Goal: Information Seeking & Learning: Find specific fact

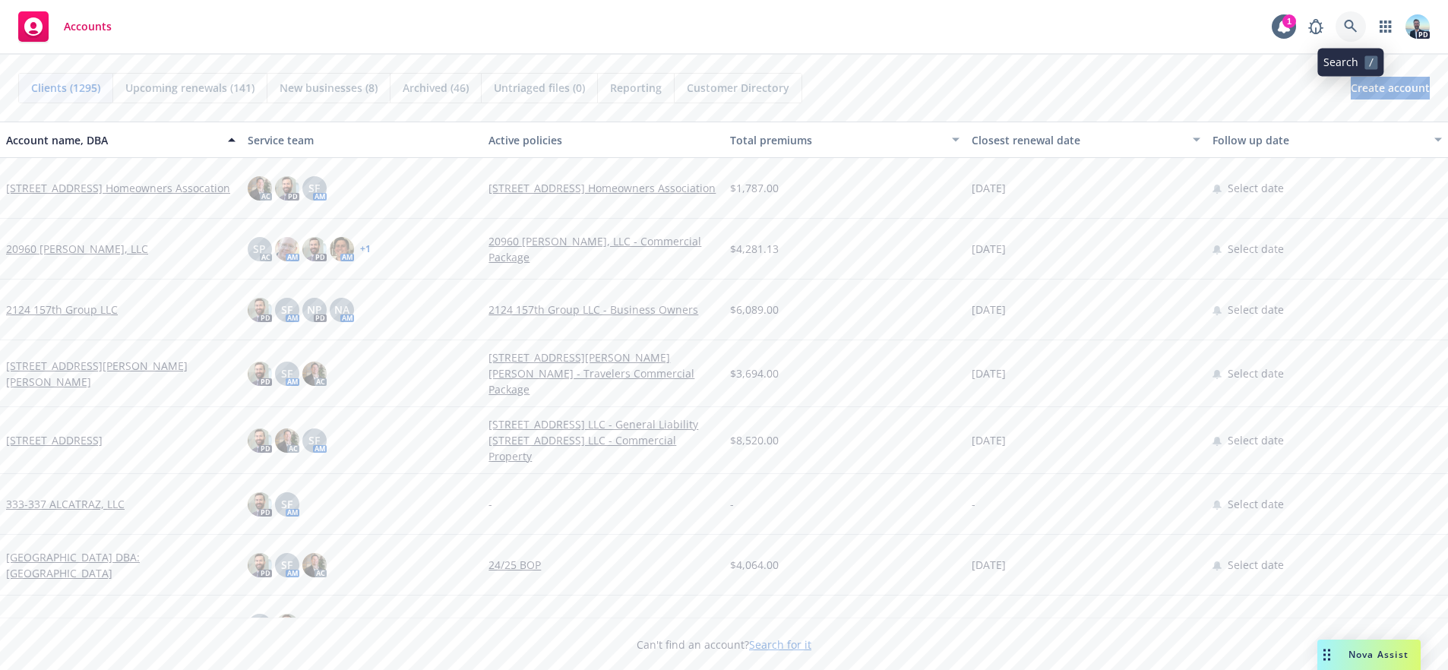
click at [1347, 25] on icon at bounding box center [1351, 27] width 14 height 14
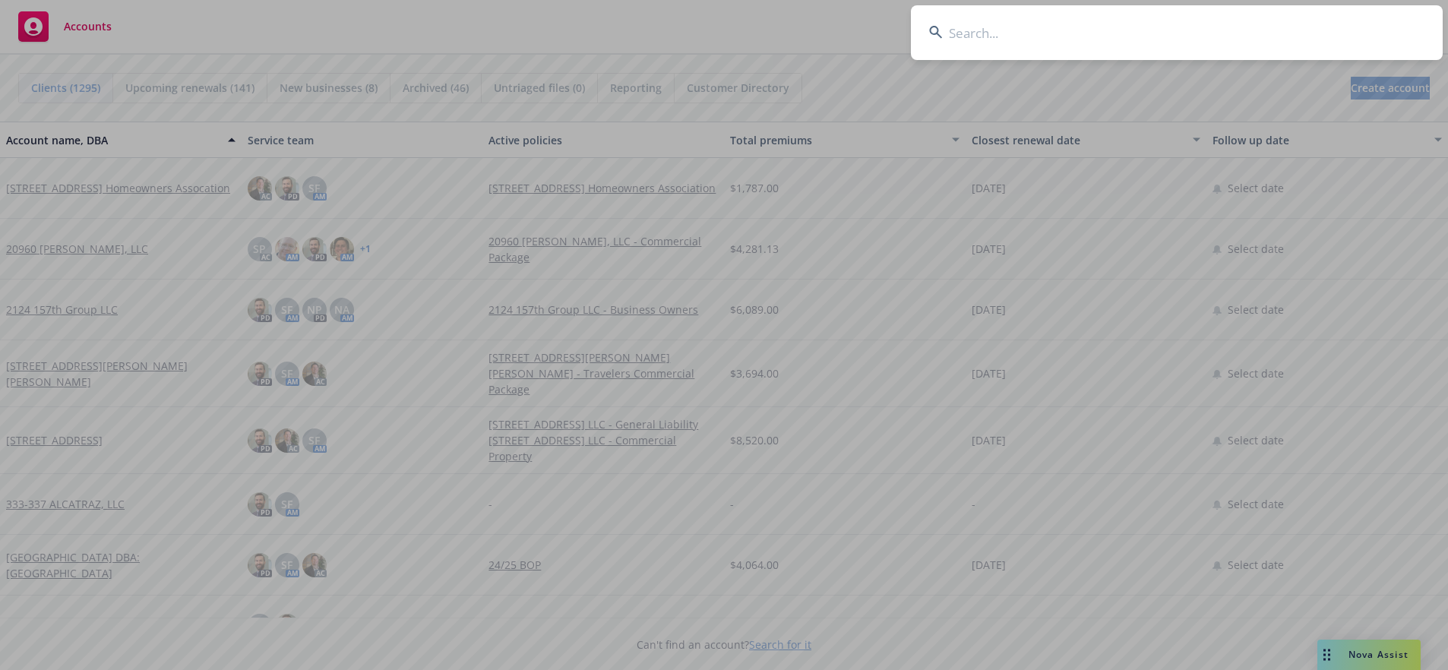
click at [1276, 27] on input at bounding box center [1177, 32] width 532 height 55
type input "prime surgical"
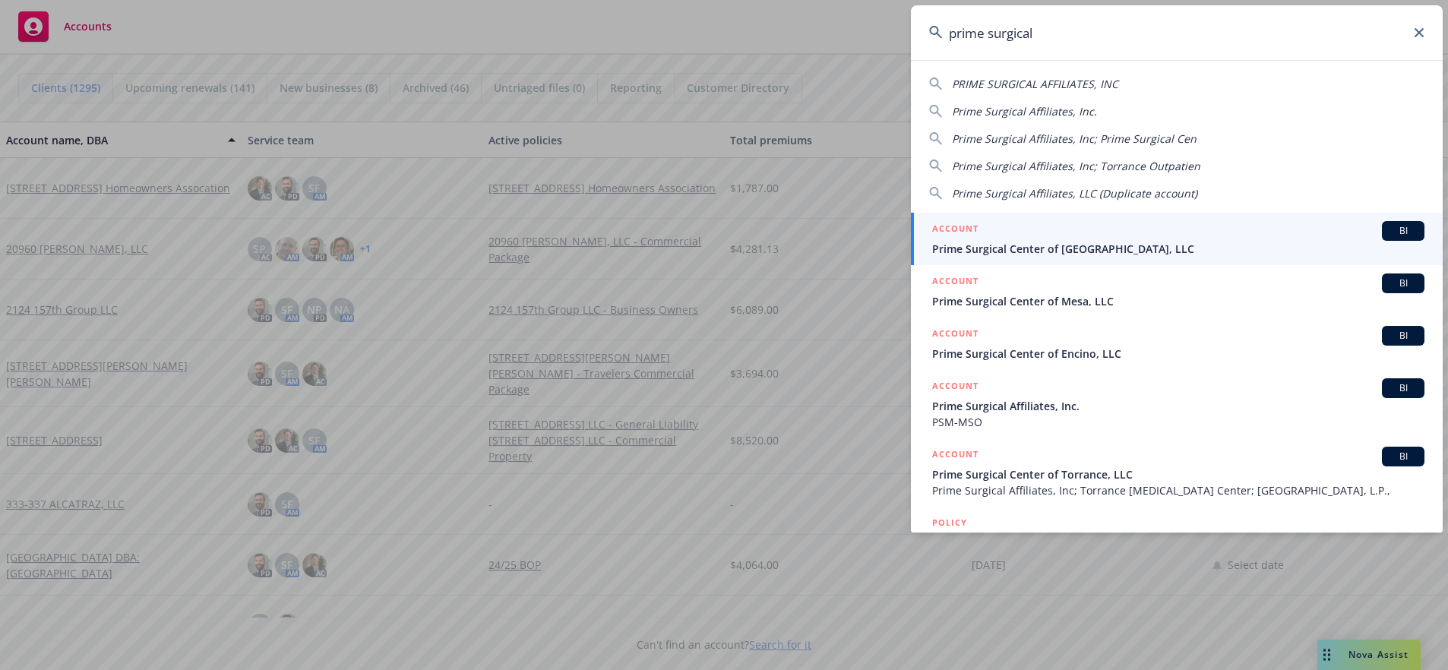
click at [1007, 245] on span "Prime Surgical Center of Newport Beach, LLC" at bounding box center [1178, 249] width 492 height 16
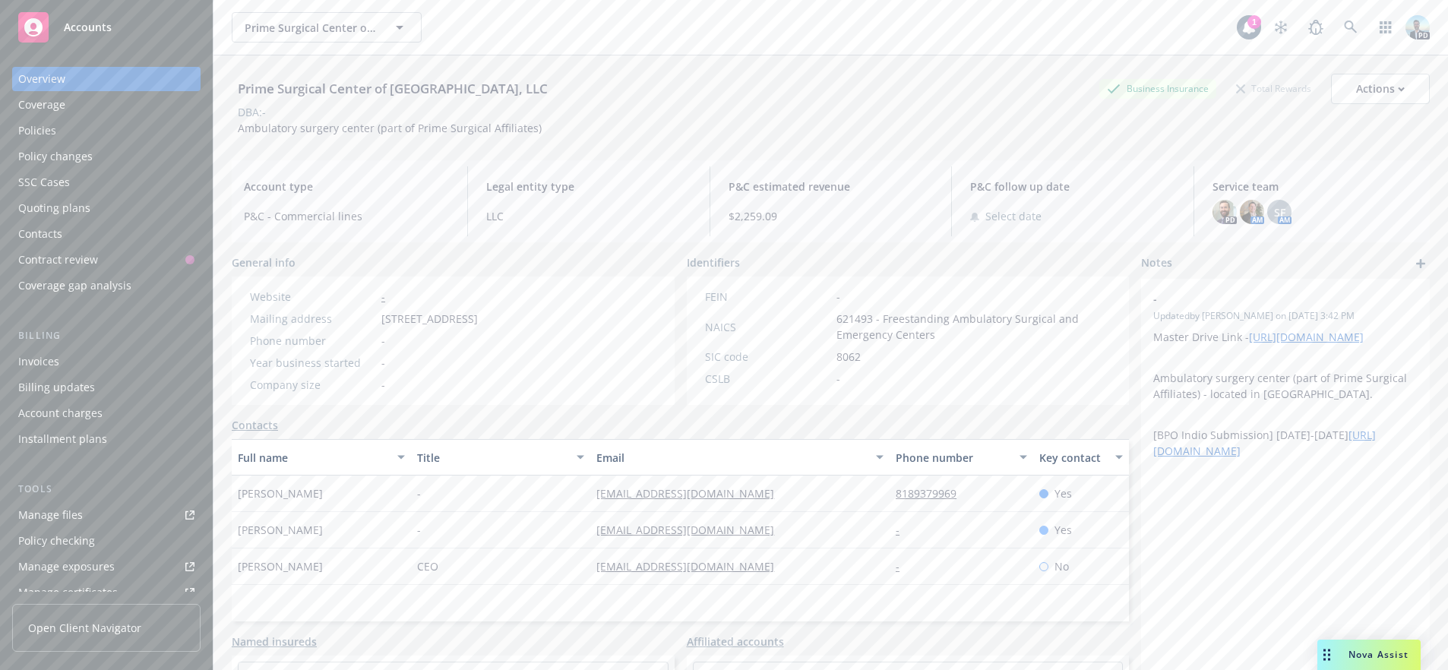
click at [299, 90] on div "Prime Surgical Center of Newport Beach, LLC" at bounding box center [393, 89] width 322 height 20
copy div "Prime Surgical Center of Newport Beach, LLC"
drag, startPoint x: 881, startPoint y: 250, endPoint x: 866, endPoint y: 264, distance: 21.0
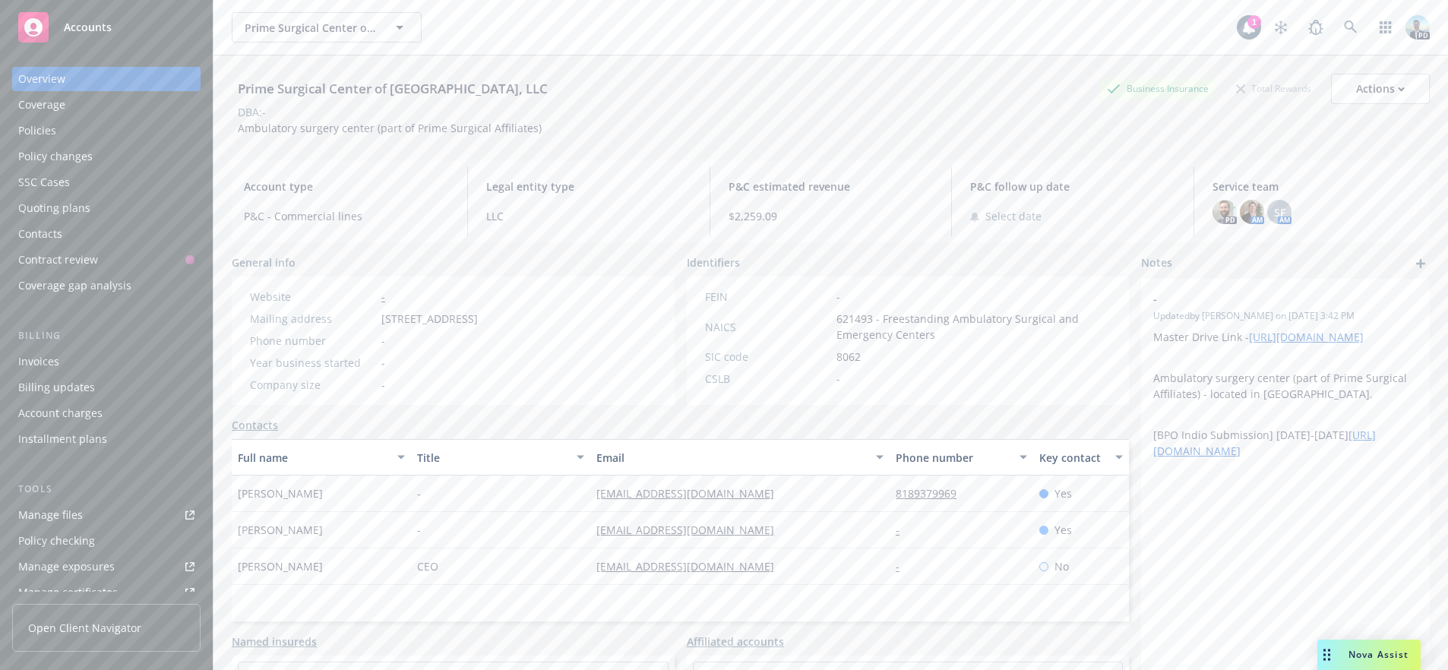
click at [881, 250] on div "Prime Surgical Center of Newport Beach, LLC Business Insurance Total Rewards Ac…" at bounding box center [831, 381] width 1198 height 652
click at [1368, 78] on div "Actions" at bounding box center [1380, 88] width 49 height 29
click at [1241, 164] on link "Edit account summary" at bounding box center [1322, 160] width 213 height 30
select select "US"
select select "LLC"
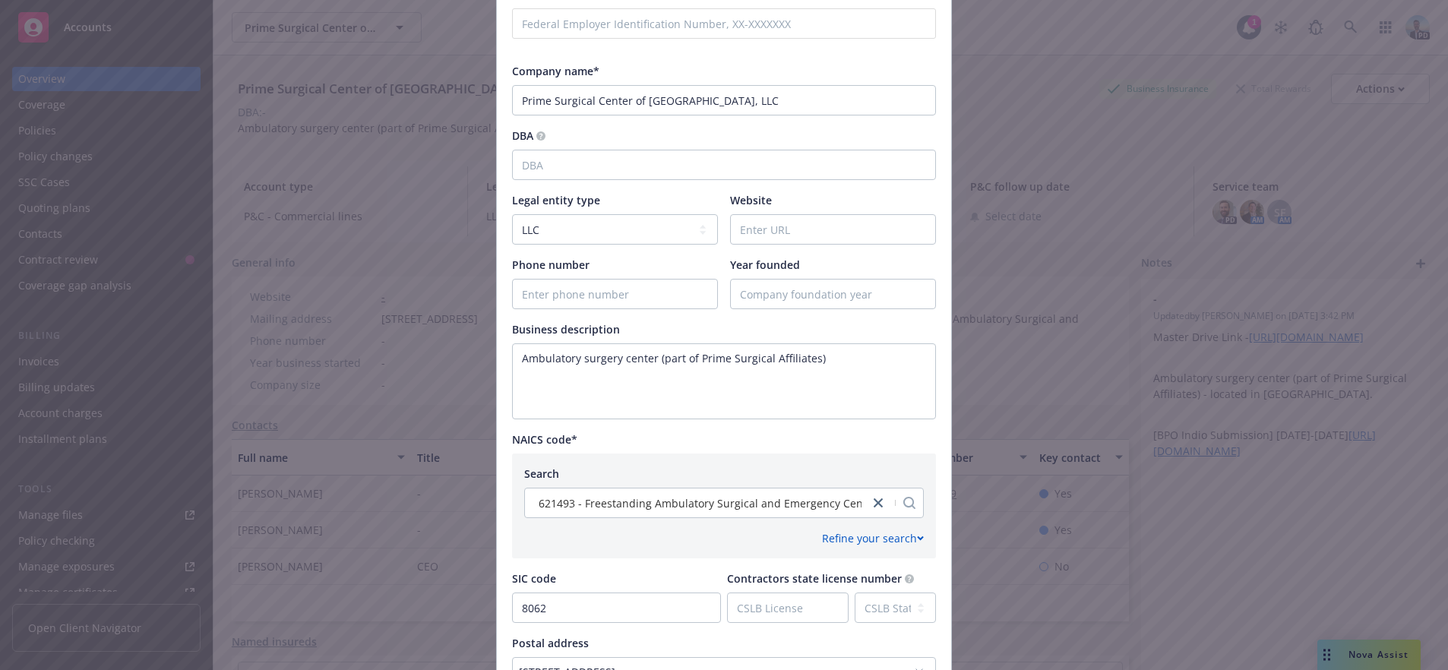
scroll to position [304, 0]
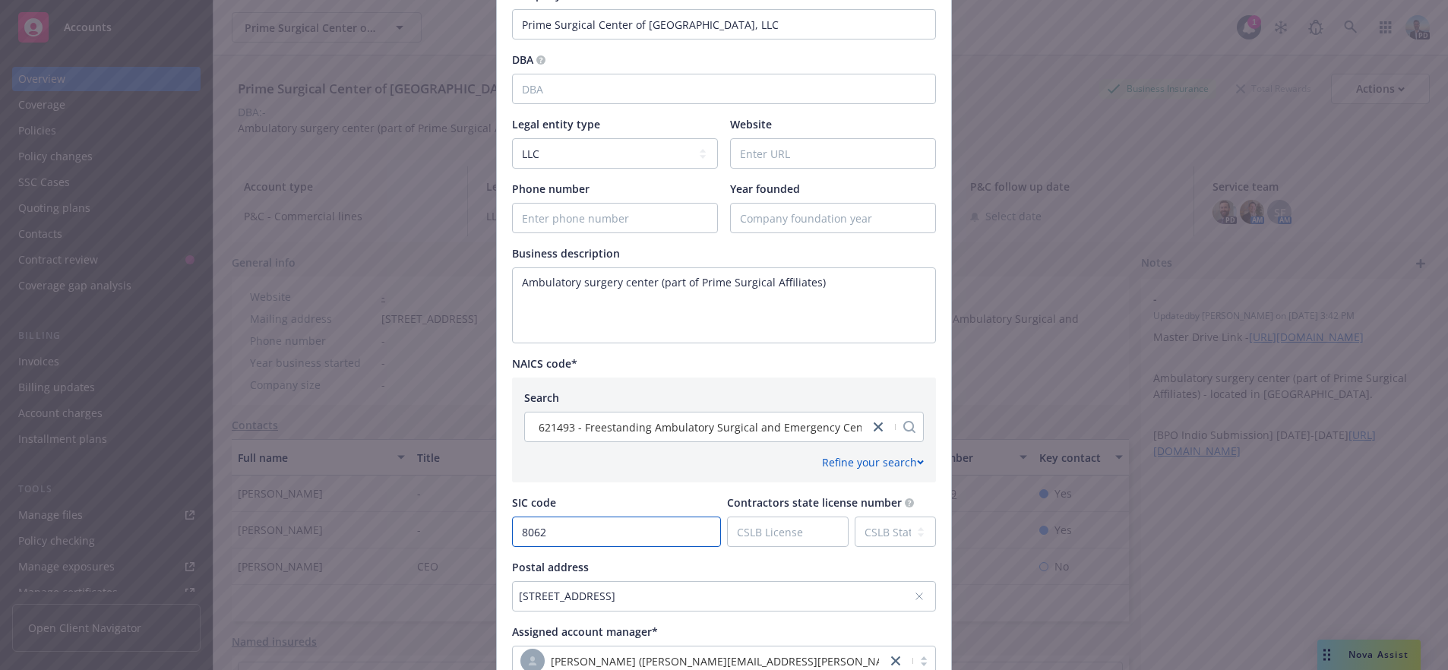
drag, startPoint x: 567, startPoint y: 534, endPoint x: 447, endPoint y: 536, distance: 120.1
click at [447, 536] on div "Update account summary Country Afghanistan Albania Algeria American Samoa Andor…" at bounding box center [724, 335] width 1448 height 670
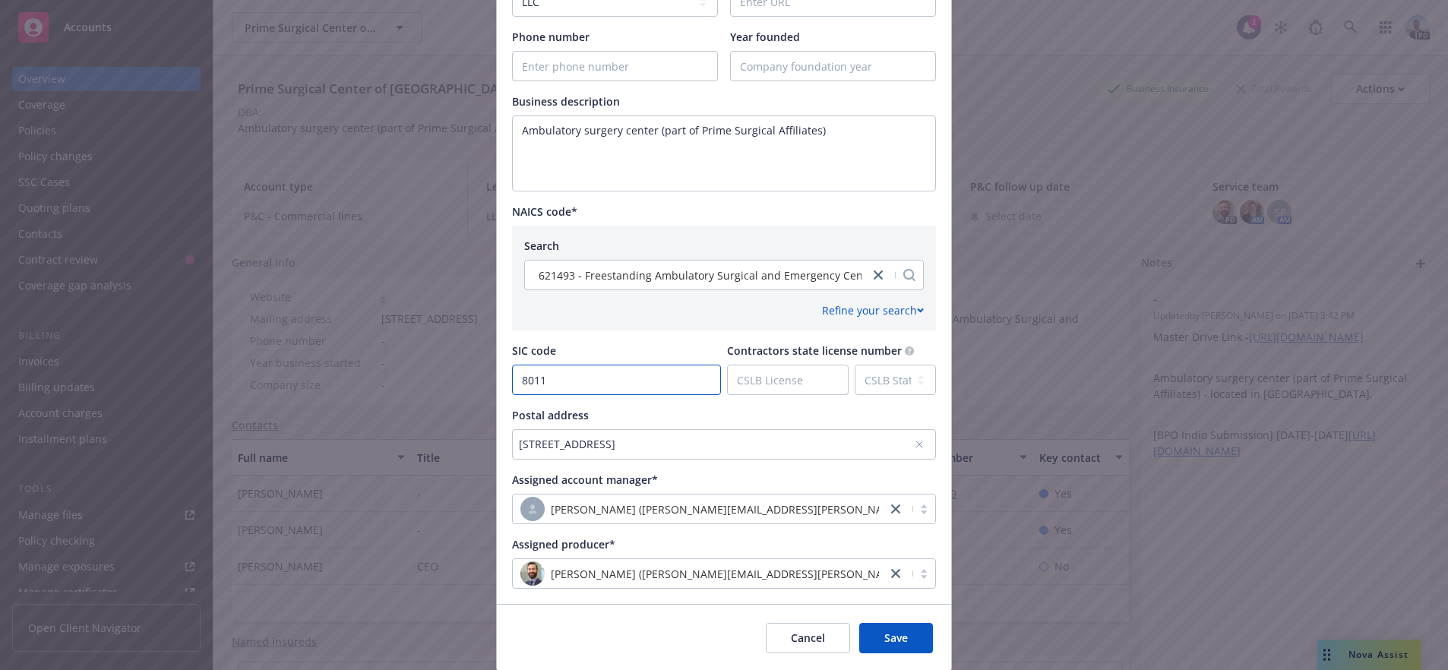
scroll to position [506, 0]
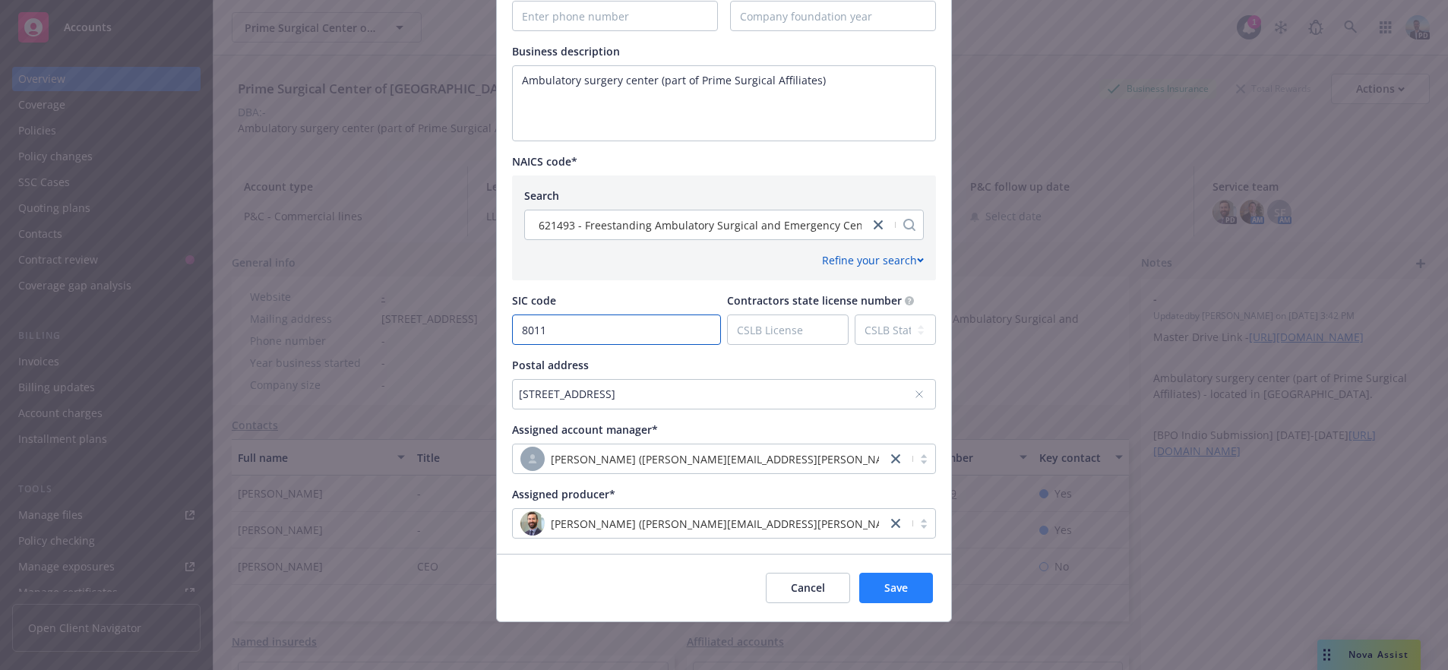
type input "8011"
click at [871, 584] on button "Save" at bounding box center [896, 588] width 74 height 30
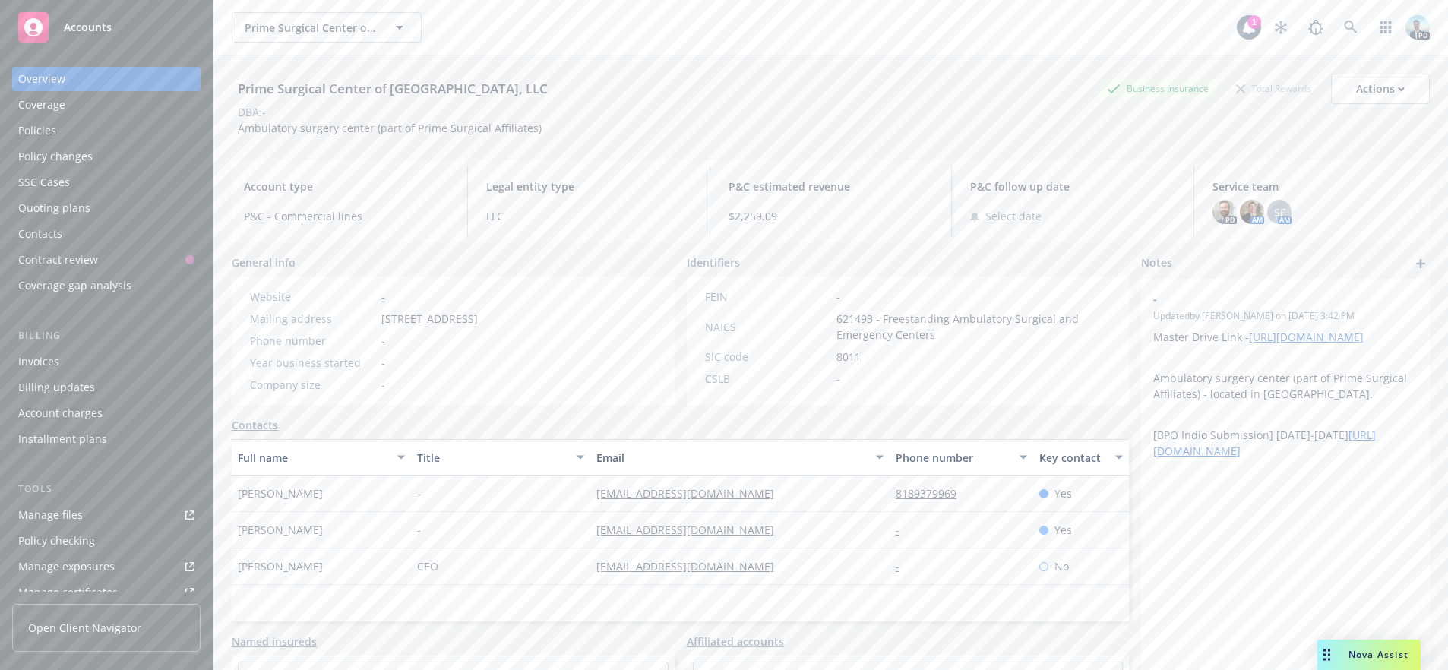
scroll to position [146, 0]
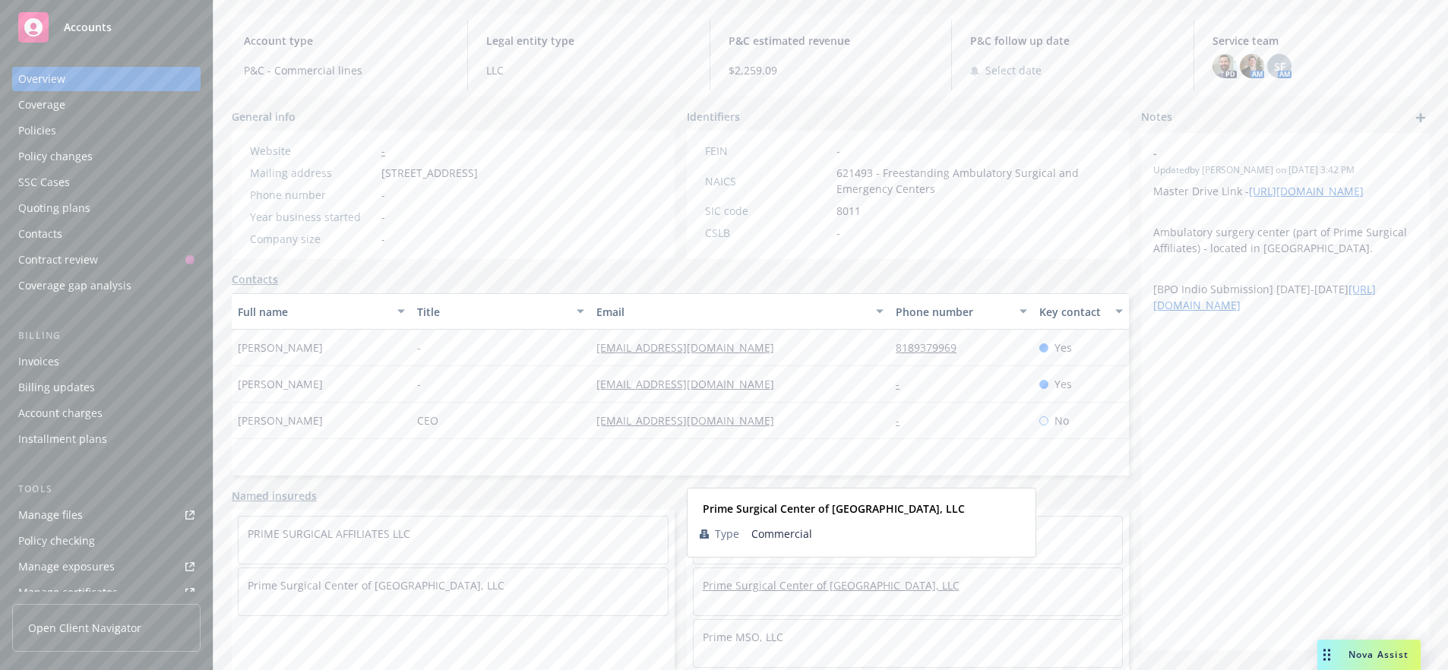
click at [773, 580] on link "Prime Surgical Center of Foothill Ranch, LLC" at bounding box center [831, 585] width 257 height 14
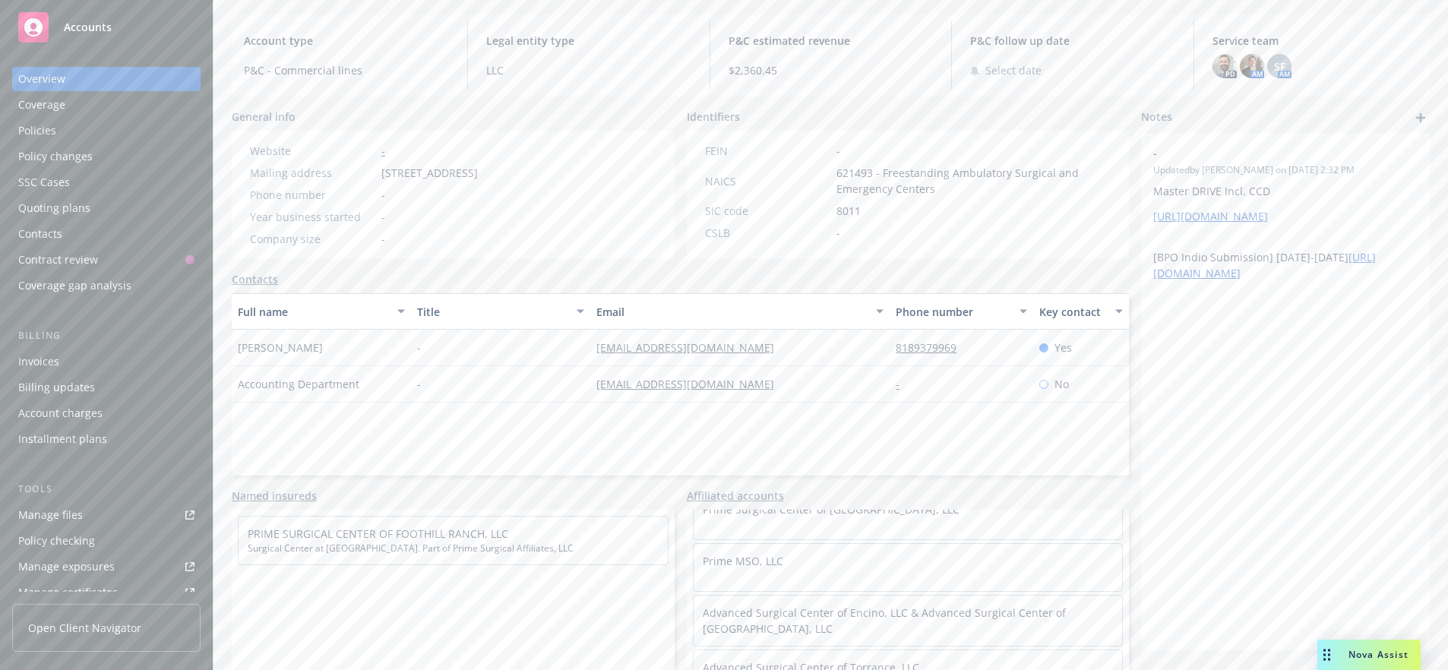
scroll to position [152, 0]
click at [786, 593] on link "Advanced Surgical Center of Torrance, LLC" at bounding box center [811, 591] width 217 height 14
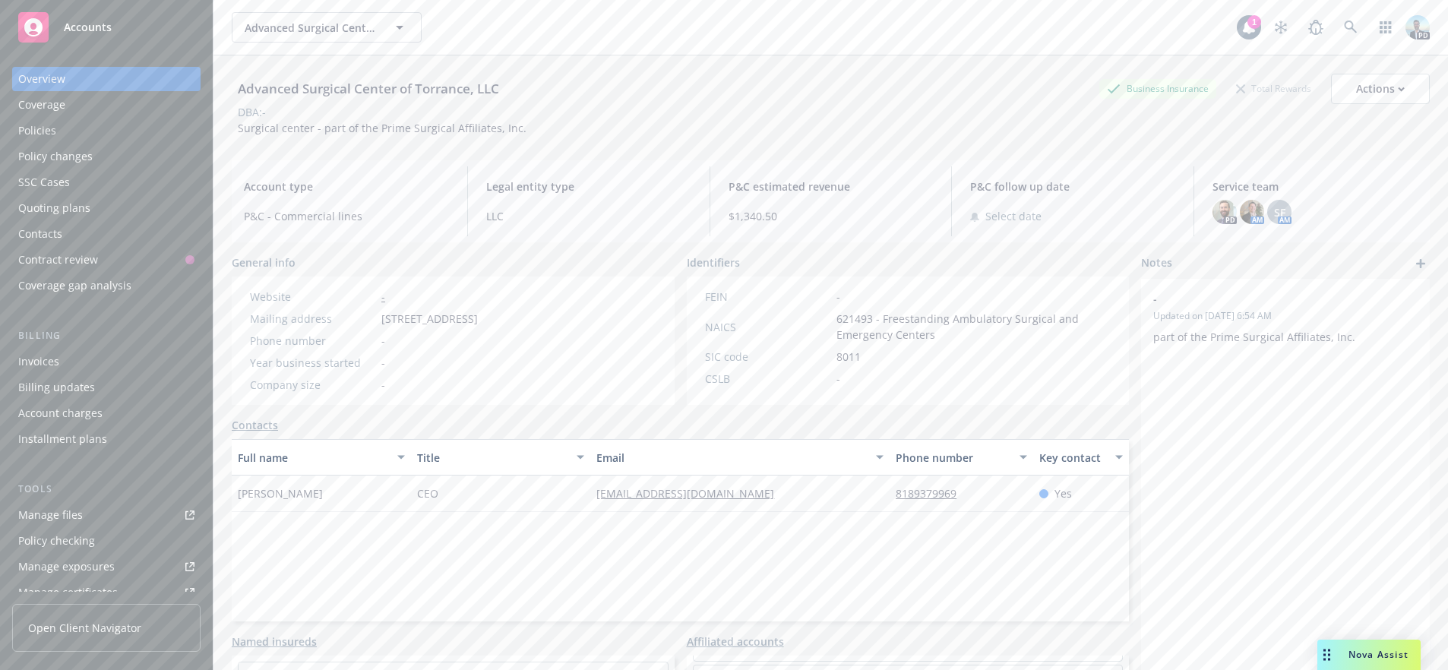
click at [357, 89] on div "Advanced Surgical Center of Torrance, LLC" at bounding box center [368, 89] width 273 height 20
copy div "Advanced Surgical Center of Torrance, LLC"
click at [849, 136] on div "Advanced Surgical Center of Torrance, LLC Business Insurance Total Rewards Acti…" at bounding box center [831, 101] width 1198 height 93
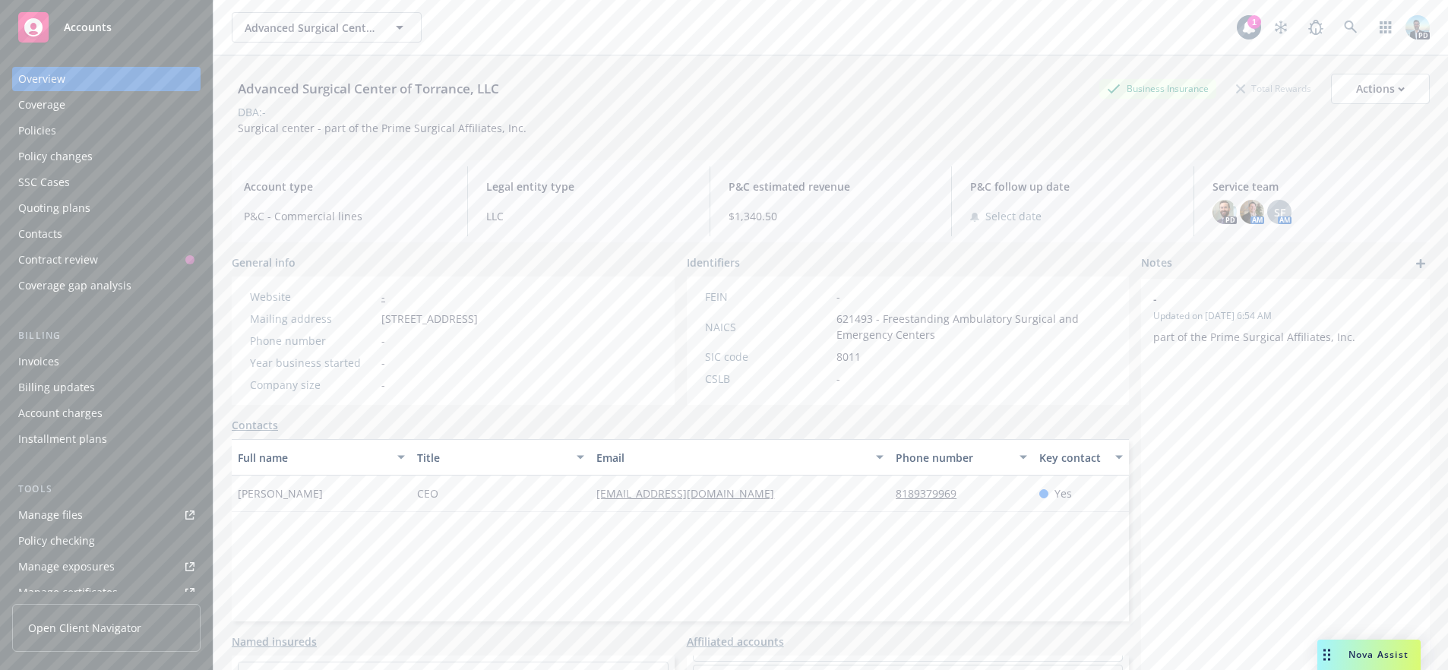
scroll to position [146, 0]
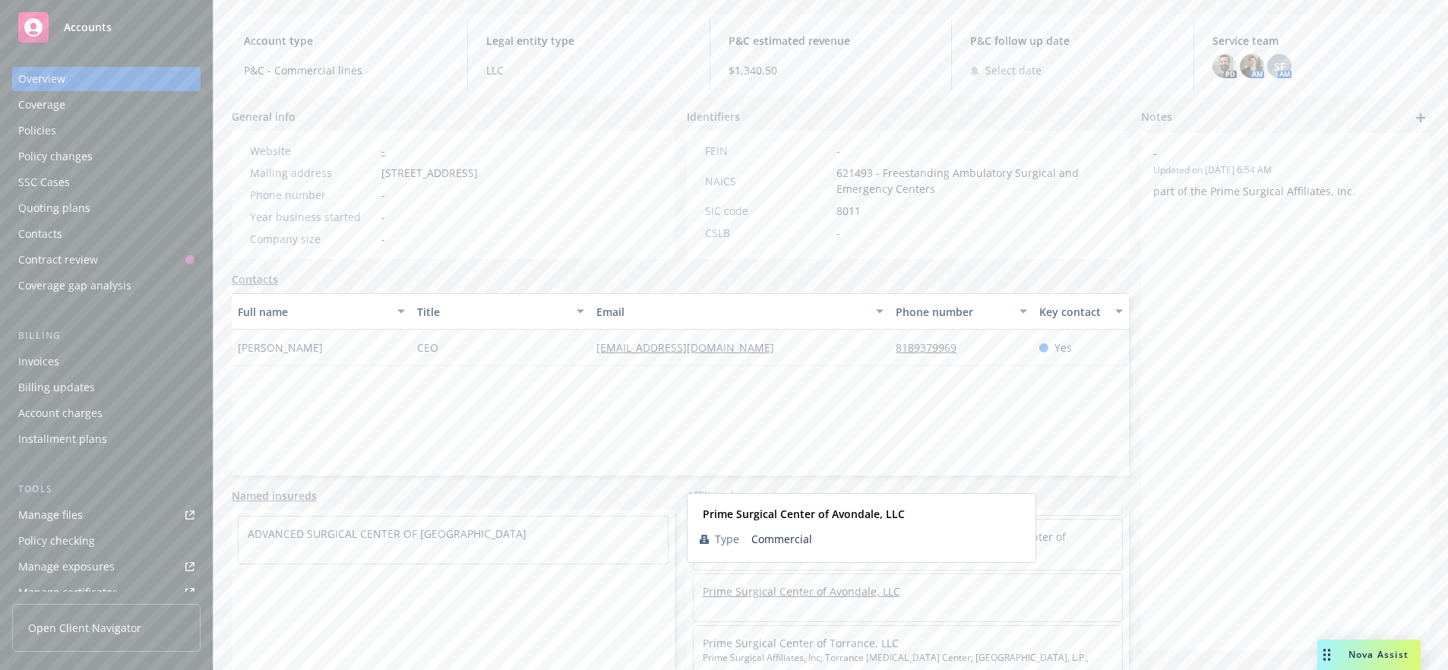
click at [758, 590] on link "Prime Surgical Center of Avondale, LLC" at bounding box center [802, 591] width 198 height 14
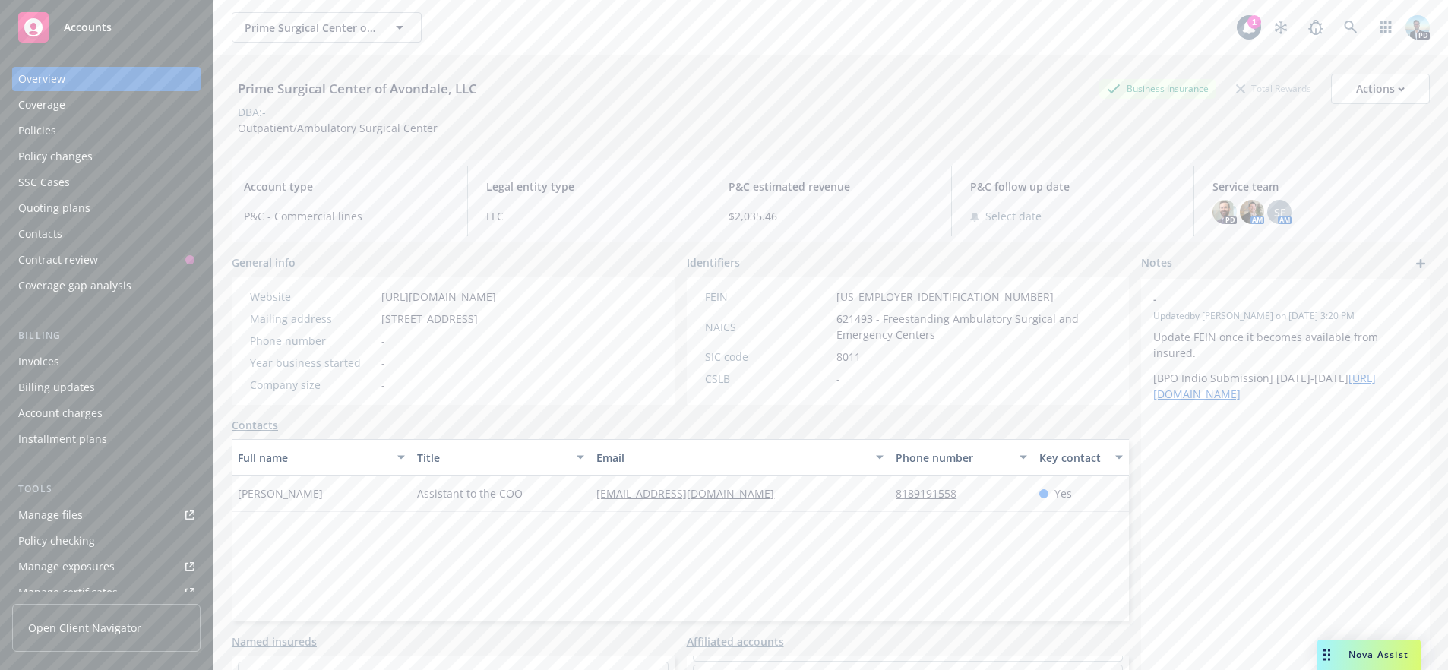
click at [280, 86] on div "Prime Surgical Center of Avondale, LLC" at bounding box center [357, 89] width 251 height 20
copy div "Prime Surgical Center of Avondale, LLC"
drag, startPoint x: 827, startPoint y: 292, endPoint x: 901, endPoint y: 296, distance: 74.6
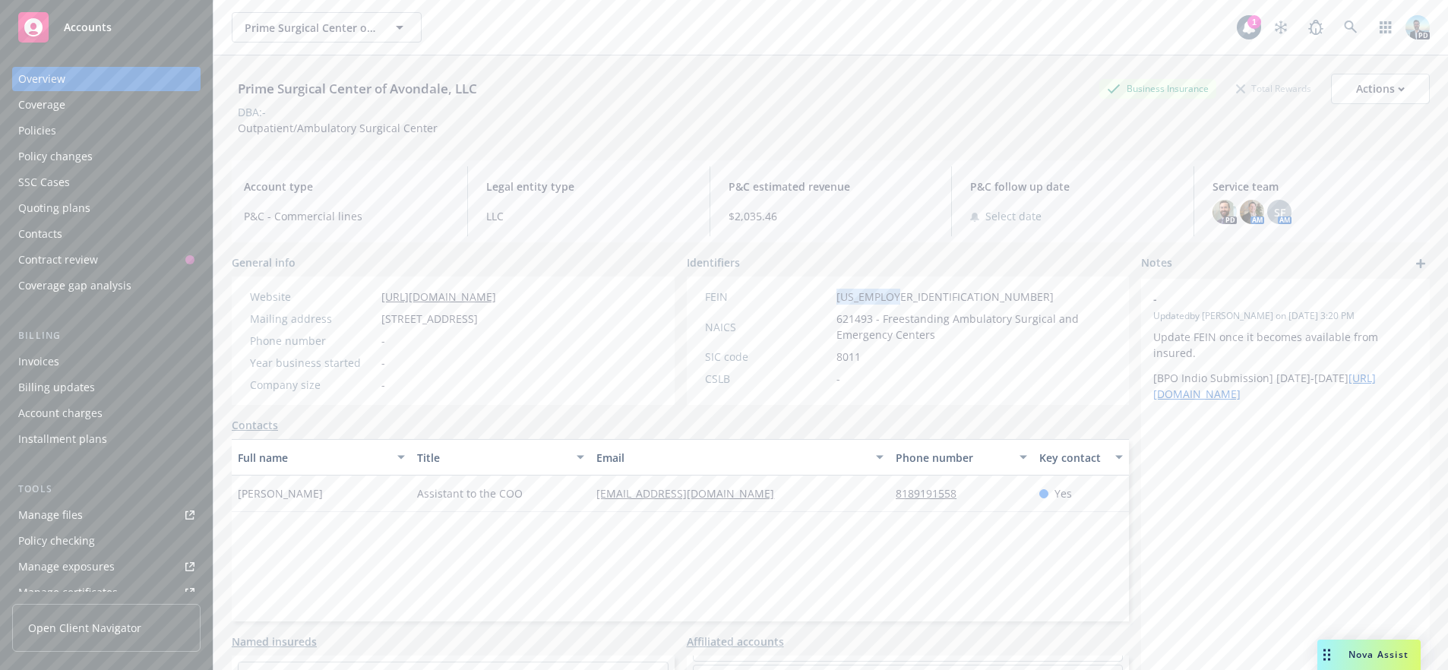
click at [901, 296] on div "FEIN 11-1234566" at bounding box center [908, 297] width 419 height 16
copy span "11-1234566"
drag, startPoint x: 697, startPoint y: 297, endPoint x: 892, endPoint y: 296, distance: 194.5
click at [892, 296] on div "FEIN 11-1234566" at bounding box center [908, 297] width 419 height 16
copy div "FEIN 11-1234566"
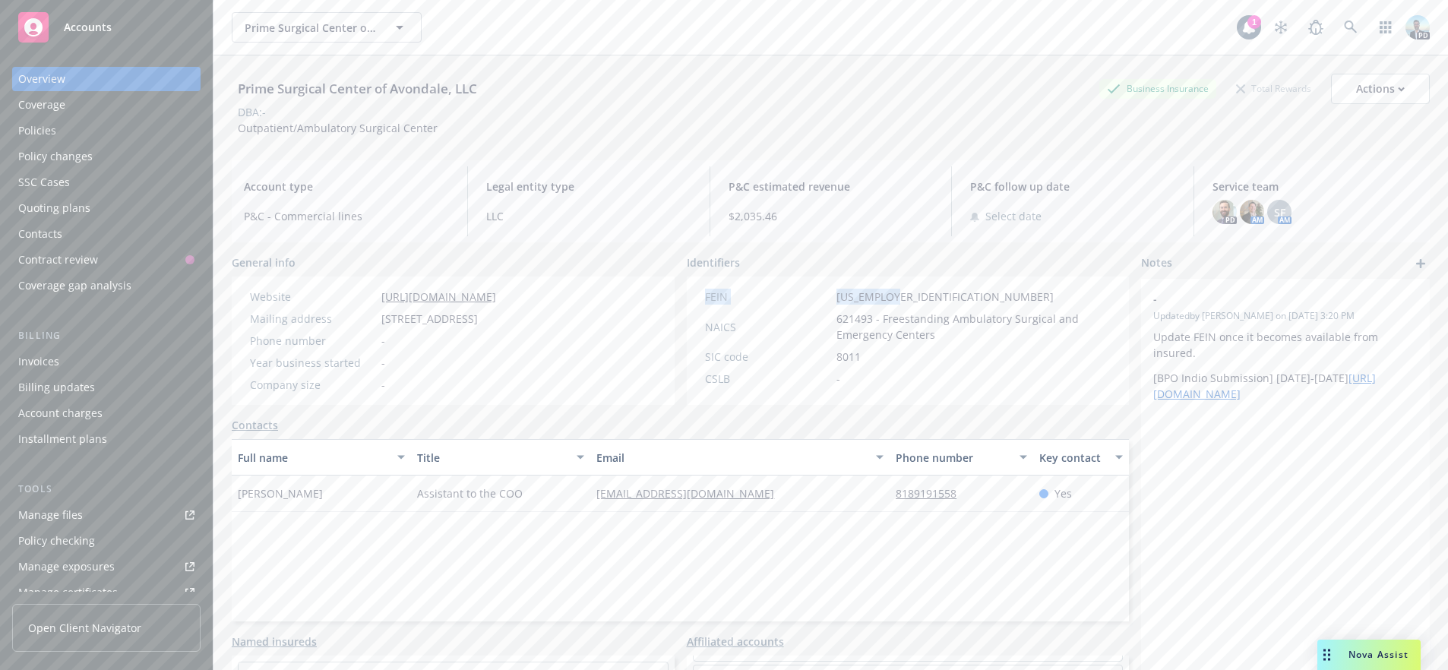
click at [839, 32] on div "Prime Surgical Center of Avondale, LLC Prime Surgical Center of Avondale, LLC" at bounding box center [734, 27] width 1005 height 30
click at [536, 96] on div "Prime Surgical Center of Avondale, LLC Business Insurance Total Rewards Actions" at bounding box center [831, 89] width 1198 height 30
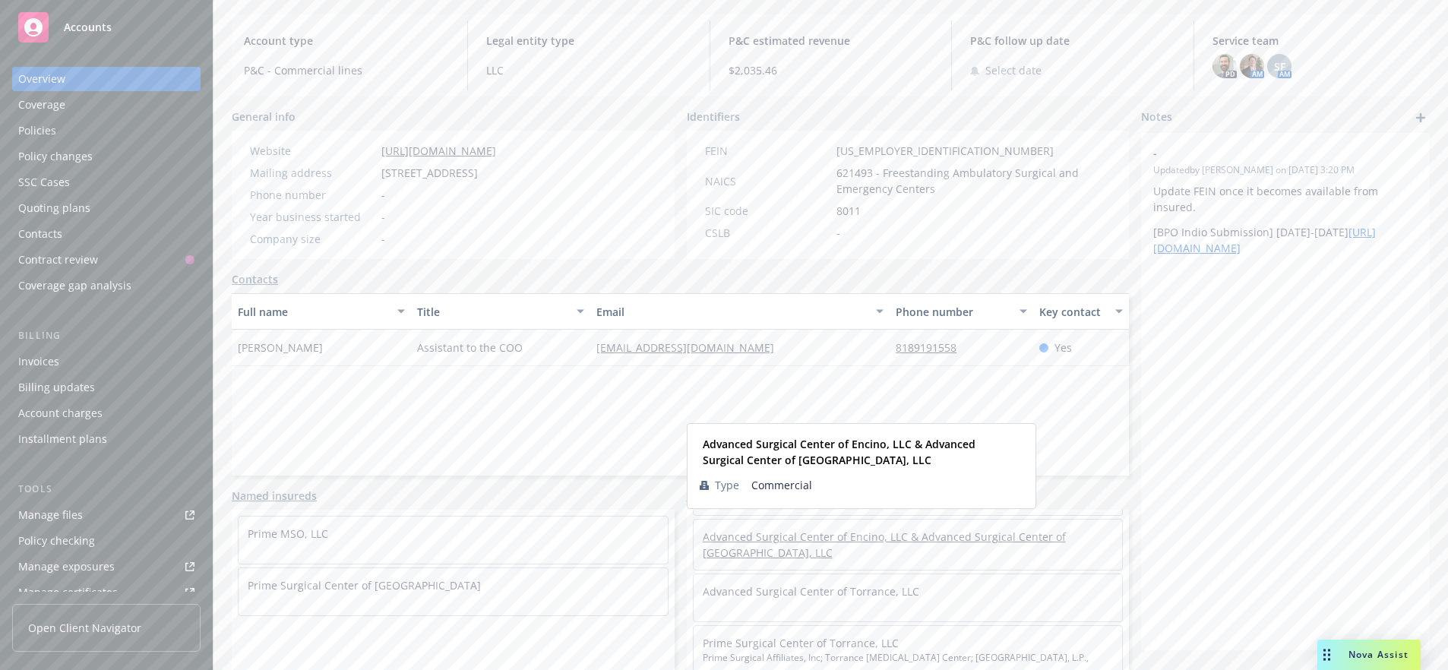
click at [719, 536] on link "Advanced Surgical Center of Encino, LLC & Advanced Surgical Center of Foothill …" at bounding box center [884, 545] width 363 height 30
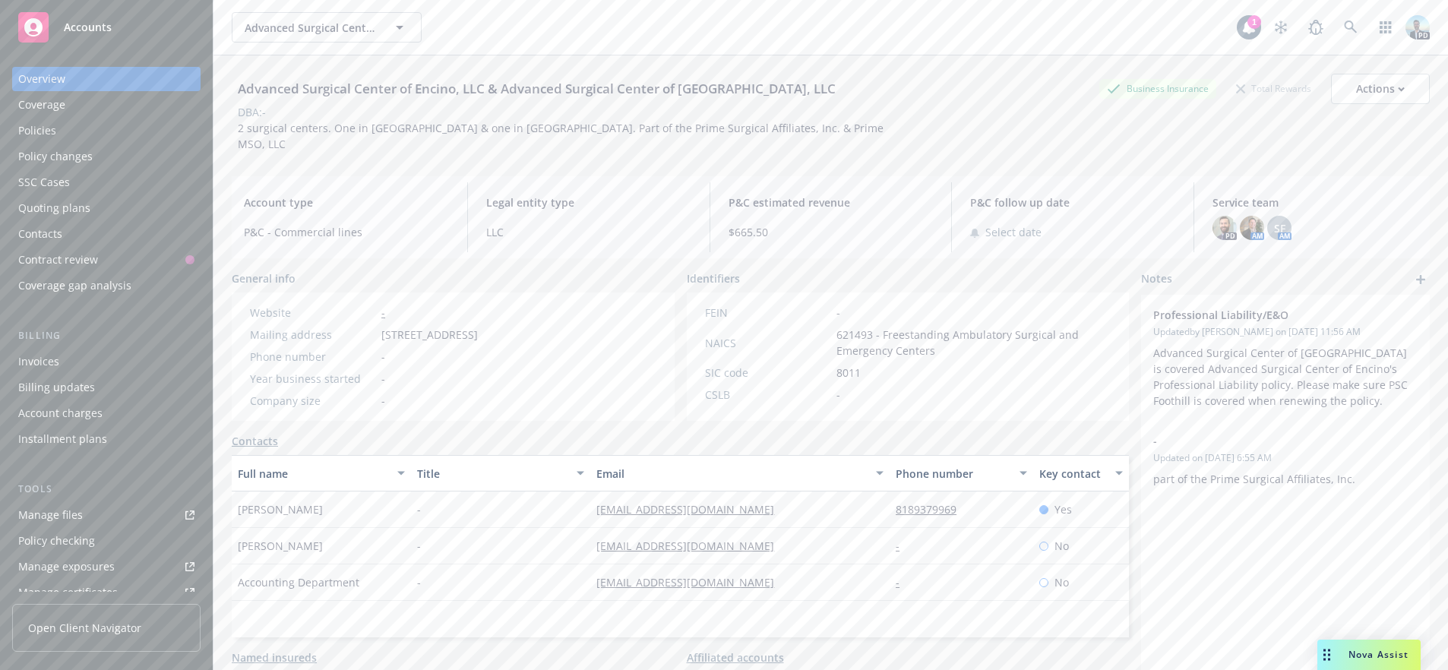
click at [384, 88] on div "Advanced Surgical Center of Encino, LLC & Advanced Surgical Center of Foothill …" at bounding box center [537, 89] width 610 height 20
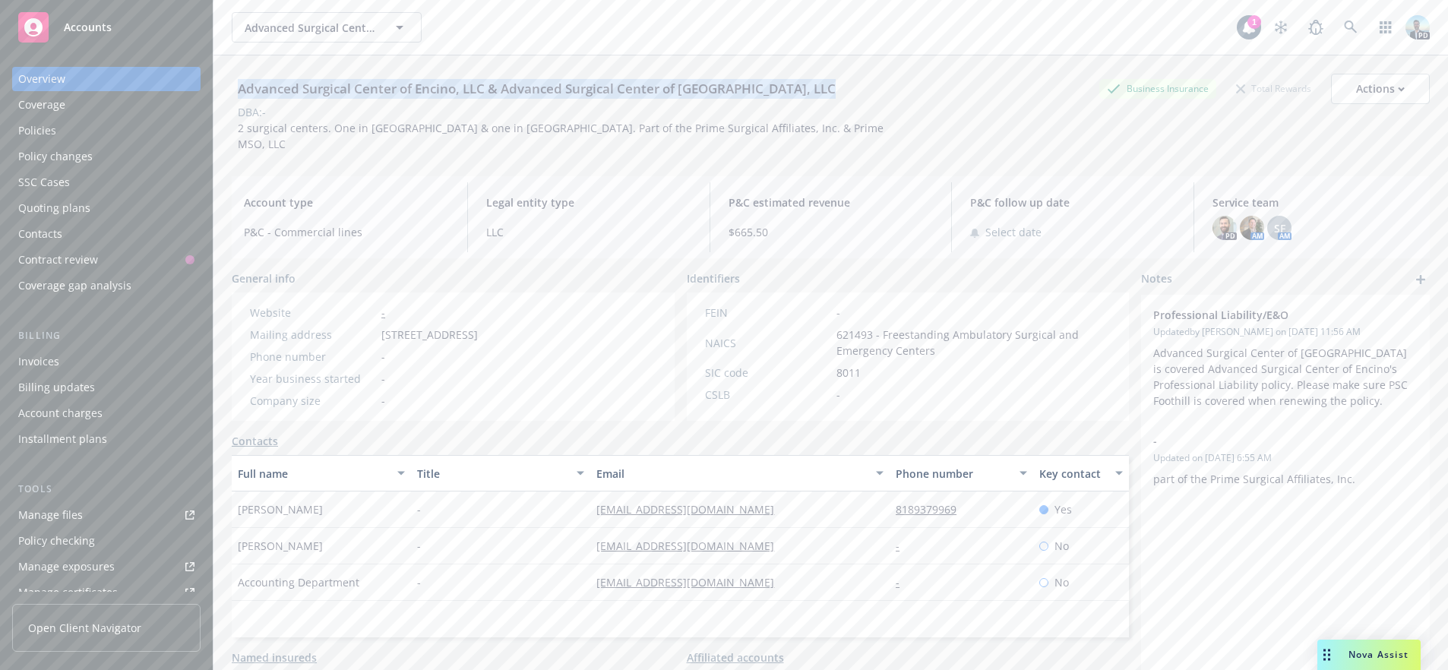
click at [384, 88] on div "Advanced Surgical Center of Encino, LLC & Advanced Surgical Center of Foothill …" at bounding box center [537, 89] width 610 height 20
copy div "Advanced Surgical Center of Encino, LLC & Advanced Surgical Center of Foothill …"
click at [978, 106] on div "DBA: -" at bounding box center [831, 112] width 1198 height 16
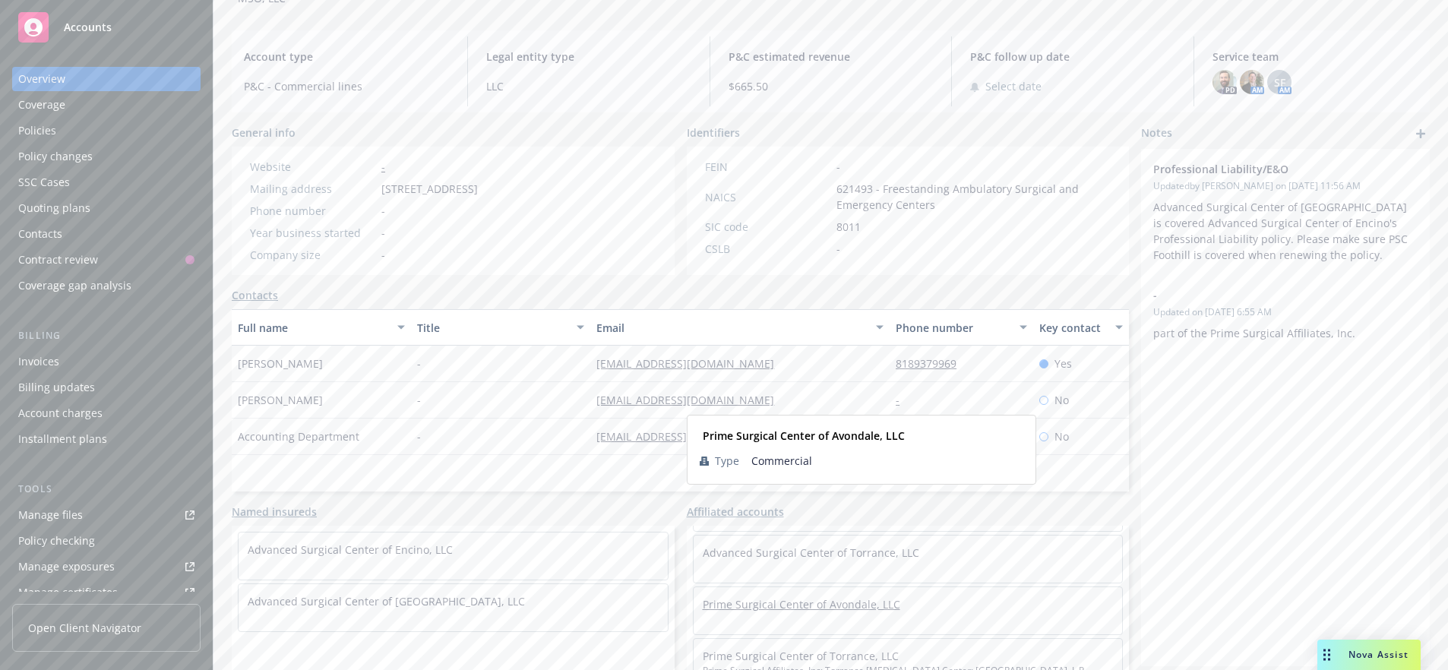
scroll to position [280, 0]
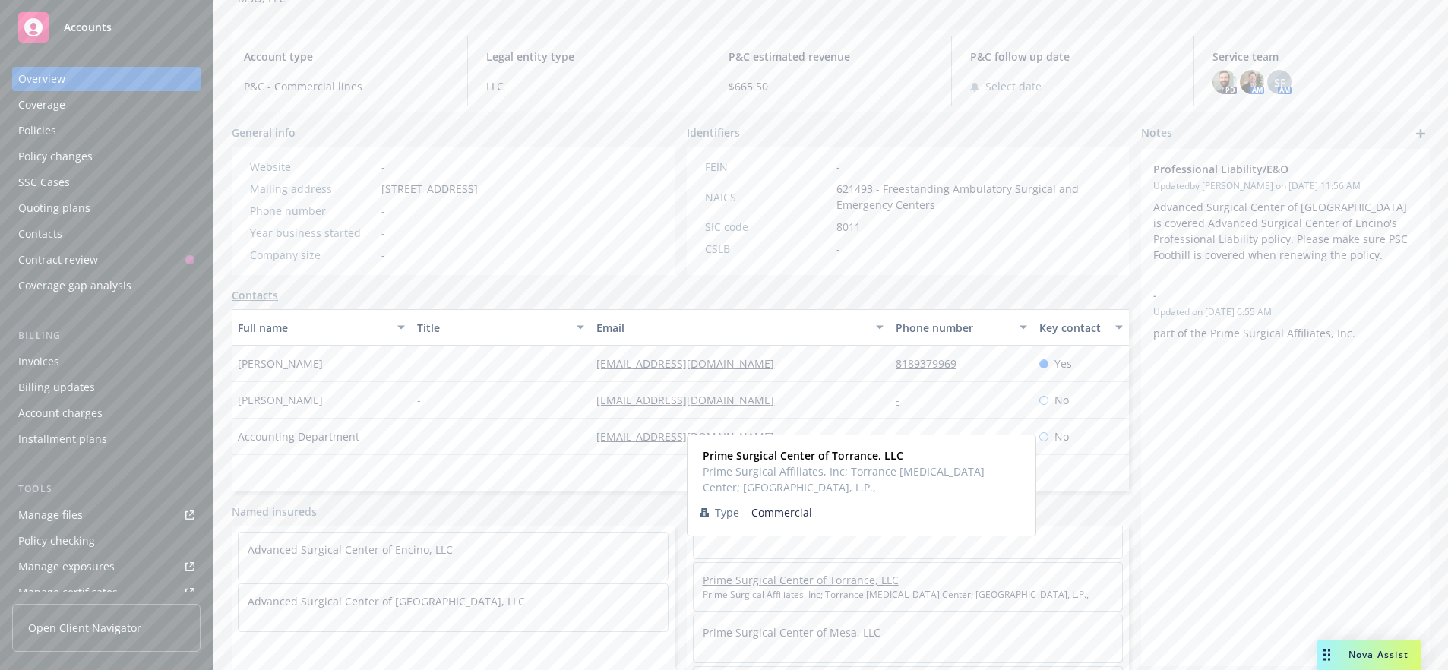
click at [782, 573] on link "Prime Surgical Center of Torrance, LLC" at bounding box center [801, 580] width 196 height 14
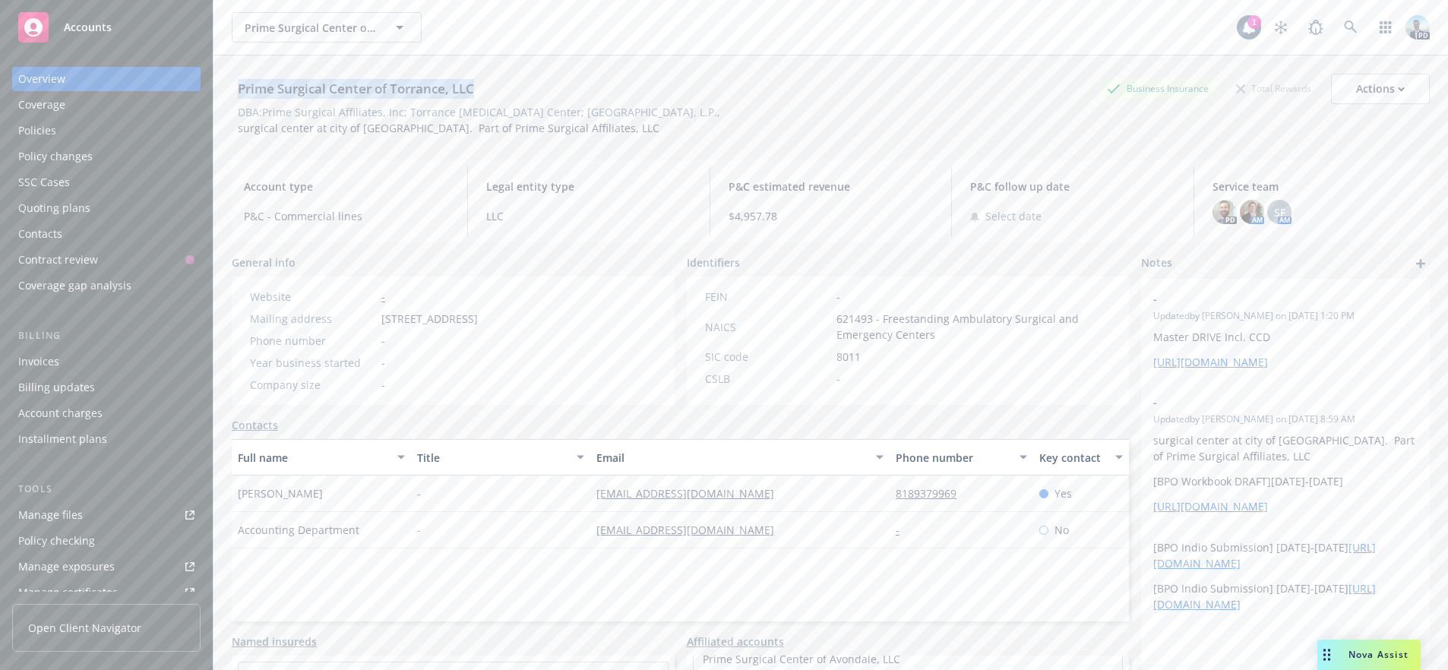
drag, startPoint x: 237, startPoint y: 86, endPoint x: 504, endPoint y: 88, distance: 267.4
click at [504, 88] on div "Prime Surgical Center of Torrance, LLC Business Insurance Total Rewards Actions" at bounding box center [831, 89] width 1198 height 30
copy div "Prime Surgical Center of Torrance, LLC"
click at [891, 105] on div "DBA: Prime Surgical Affiliates, Inc; Torrance Outpatient Surgery Center; North …" at bounding box center [831, 112] width 1198 height 16
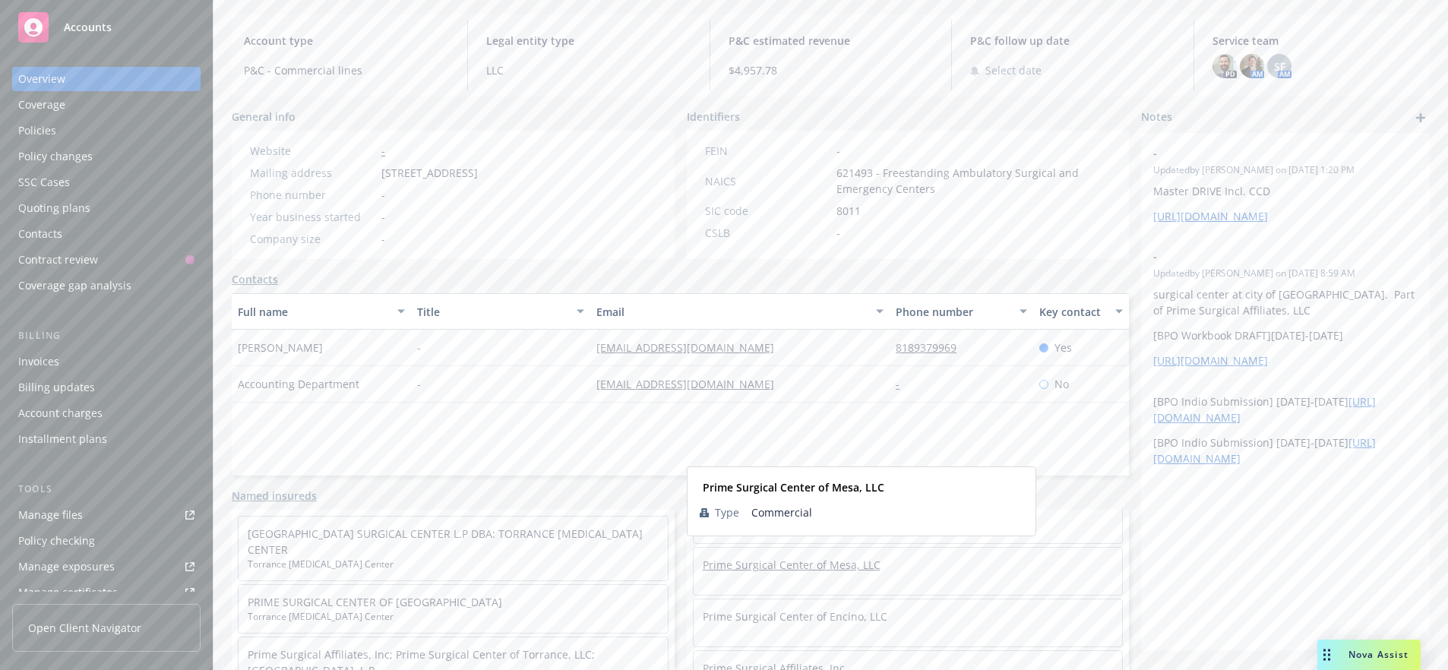
click at [802, 564] on link "Prime Surgical Center of Mesa, LLC" at bounding box center [792, 565] width 178 height 14
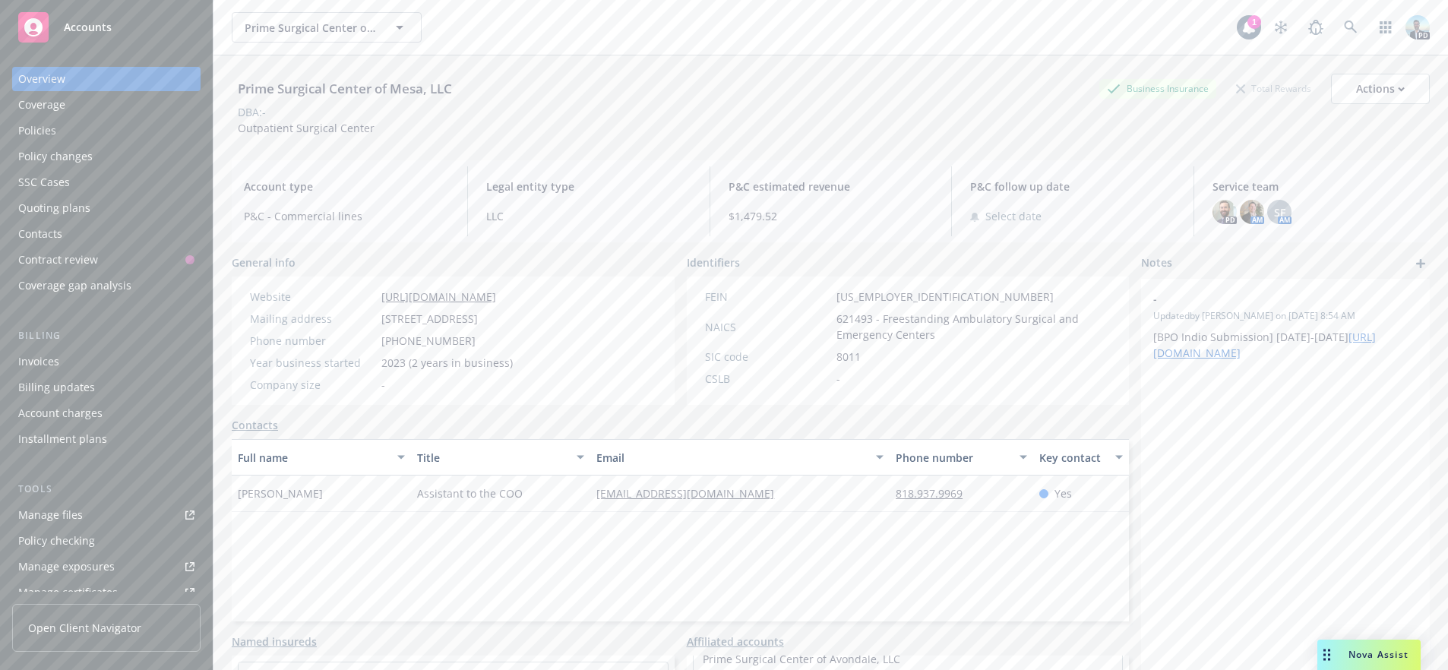
click at [293, 93] on div "Prime Surgical Center of Mesa, LLC" at bounding box center [345, 89] width 226 height 20
copy div "Prime Surgical Center of Mesa, LLC"
drag, startPoint x: 699, startPoint y: 299, endPoint x: 889, endPoint y: 296, distance: 189.9
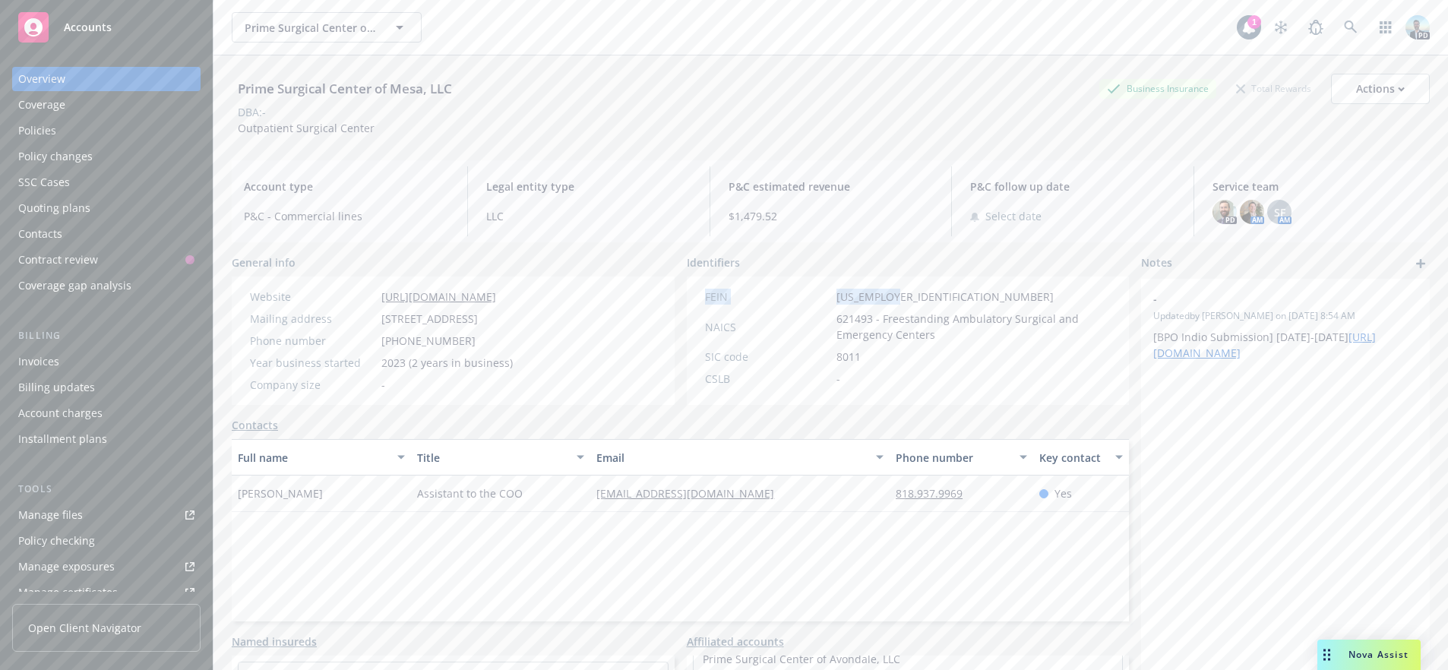
click at [889, 296] on div "FEIN 93-2617335" at bounding box center [908, 297] width 419 height 16
copy div "FEIN 93-2617335"
click at [613, 93] on div "Prime Surgical Center of Mesa, LLC Business Insurance Total Rewards Actions" at bounding box center [831, 89] width 1198 height 30
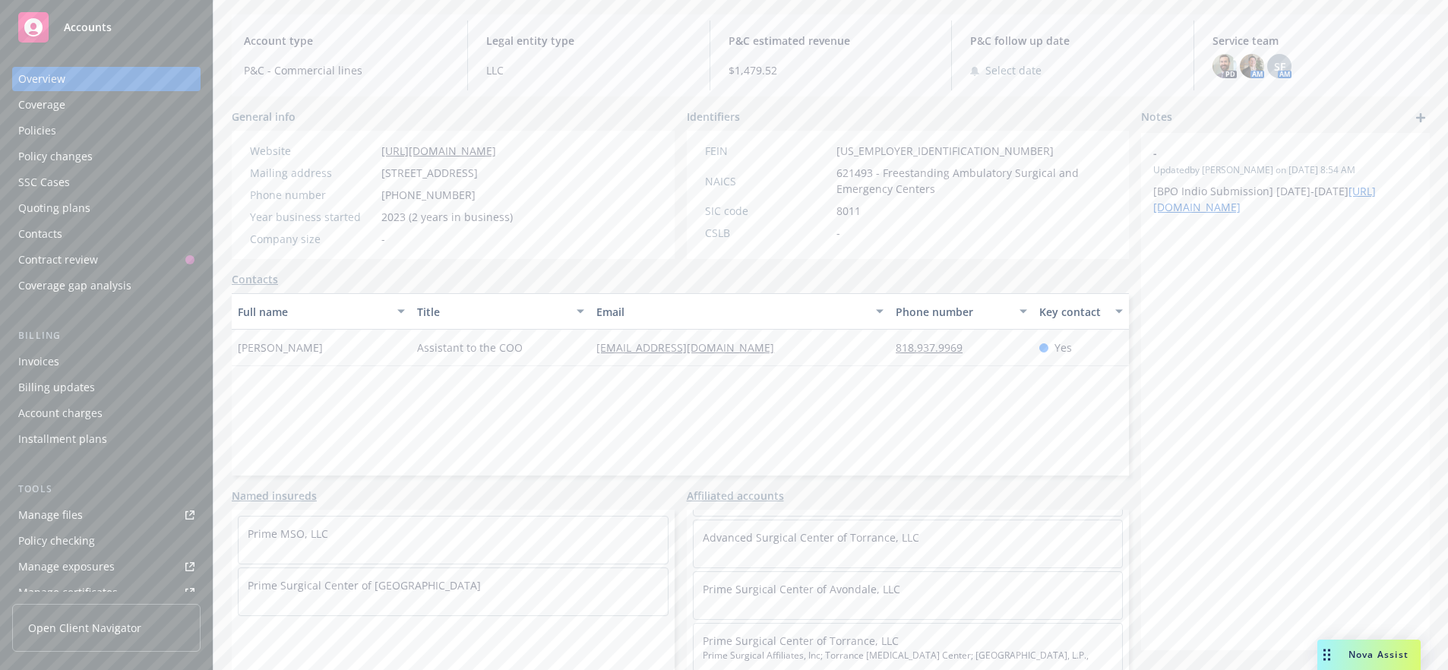
scroll to position [334, 0]
click at [835, 624] on link "Prime Surgical Center of Encino, LLC" at bounding box center [795, 617] width 185 height 14
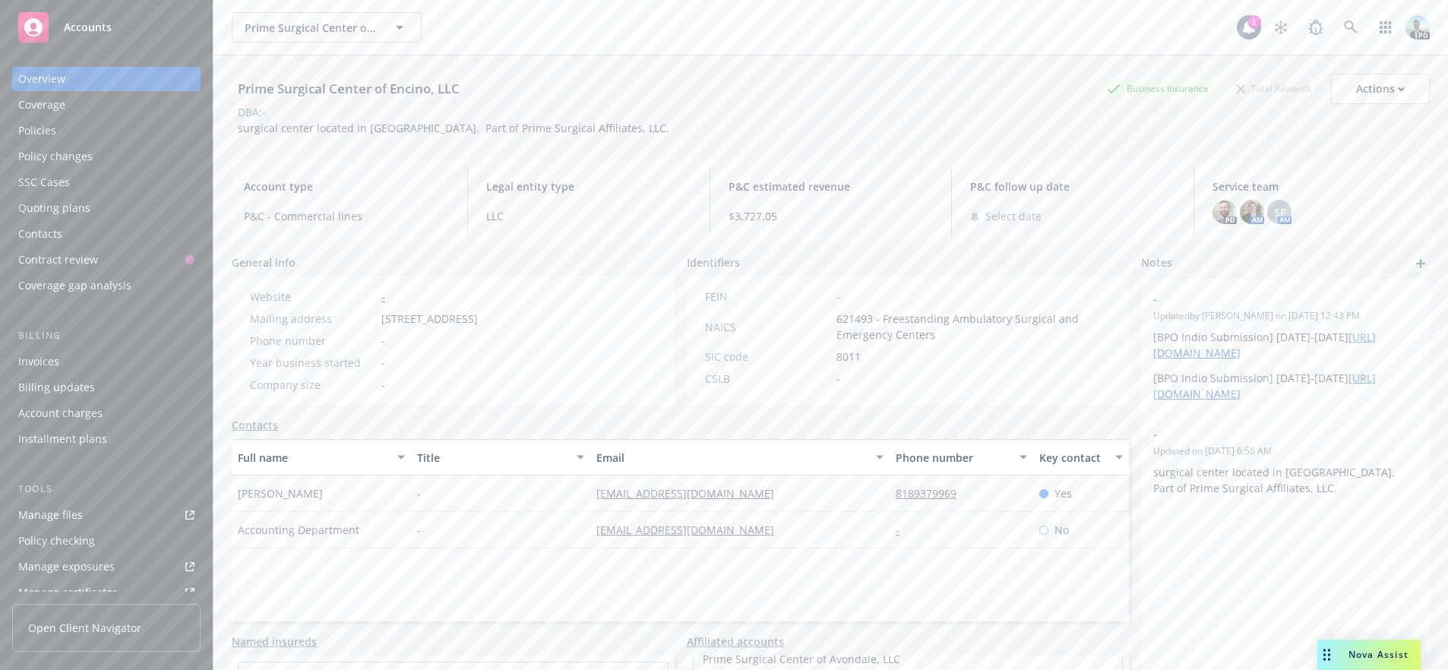
click at [343, 89] on div "Prime Surgical Center of Encino, LLC" at bounding box center [349, 89] width 234 height 20
copy div "Prime Surgical Center of Encino, LLC"
click at [590, 77] on div "Prime Surgical Center of Encino, LLC Business Insurance Total Rewards Actions" at bounding box center [831, 89] width 1198 height 30
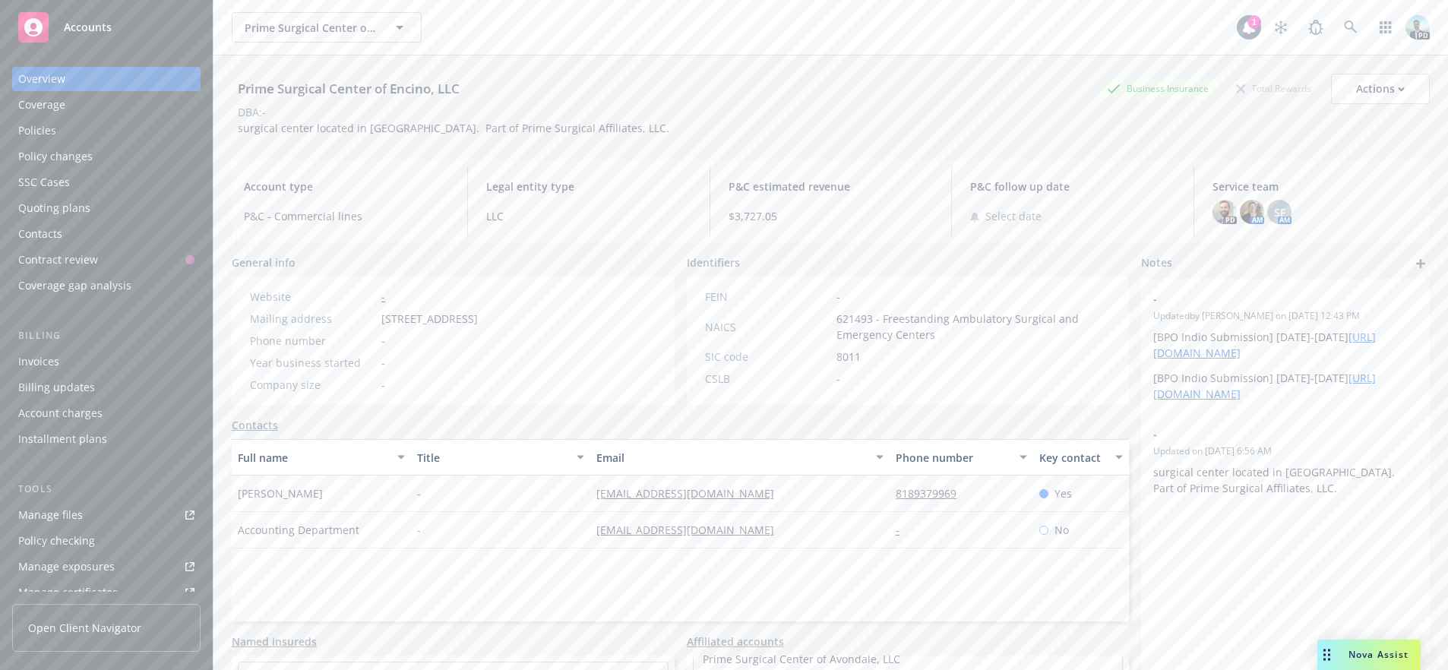
click at [831, 249] on div "Prime Surgical Center of Encino, LLC Business Insurance Total Rewards Actions D…" at bounding box center [831, 381] width 1198 height 652
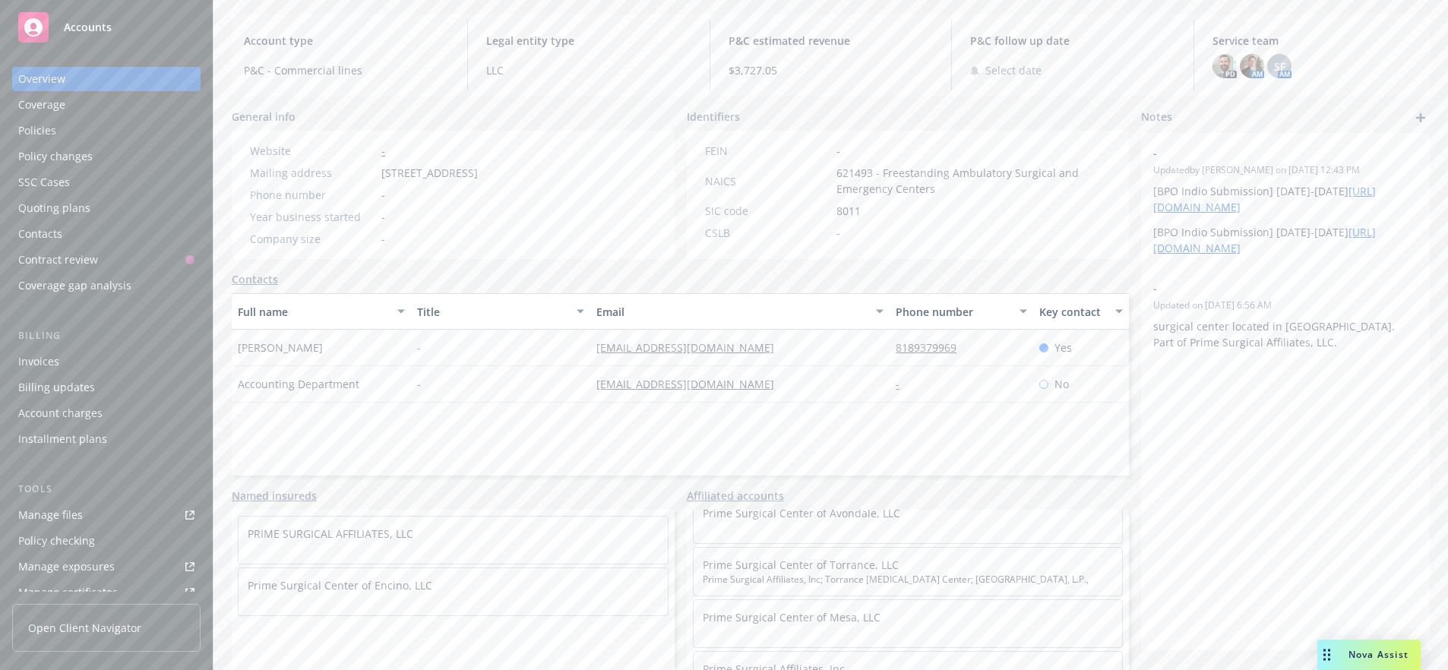
scroll to position [381, 0]
click at [754, 634] on link "Prime Surgical Affiliates, Inc." at bounding box center [775, 633] width 145 height 14
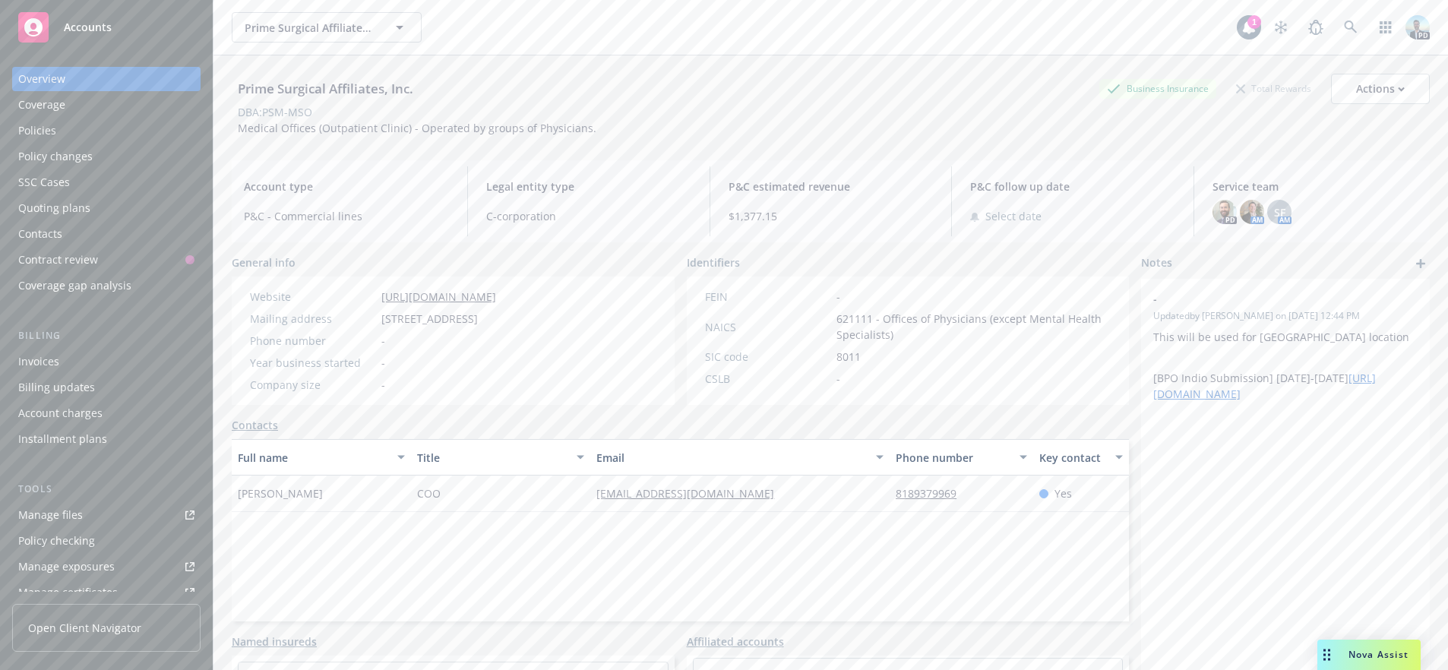
click at [294, 87] on div "Prime Surgical Affiliates, Inc." at bounding box center [326, 89] width 188 height 20
click at [439, 107] on div "DBA: PSM-MSO" at bounding box center [831, 112] width 1198 height 16
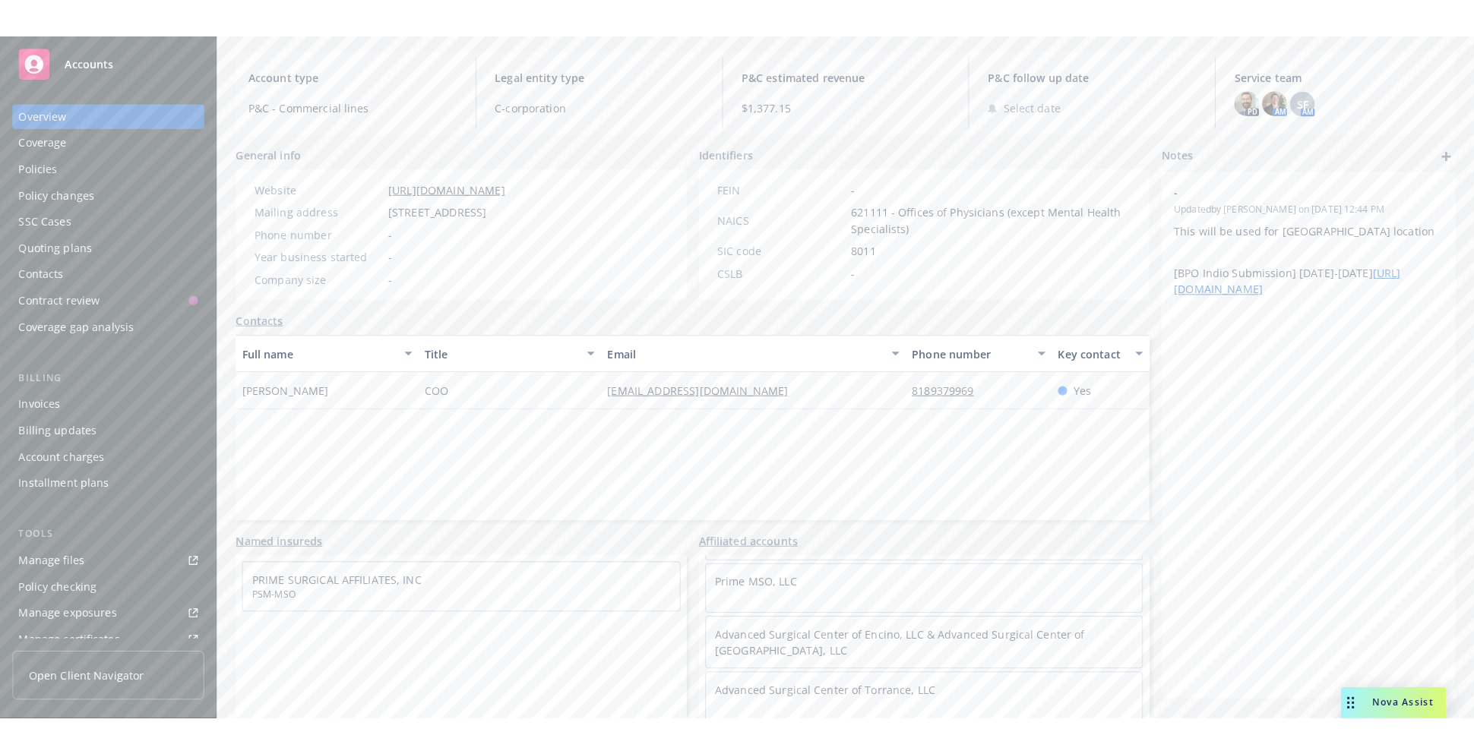
scroll to position [229, 0]
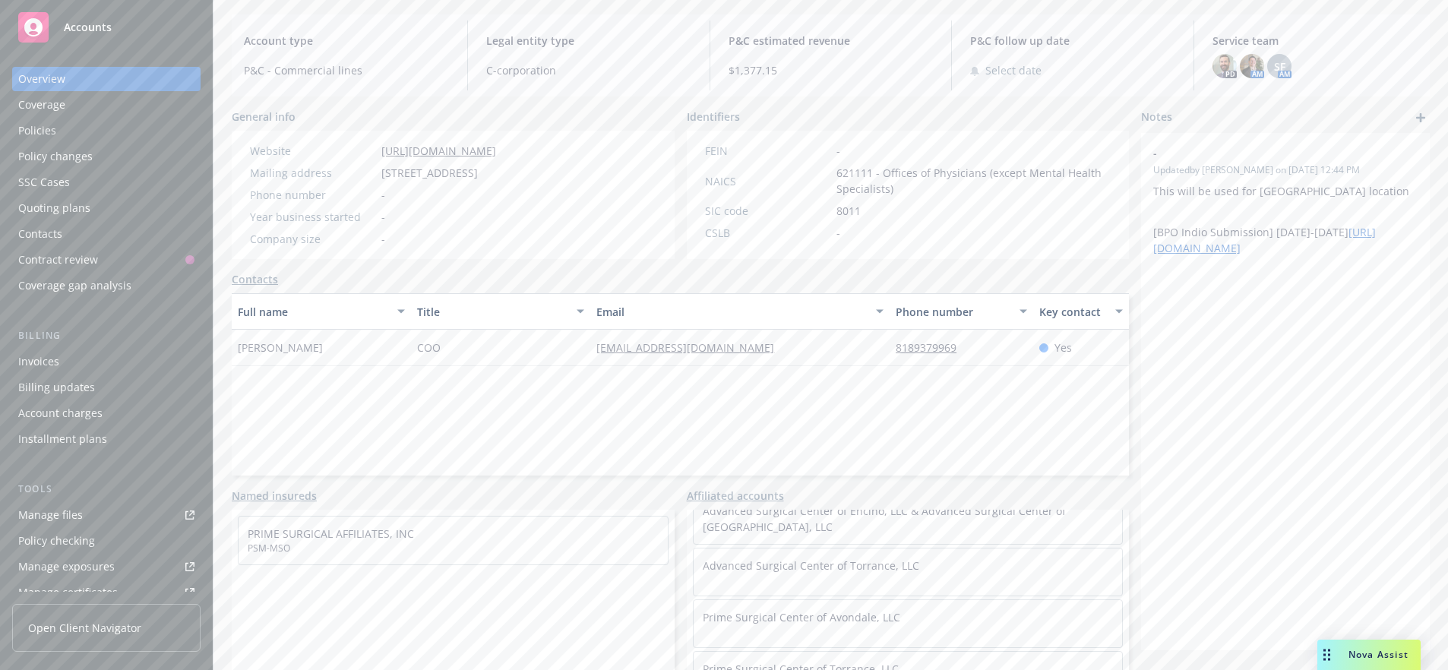
click at [1276, 416] on div "- Updated by Ganesh Vegi on 08/29/2024, 12:44 PM This will be used for Glendale…" at bounding box center [1285, 391] width 289 height 517
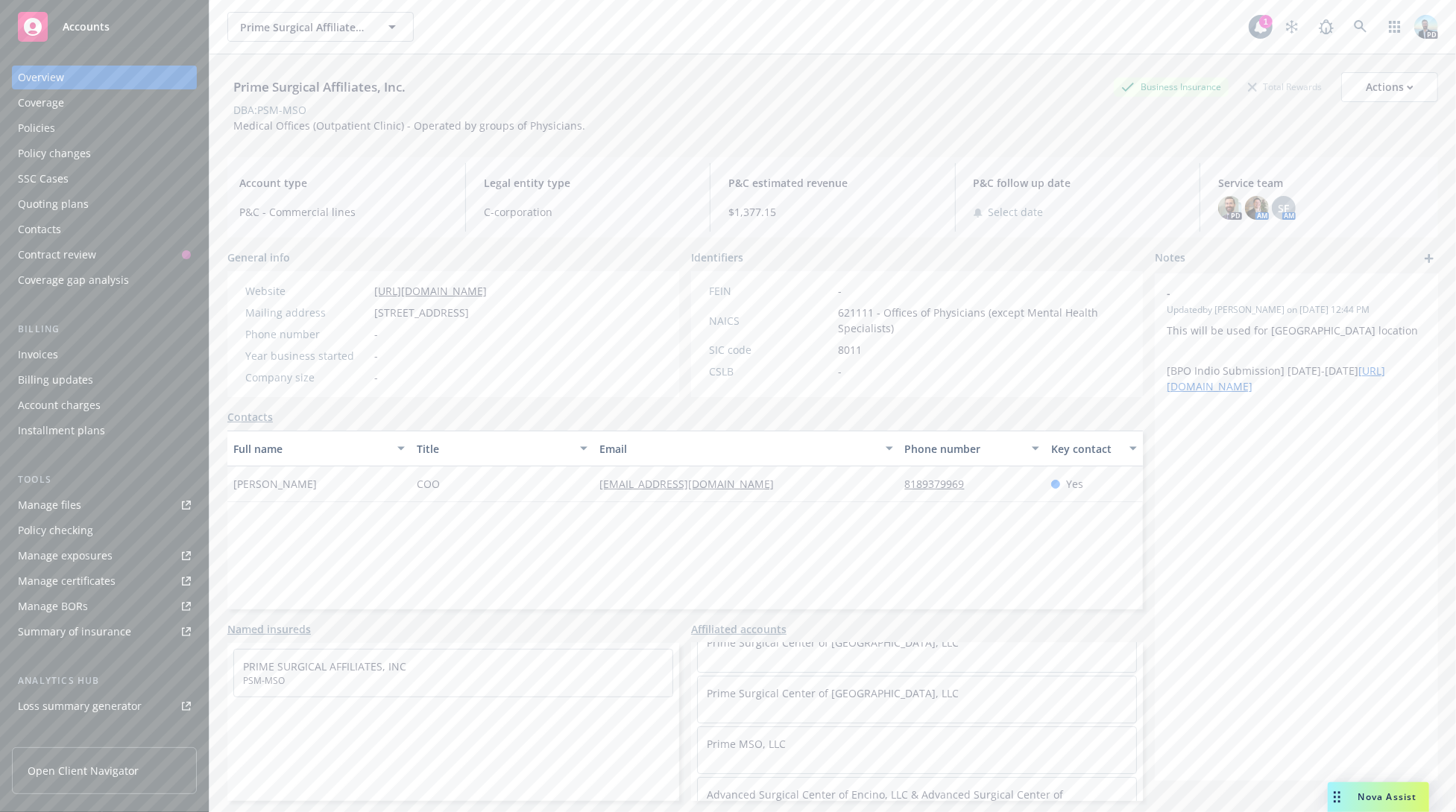
scroll to position [0, 0]
click at [843, 656] on link "Prime Surgical Center of Foothill Ranch, LLC" at bounding box center [832, 768] width 252 height 14
click at [327, 88] on div "Prime Surgical Center of Foothill Ranch, LLC" at bounding box center [386, 87] width 316 height 20
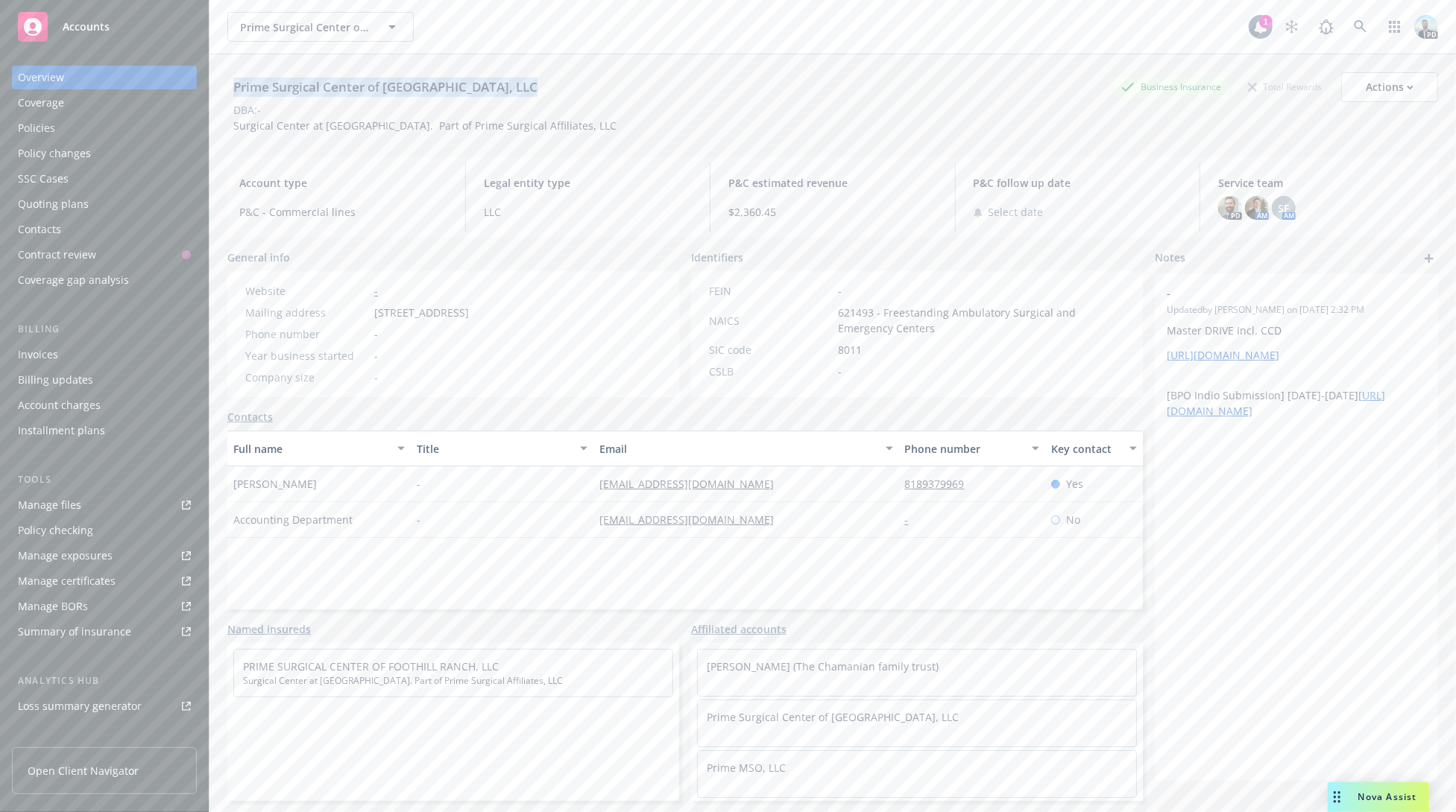
click at [327, 88] on div "Prime Surgical Center of Foothill Ranch, LLC" at bounding box center [386, 87] width 316 height 20
click at [879, 104] on div "DBA: -" at bounding box center [833, 110] width 1211 height 16
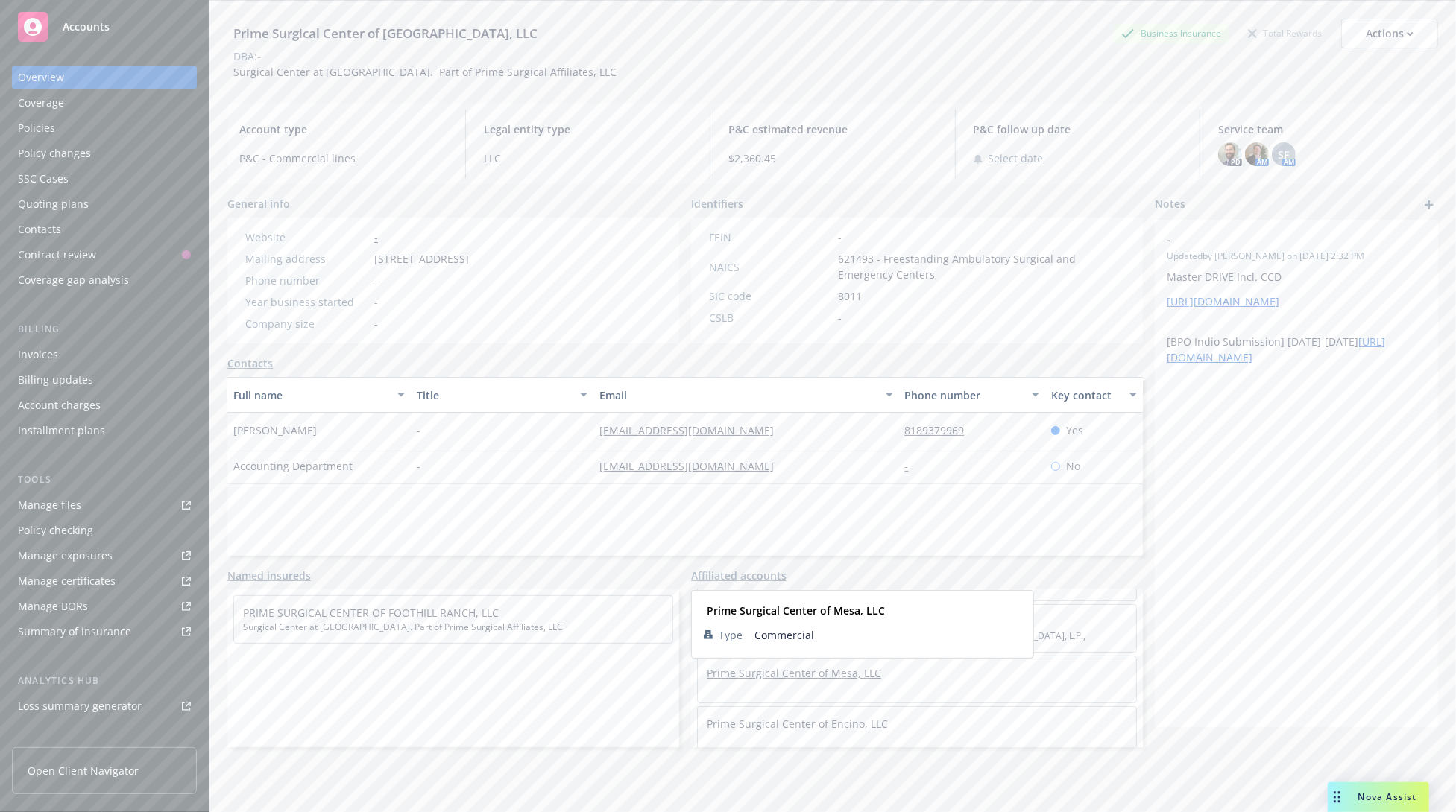
scroll to position [373, 0]
click at [763, 656] on link "Prime Surgical Affiliates, Inc." at bounding box center [777, 710] width 142 height 14
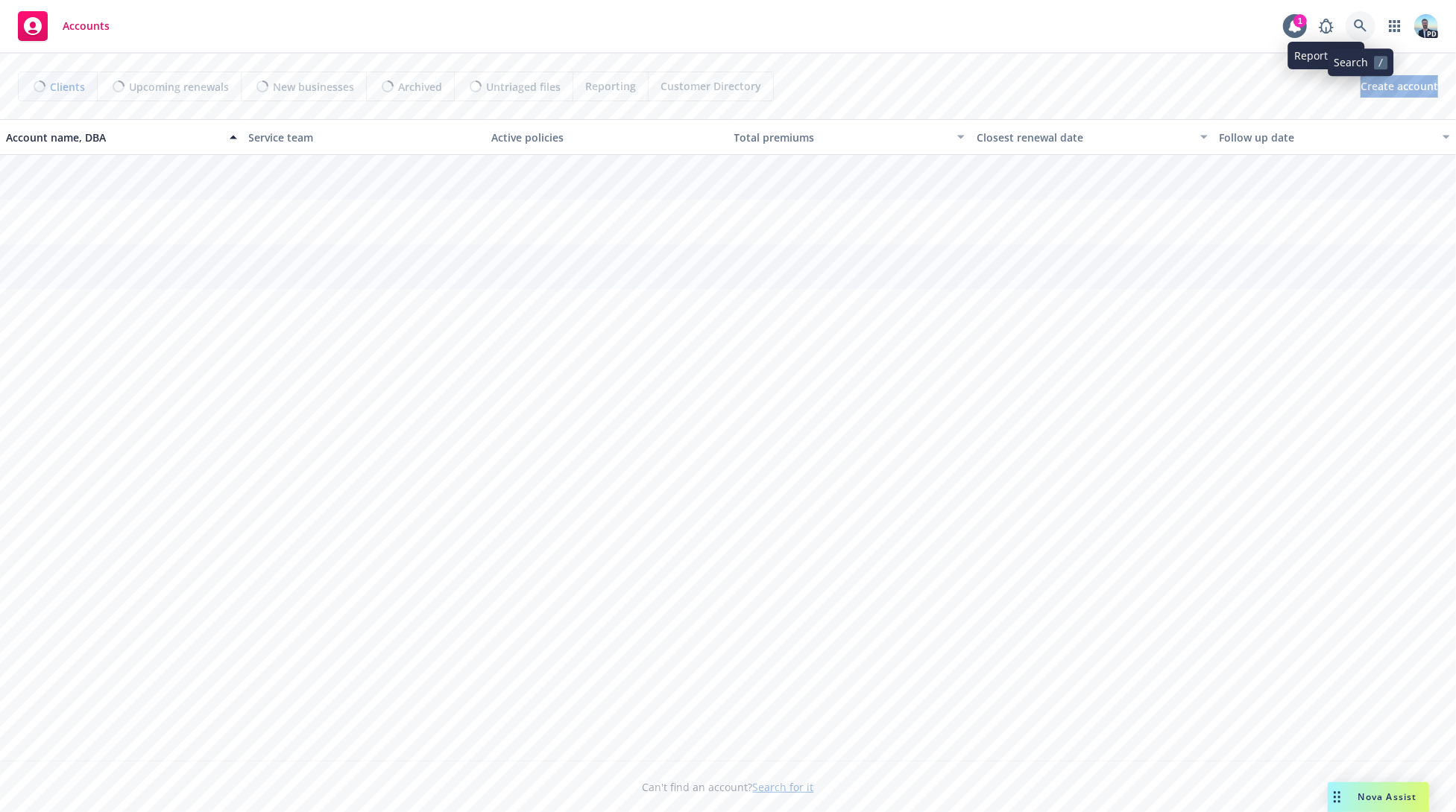
click at [1360, 21] on icon at bounding box center [1360, 25] width 13 height 13
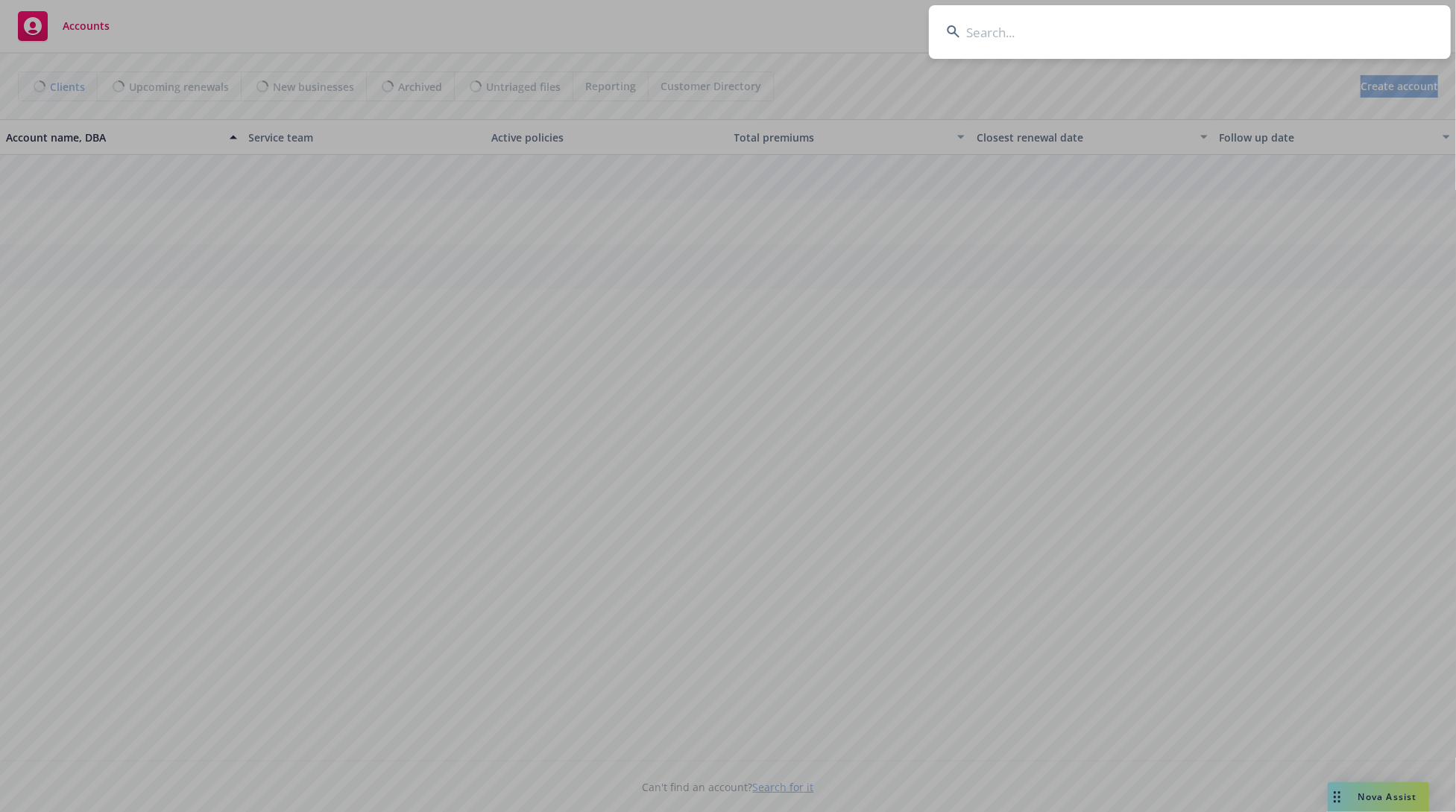
click at [1329, 24] on input at bounding box center [1190, 31] width 522 height 54
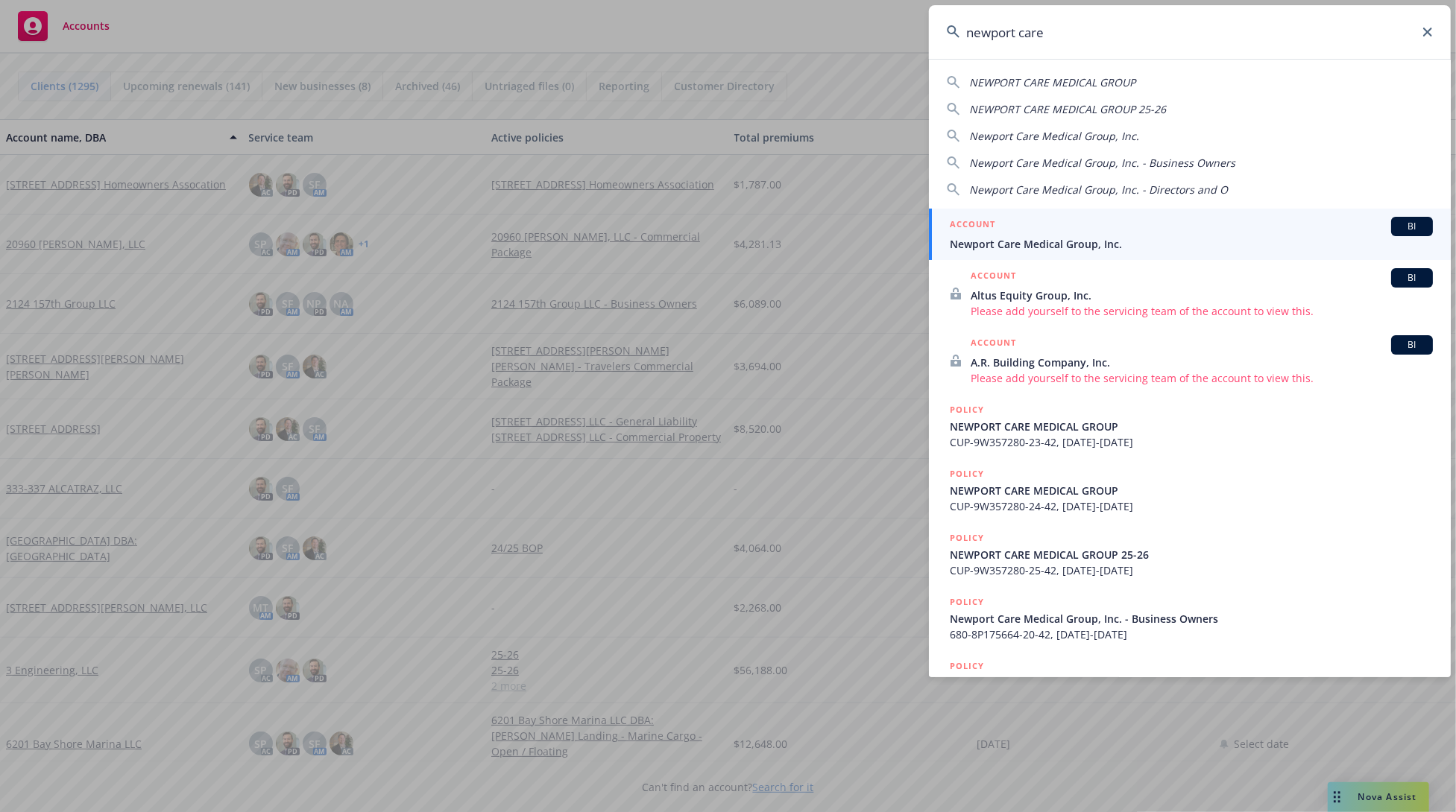
type input "newport care"
click at [1041, 244] on span "Newport Care Medical Group, Inc." at bounding box center [1191, 244] width 483 height 16
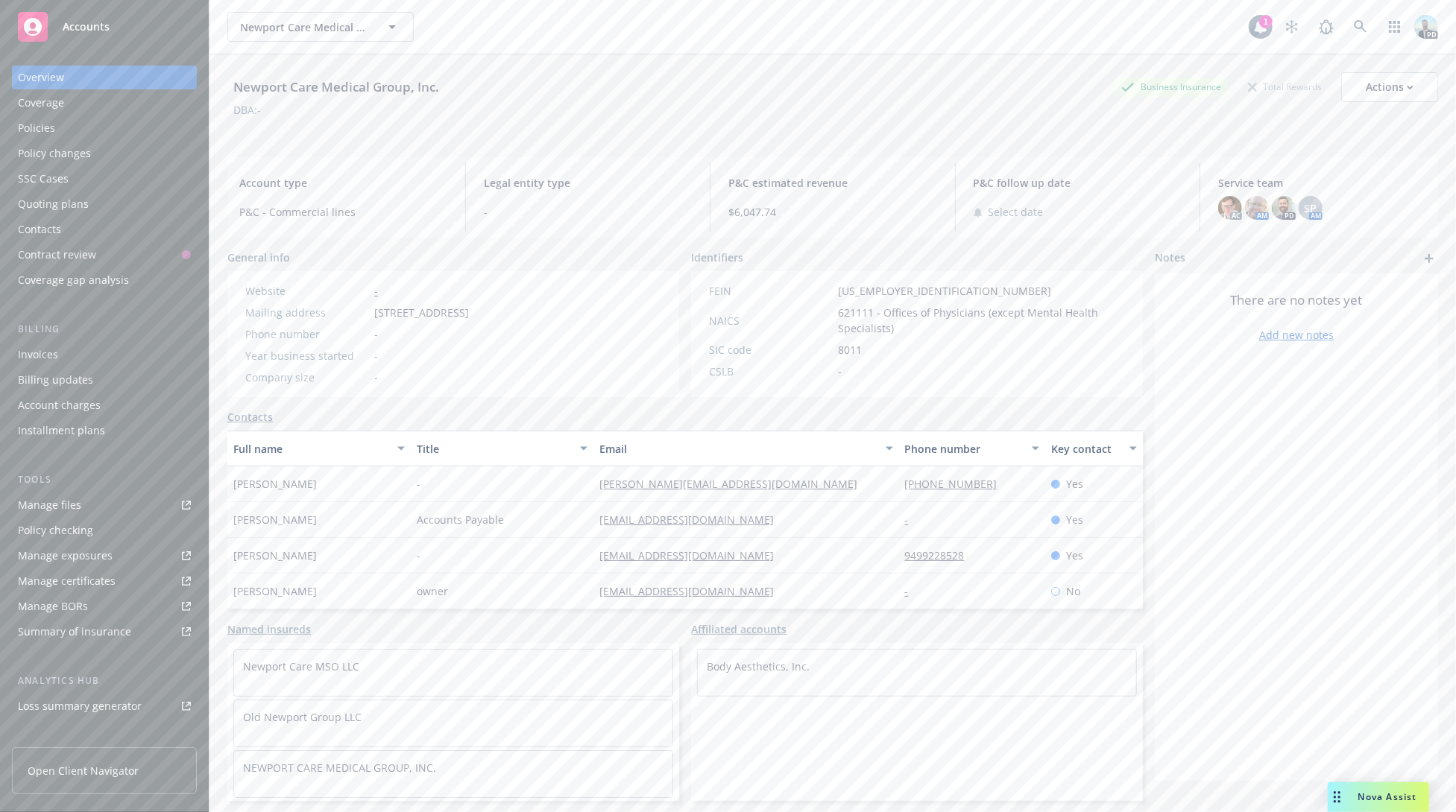
click at [44, 127] on div "Policies" at bounding box center [36, 128] width 37 height 24
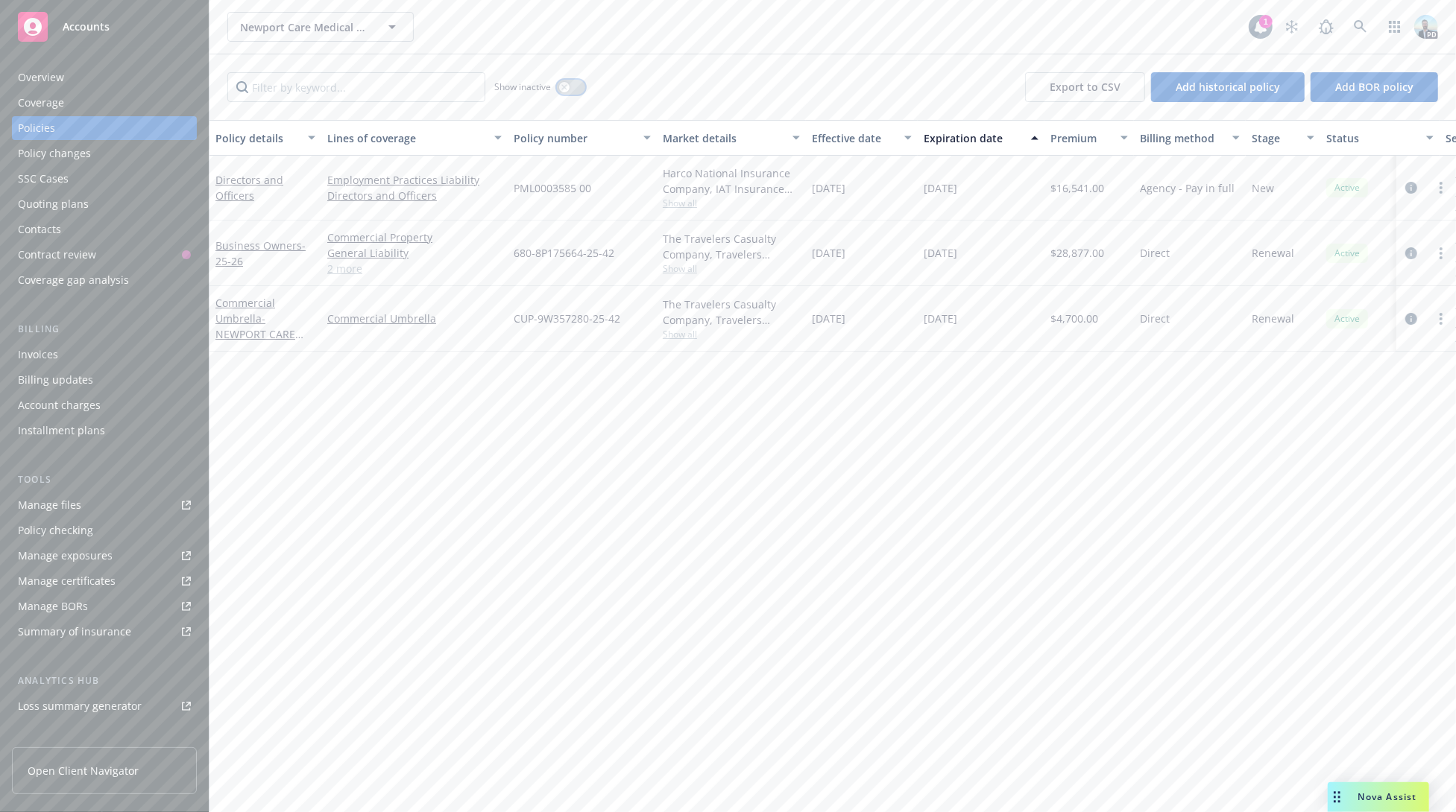
click at [576, 83] on button "button" at bounding box center [570, 86] width 28 height 15
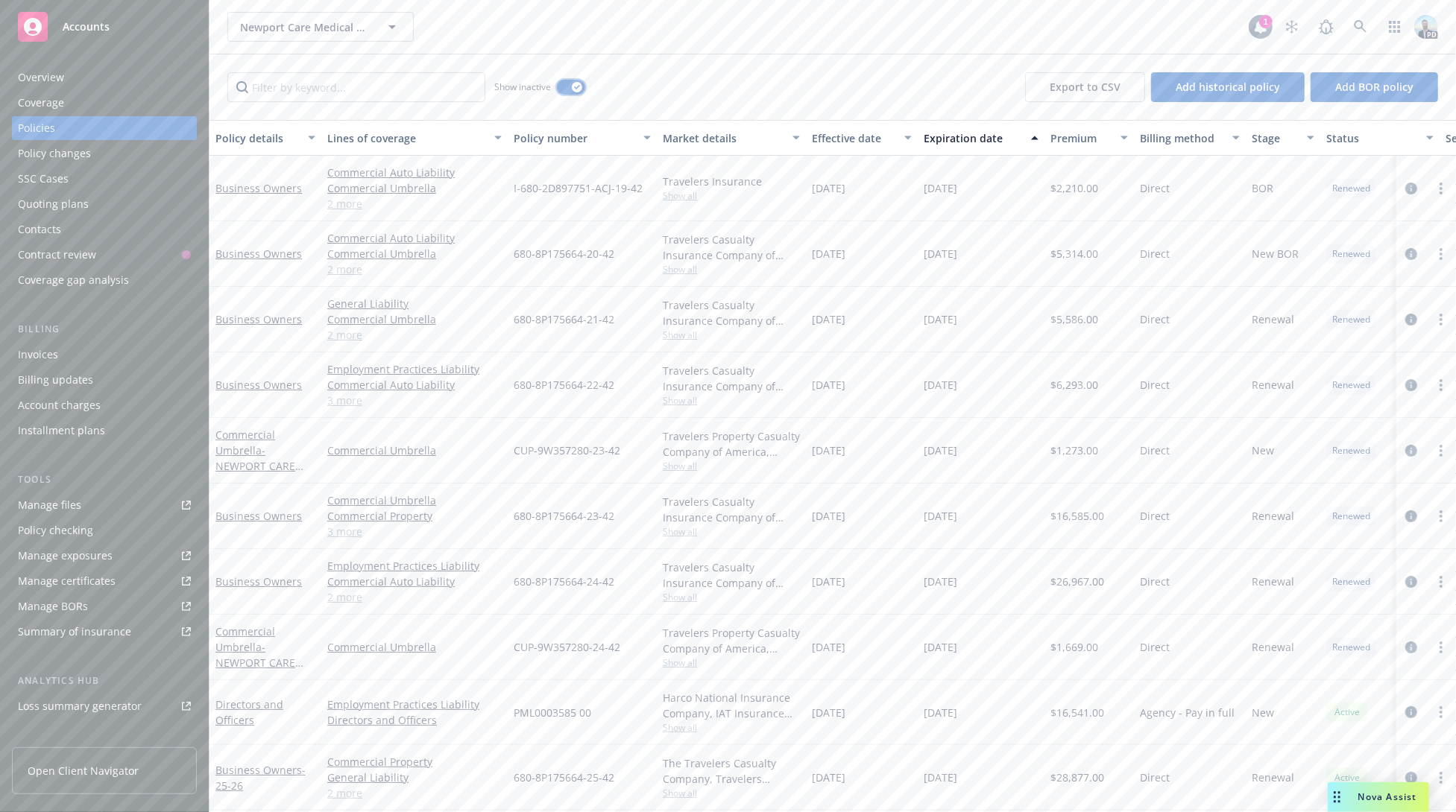
scroll to position [73, 0]
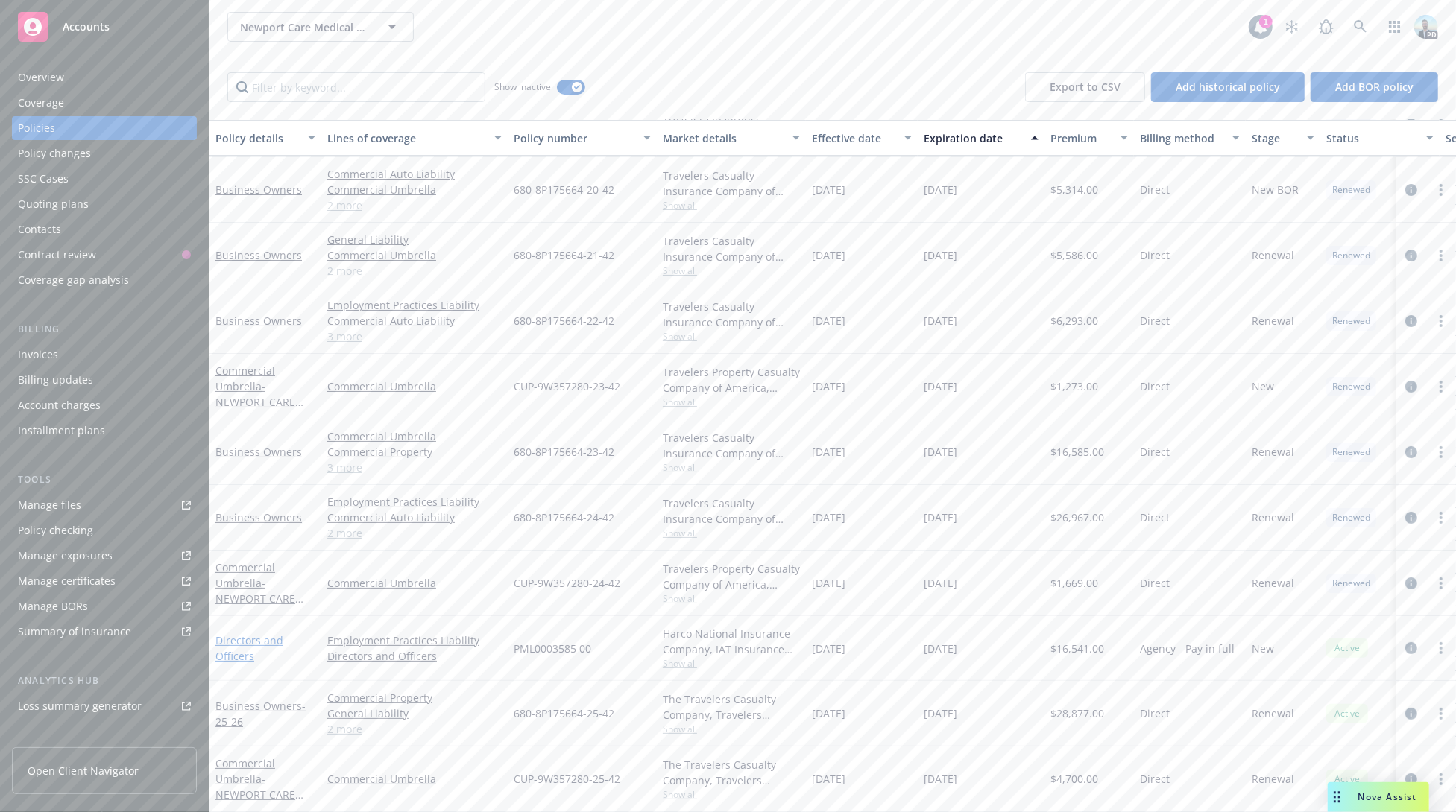
click at [246, 634] on link "Directors and Officers" at bounding box center [249, 648] width 68 height 29
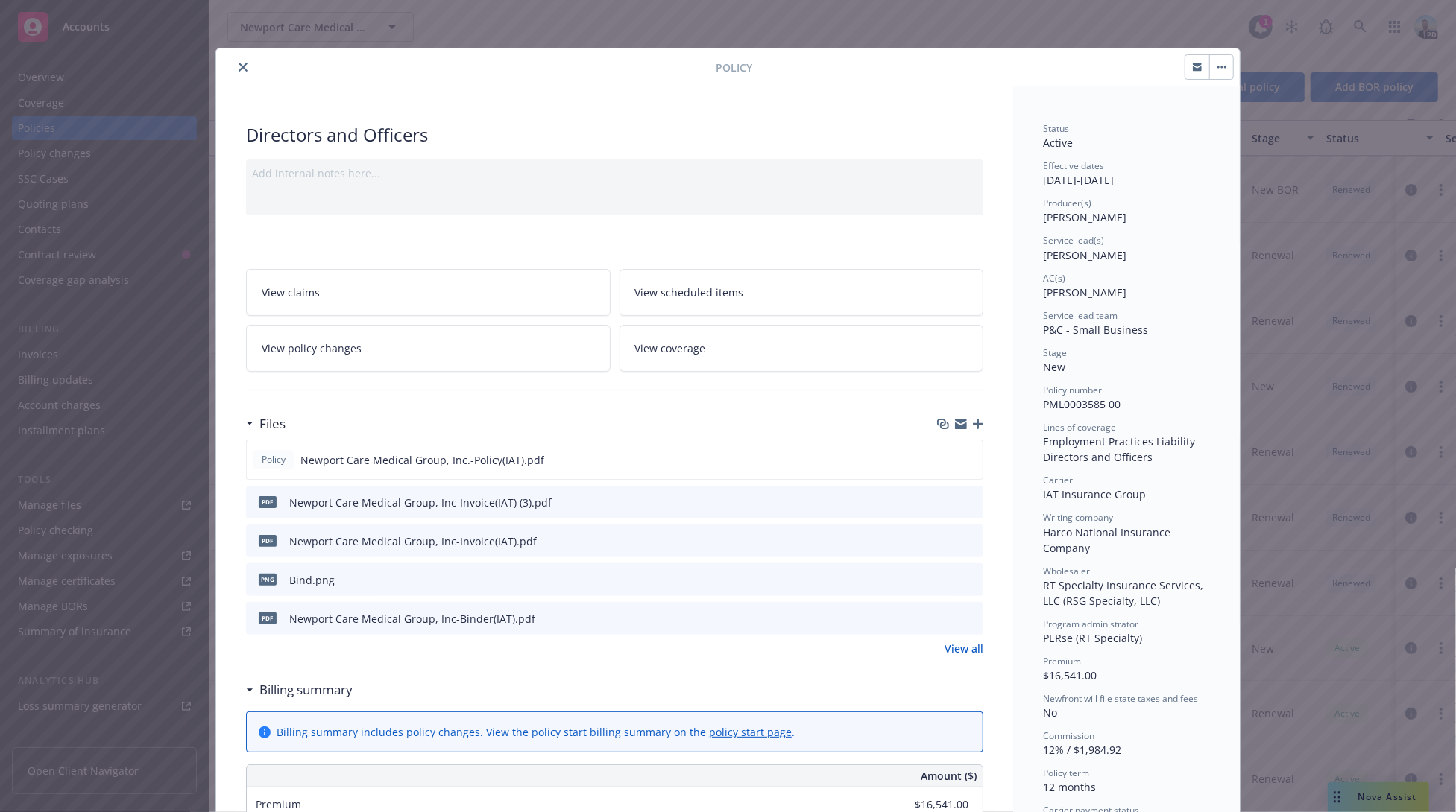
drag, startPoint x: 1036, startPoint y: 179, endPoint x: 1136, endPoint y: 175, distance: 100.1
click at [1199, 175] on div "Status Active Effective dates 01/03/2025 - 01/03/2026 Producer(s) Kelsey Malone…" at bounding box center [1125, 827] width 227 height 1481
copy div "01/03/2025 - 01/03/2026"
drag, startPoint x: 1038, startPoint y: 405, endPoint x: 1121, endPoint y: 404, distance: 83.0
click at [1121, 404] on div "Policy number PML0003585 00" at bounding box center [1126, 397] width 167 height 28
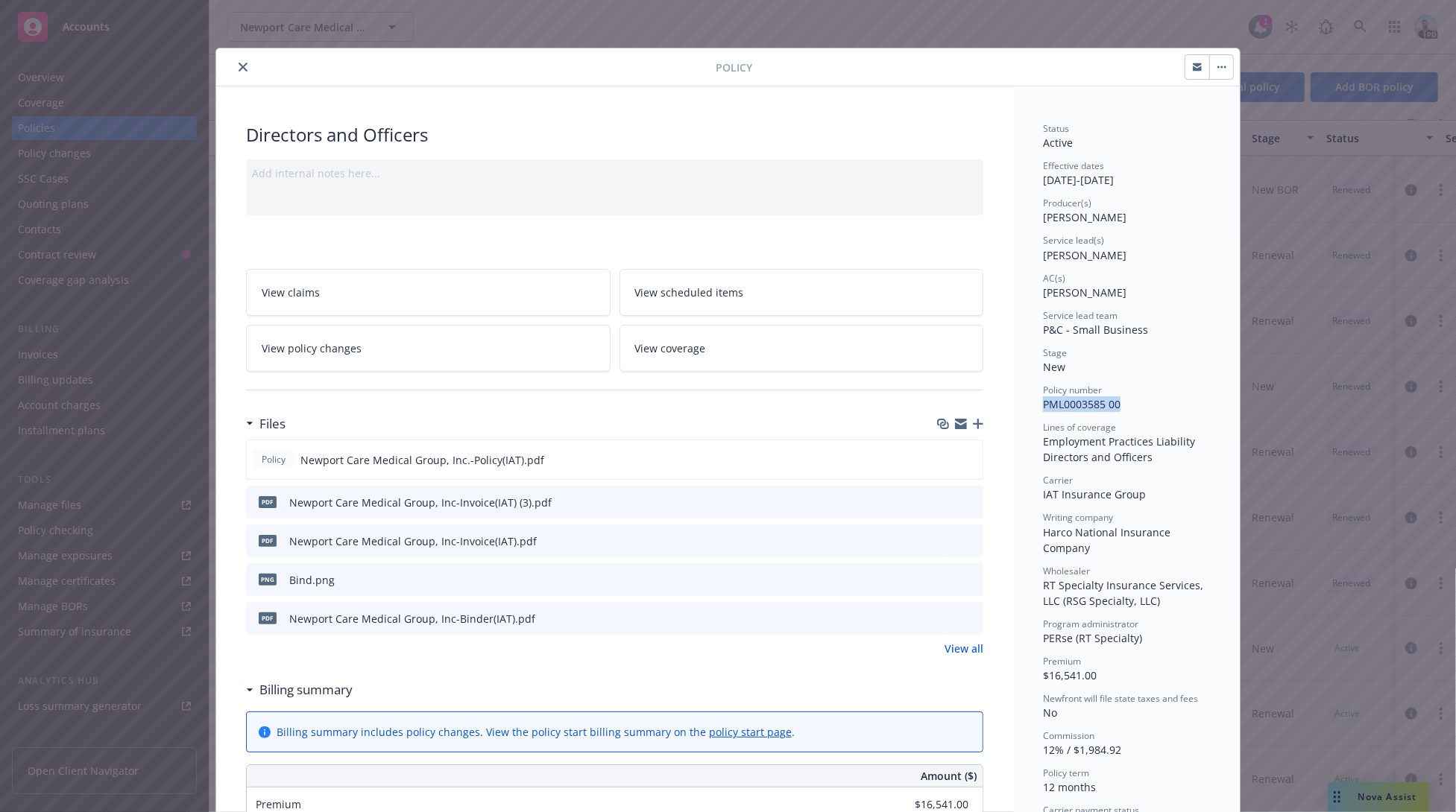
copy span "PML0003585 00"
click at [942, 453] on icon "download file" at bounding box center [944, 459] width 12 height 12
click at [238, 66] on icon "close" at bounding box center [242, 67] width 9 height 9
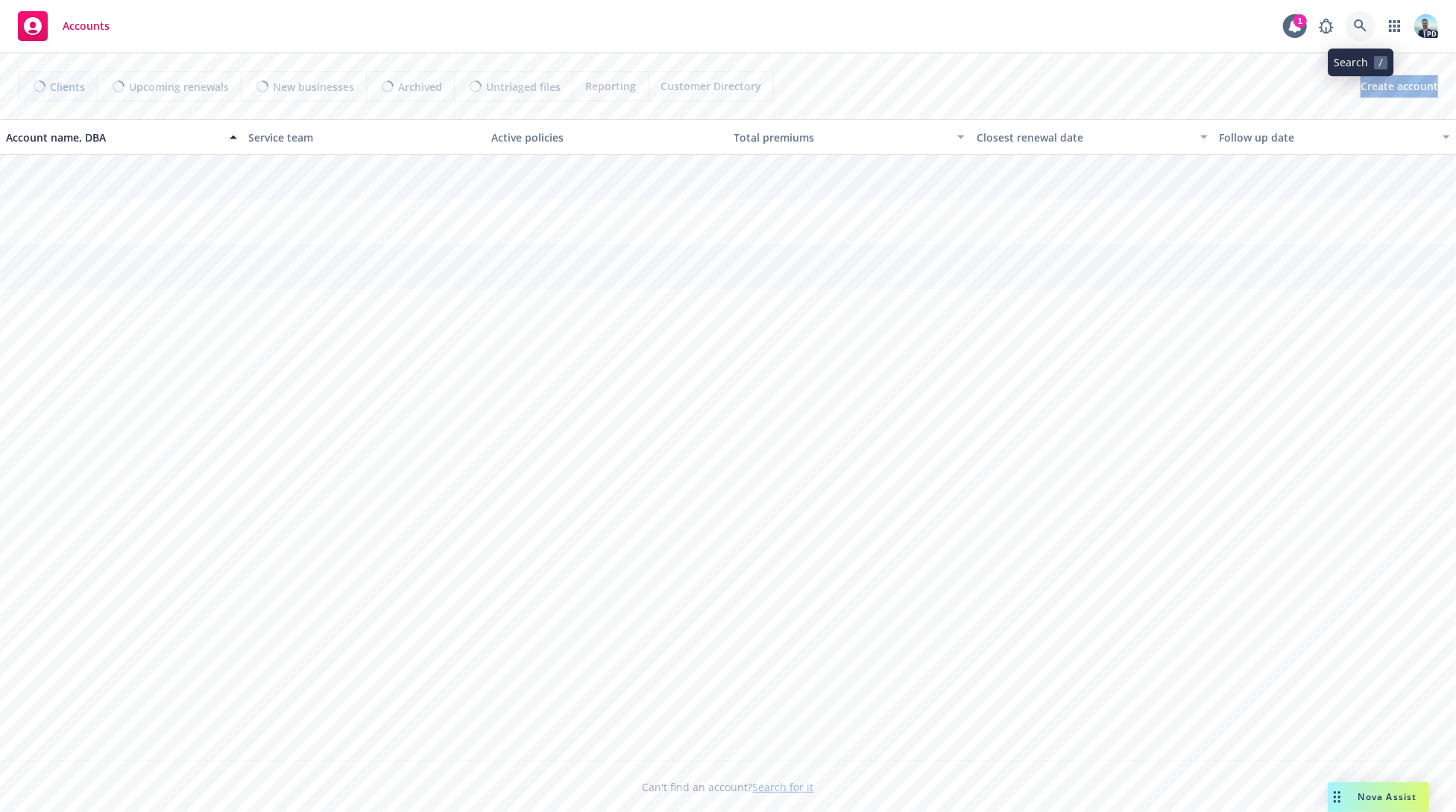
click at [1362, 21] on icon at bounding box center [1361, 26] width 14 height 14
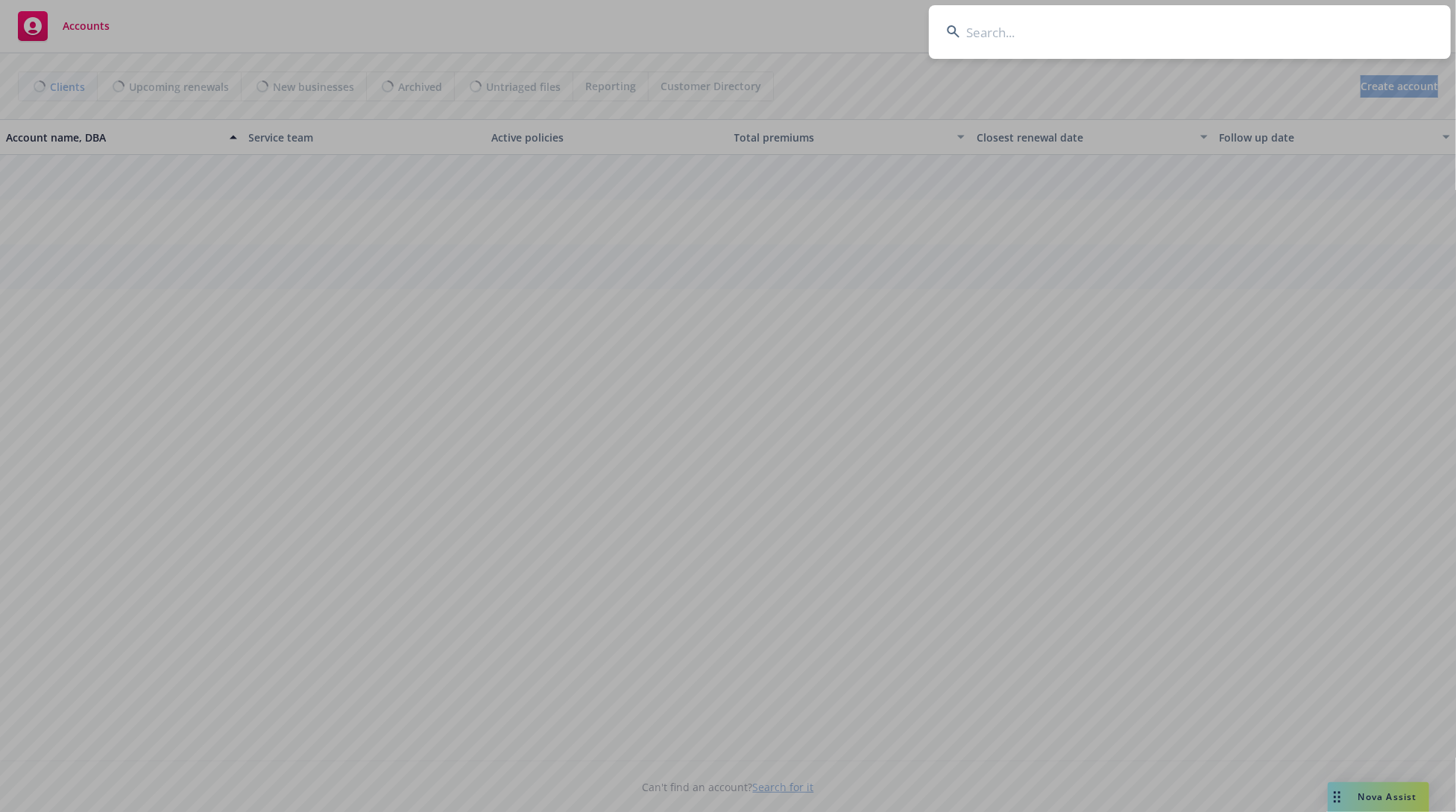
click at [1341, 25] on input at bounding box center [1190, 31] width 522 height 54
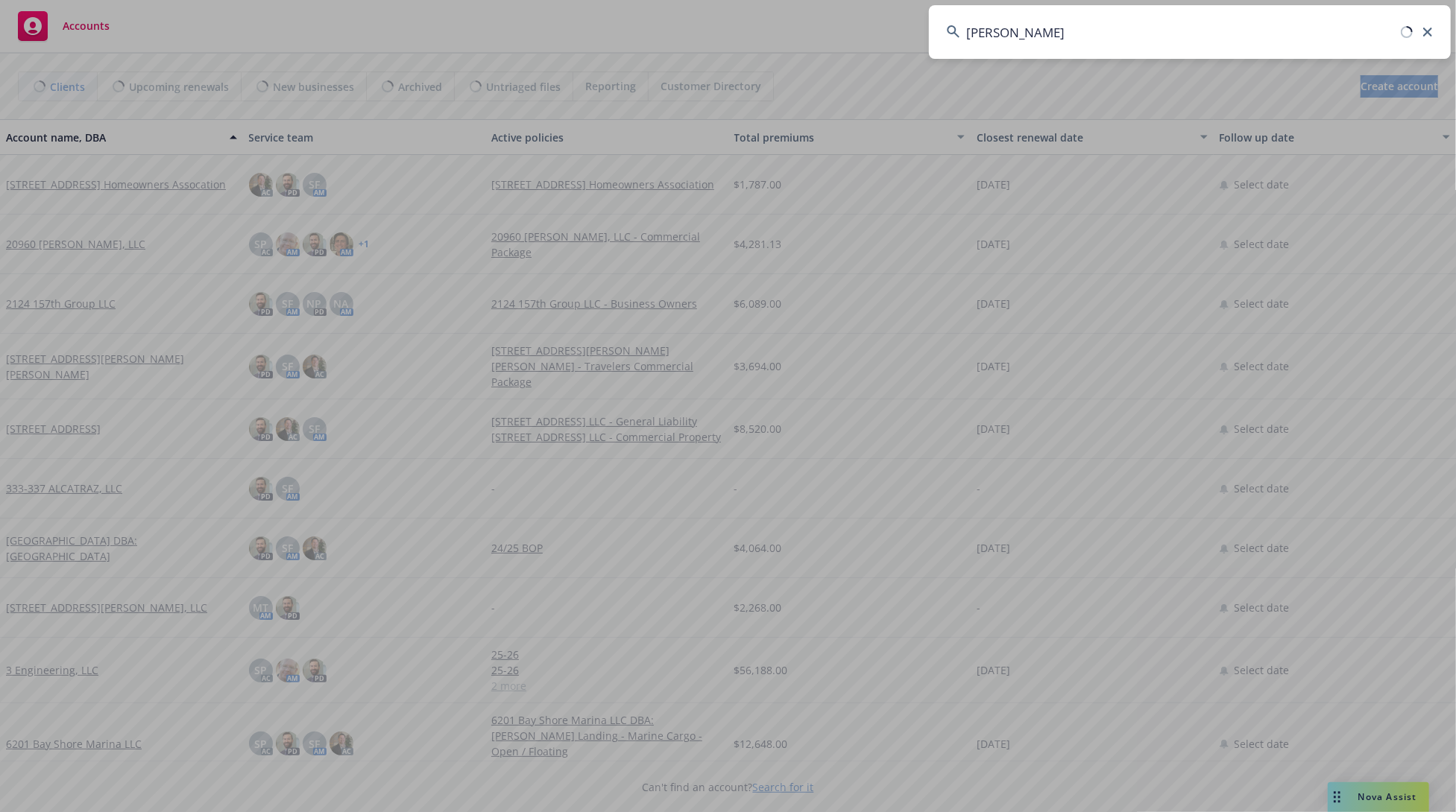
type input "mikkon"
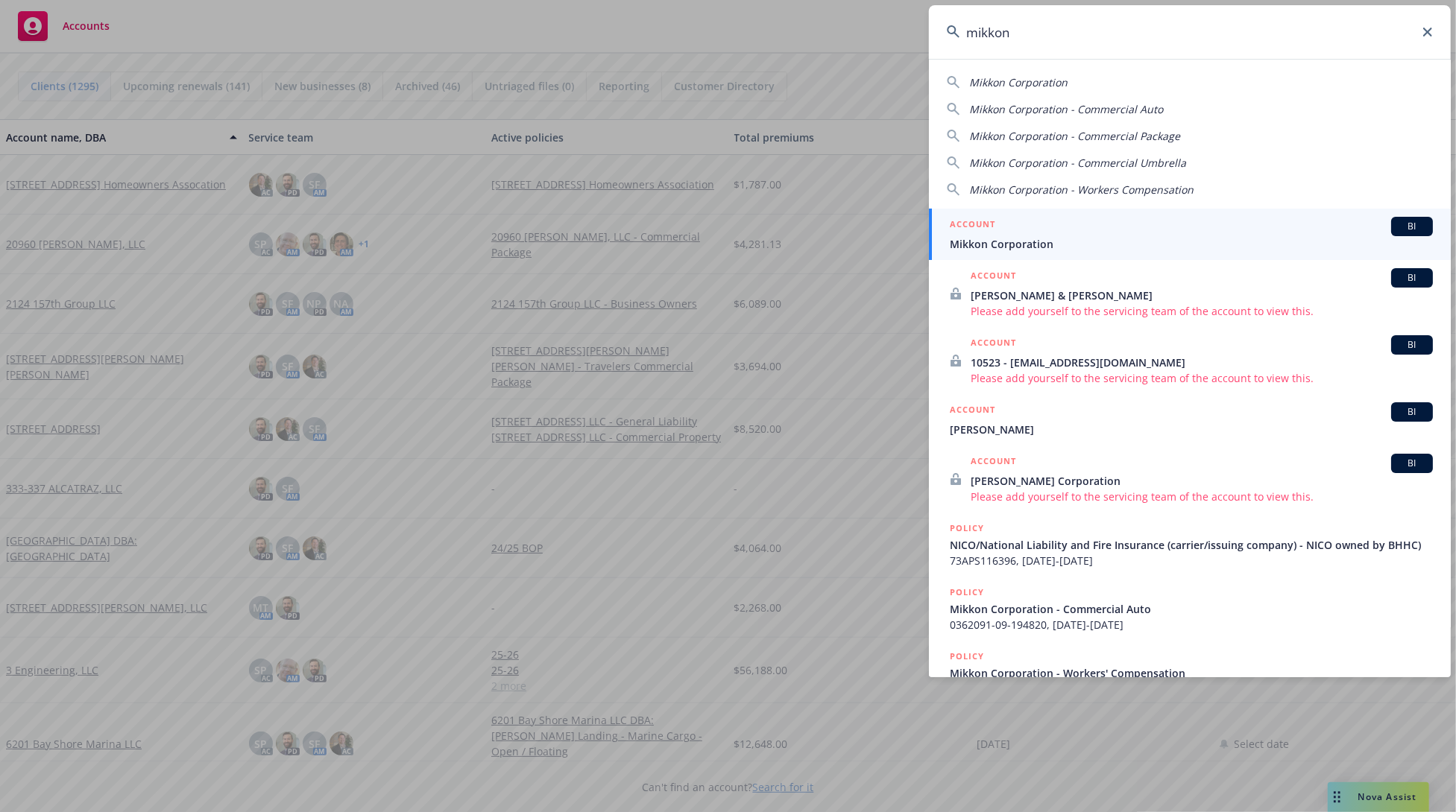
click at [963, 243] on span "Mikkon Corporation" at bounding box center [1191, 244] width 483 height 16
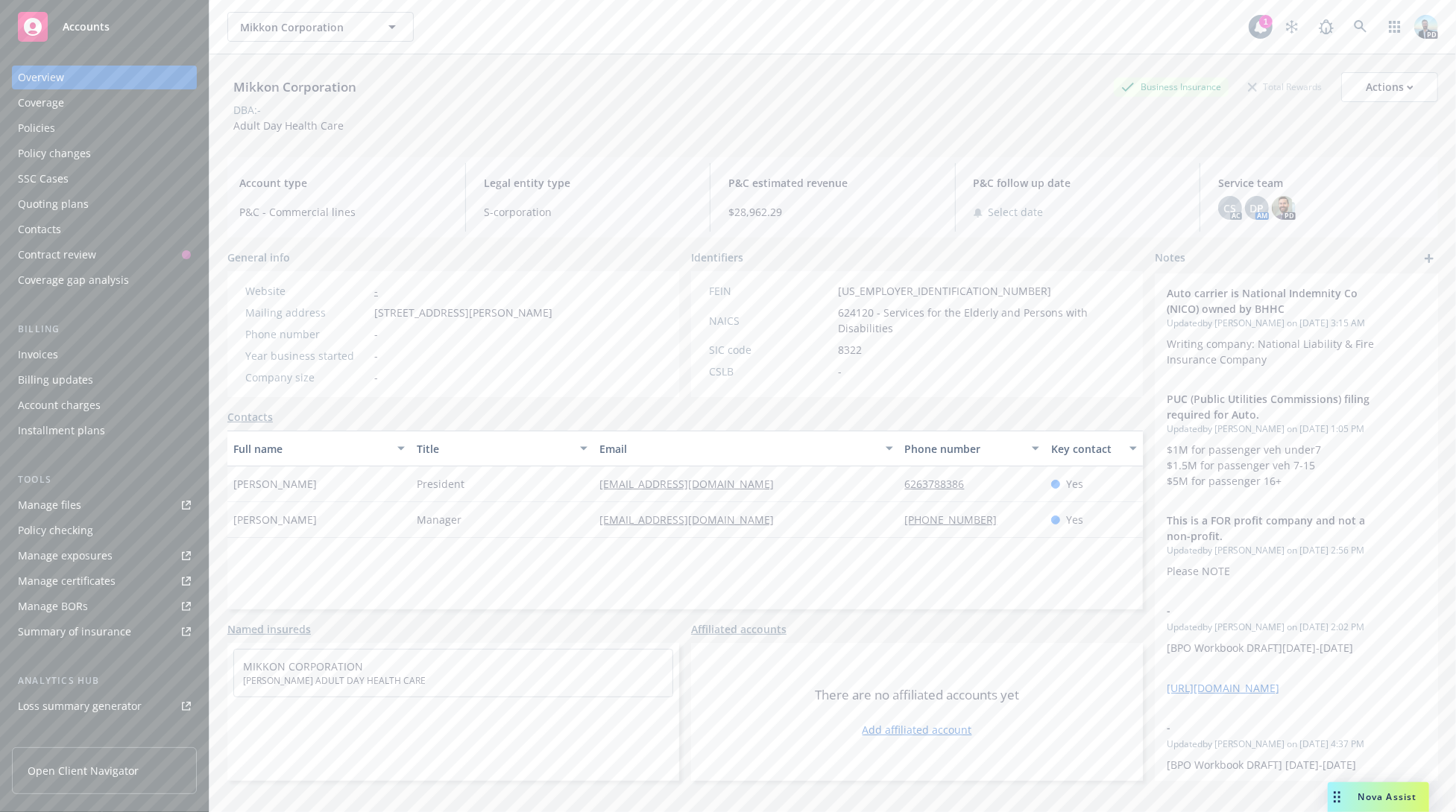
drag, startPoint x: 59, startPoint y: 133, endPoint x: 92, endPoint y: 131, distance: 33.1
click at [59, 132] on div "Policies" at bounding box center [104, 128] width 173 height 24
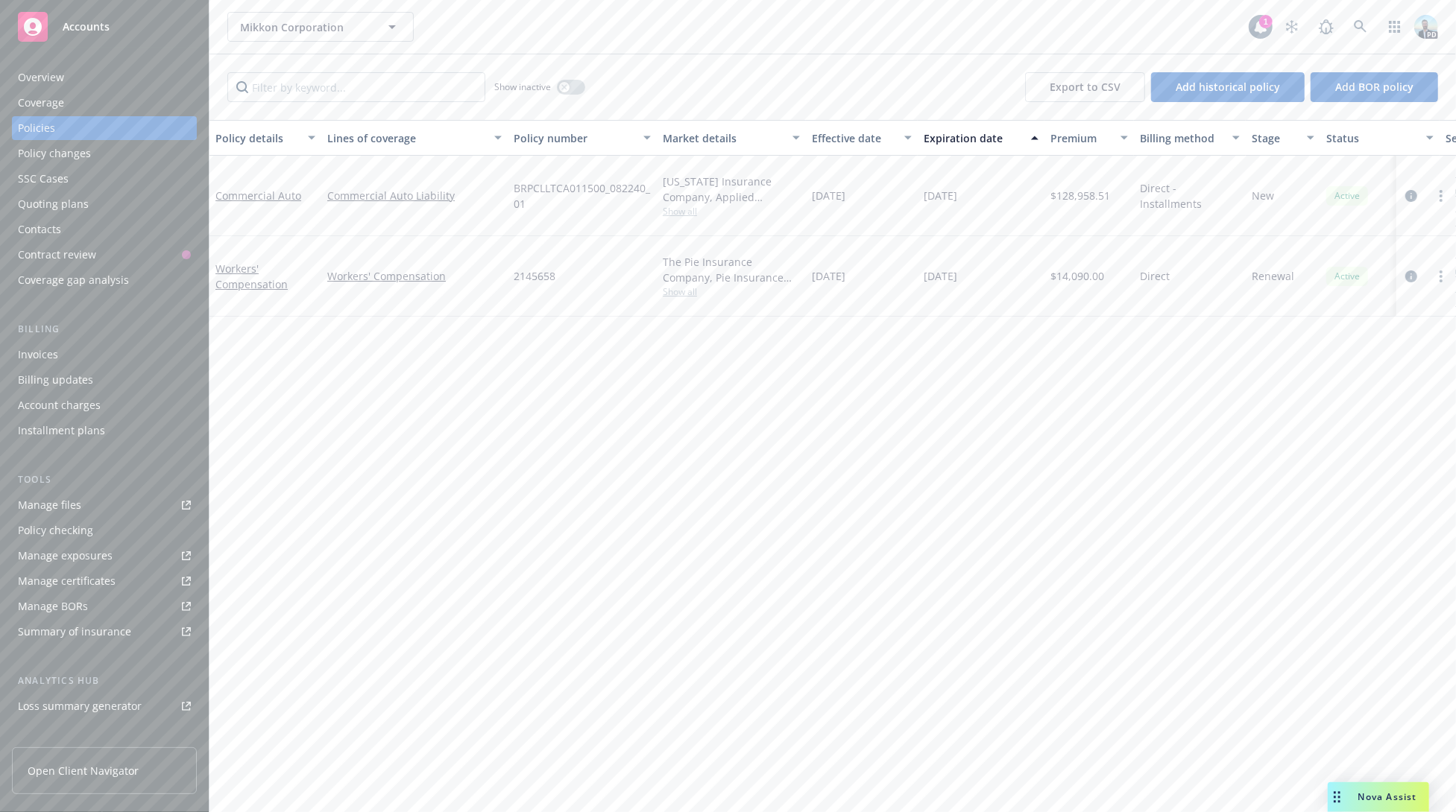
click at [38, 77] on div "Overview" at bounding box center [40, 77] width 46 height 24
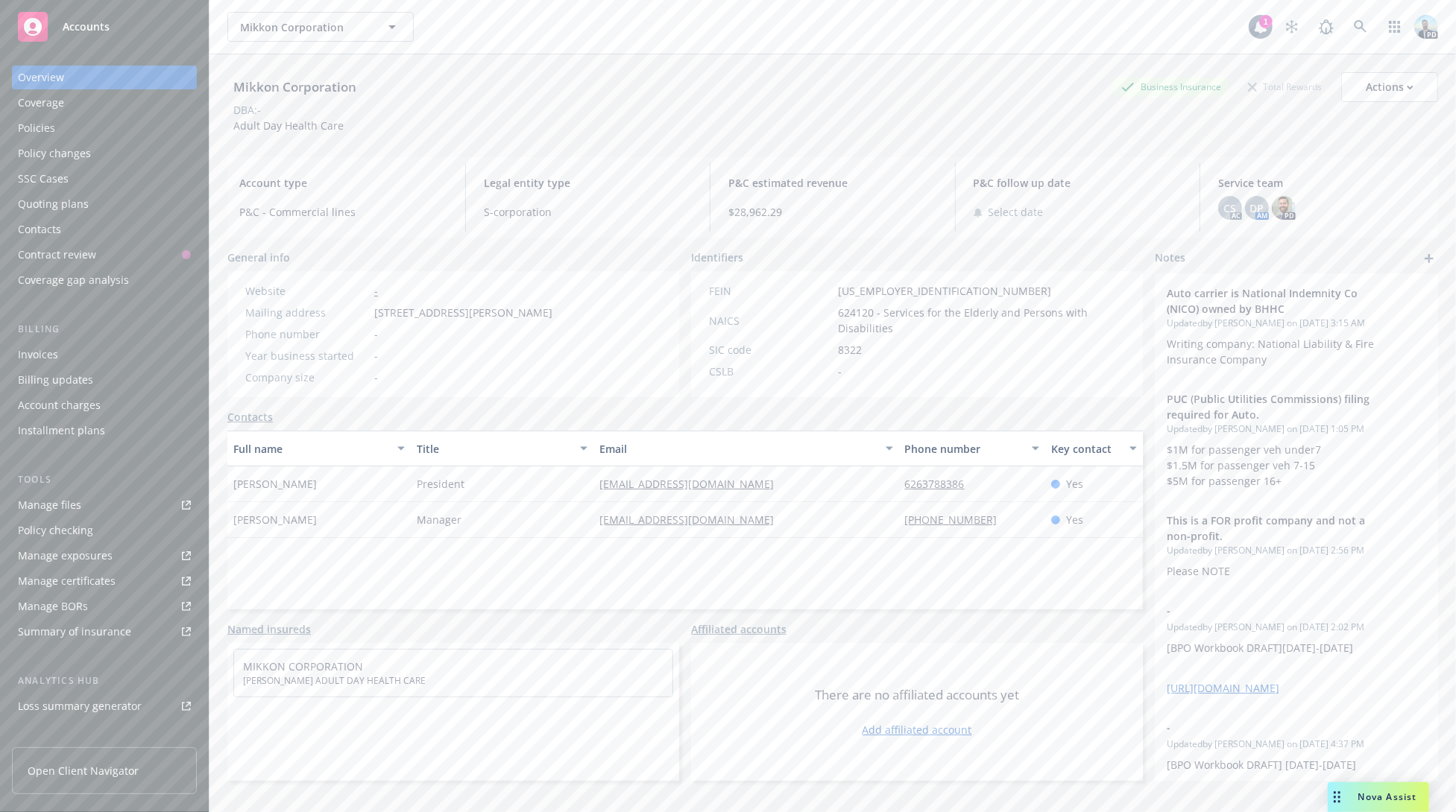
click at [1355, 796] on div "Nova Assist" at bounding box center [1387, 796] width 82 height 13
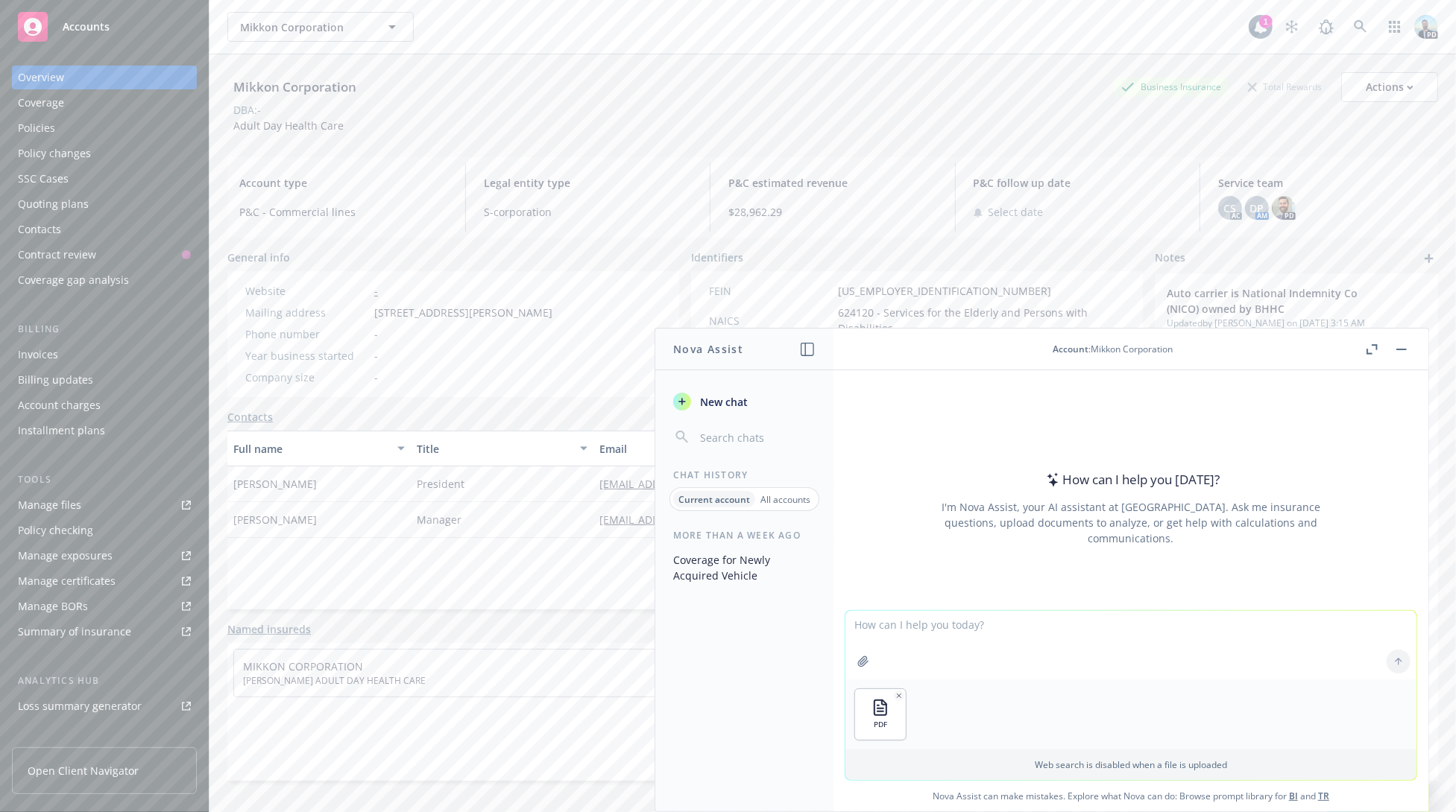
click at [895, 625] on textarea at bounding box center [1131, 645] width 571 height 69
click at [1224, 627] on textarea "Attached is Mikkon Corporation's commercial package policy. Can you list the co…" at bounding box center [1131, 643] width 571 height 70
click at [1321, 630] on textarea "Attached is Mikkon Corporation's commercial package policy. Can you list the ma…" at bounding box center [1131, 643] width 571 height 70
click at [929, 641] on textarea "Attached is Mikkon Corporation's commercial package policy. Can you list the ma…" at bounding box center [1131, 643] width 571 height 70
paste textarea "ess Personal Property $110,000"
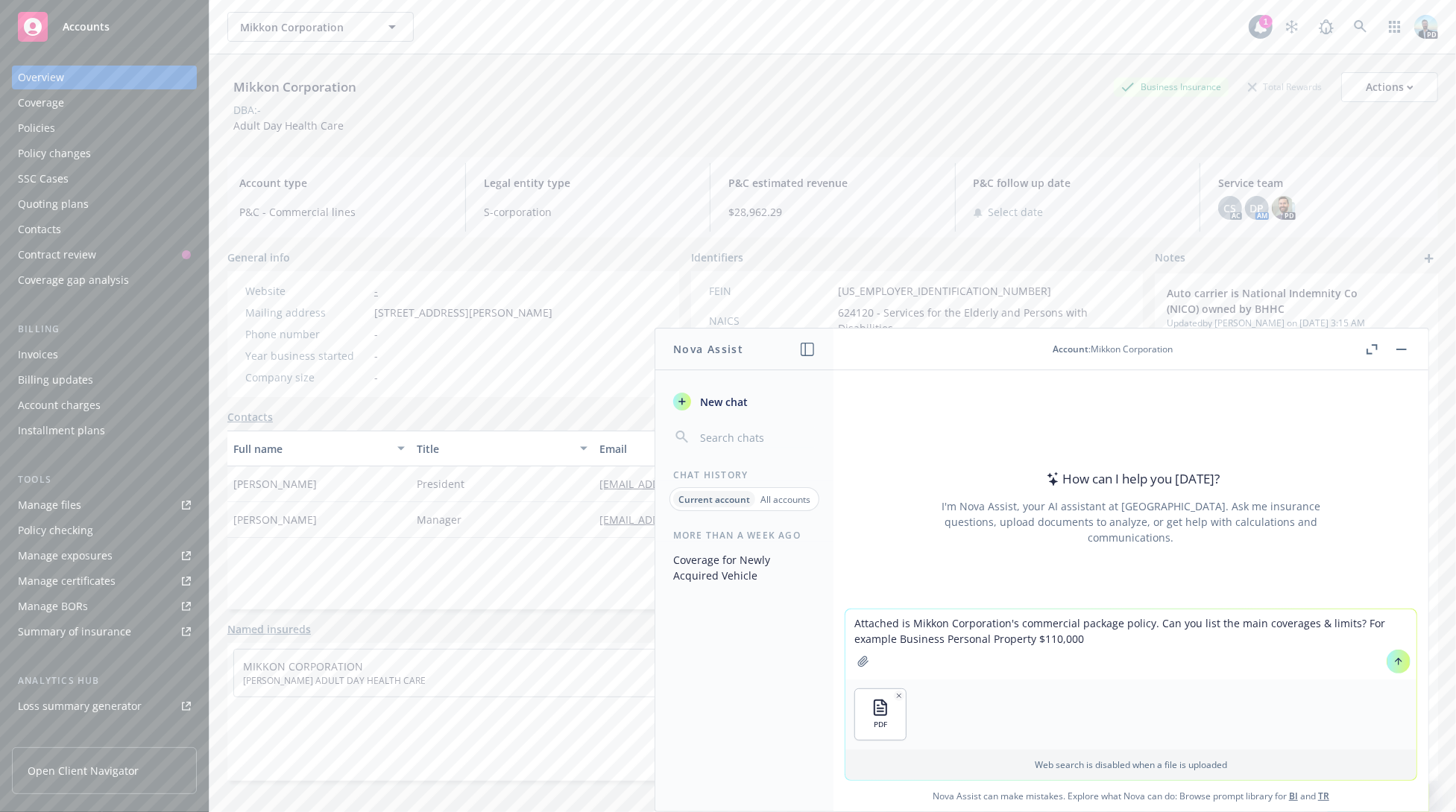
click at [892, 634] on textarea "Attached is Mikkon Corporation's commercial package policy. Can you list the ma…" at bounding box center [1131, 643] width 571 height 70
click at [1212, 640] on textarea "Attached is Mikkon Corporation's commercial package policy. Can you list the ma…" at bounding box center [1131, 643] width 571 height 70
click at [1367, 637] on textarea "Attached is Mikkon Corporation's commercial package policy. Can you list the ma…" at bounding box center [1131, 643] width 571 height 70
click at [921, 644] on textarea "Attached is Mikkon Corporation's commercial package policy. Can you list the ma…" at bounding box center [1131, 637] width 571 height 84
type textarea "Attached is Mikkon Corporation's commercial package policy. Can you list the ma…"
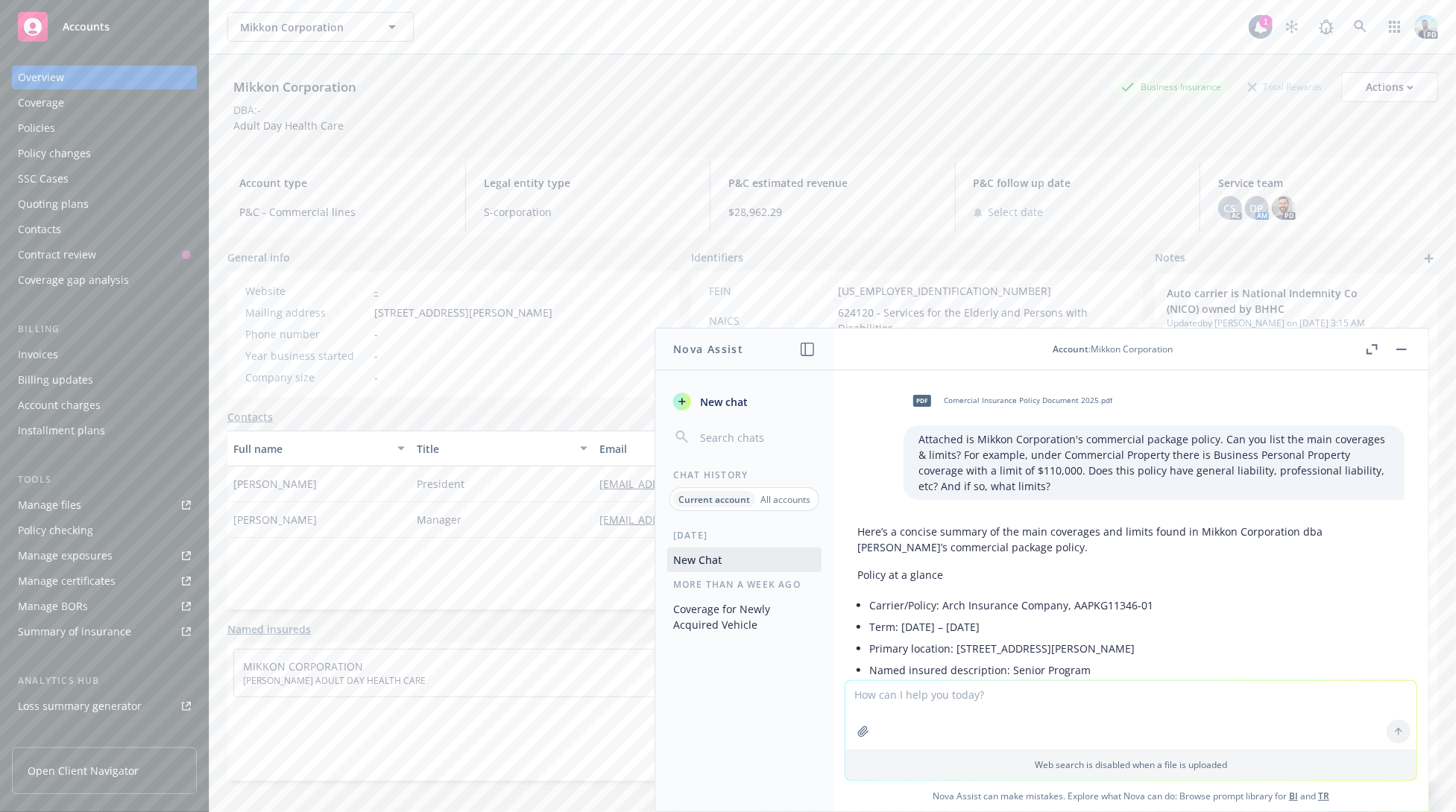
scroll to position [1395, 0]
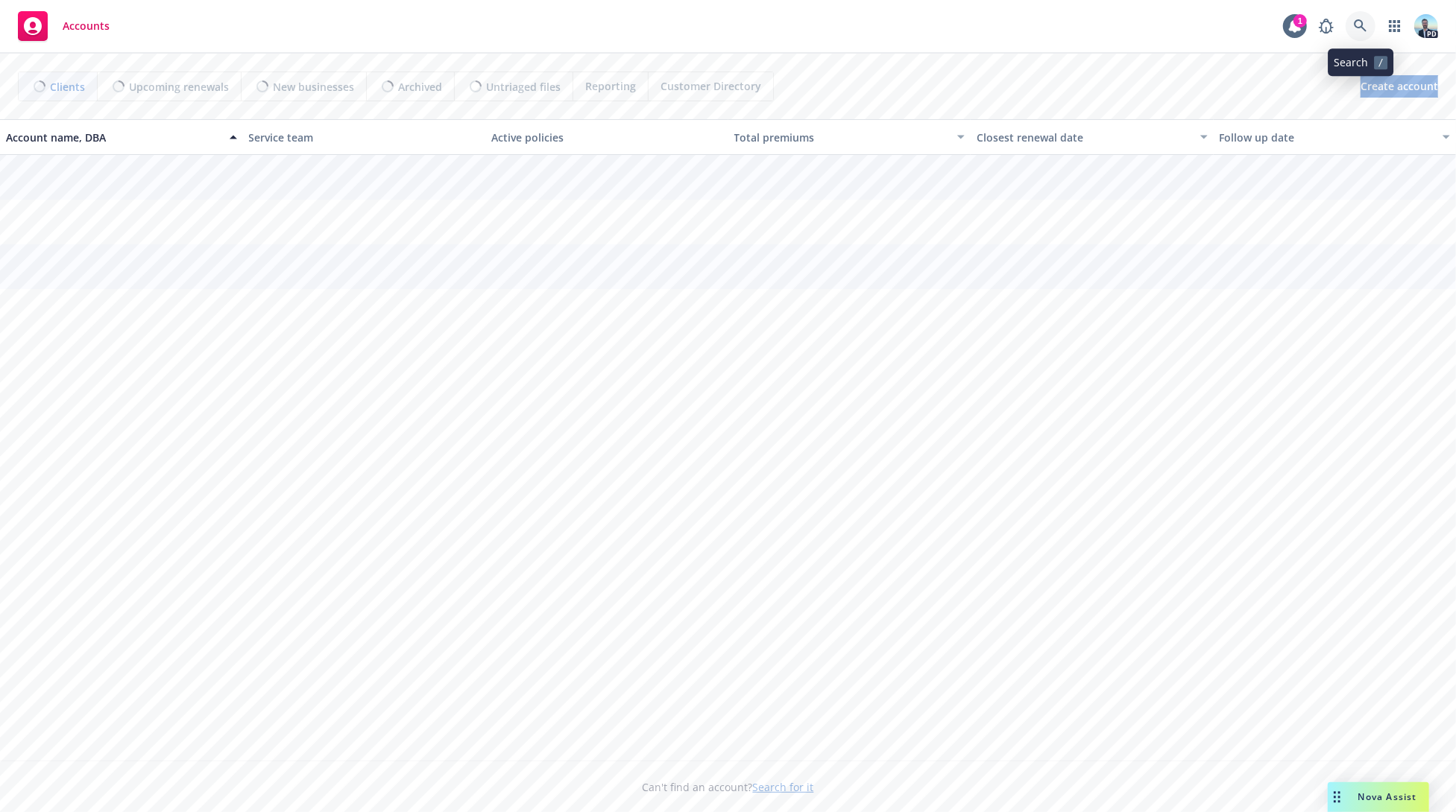
click at [1363, 26] on icon at bounding box center [1361, 26] width 14 height 14
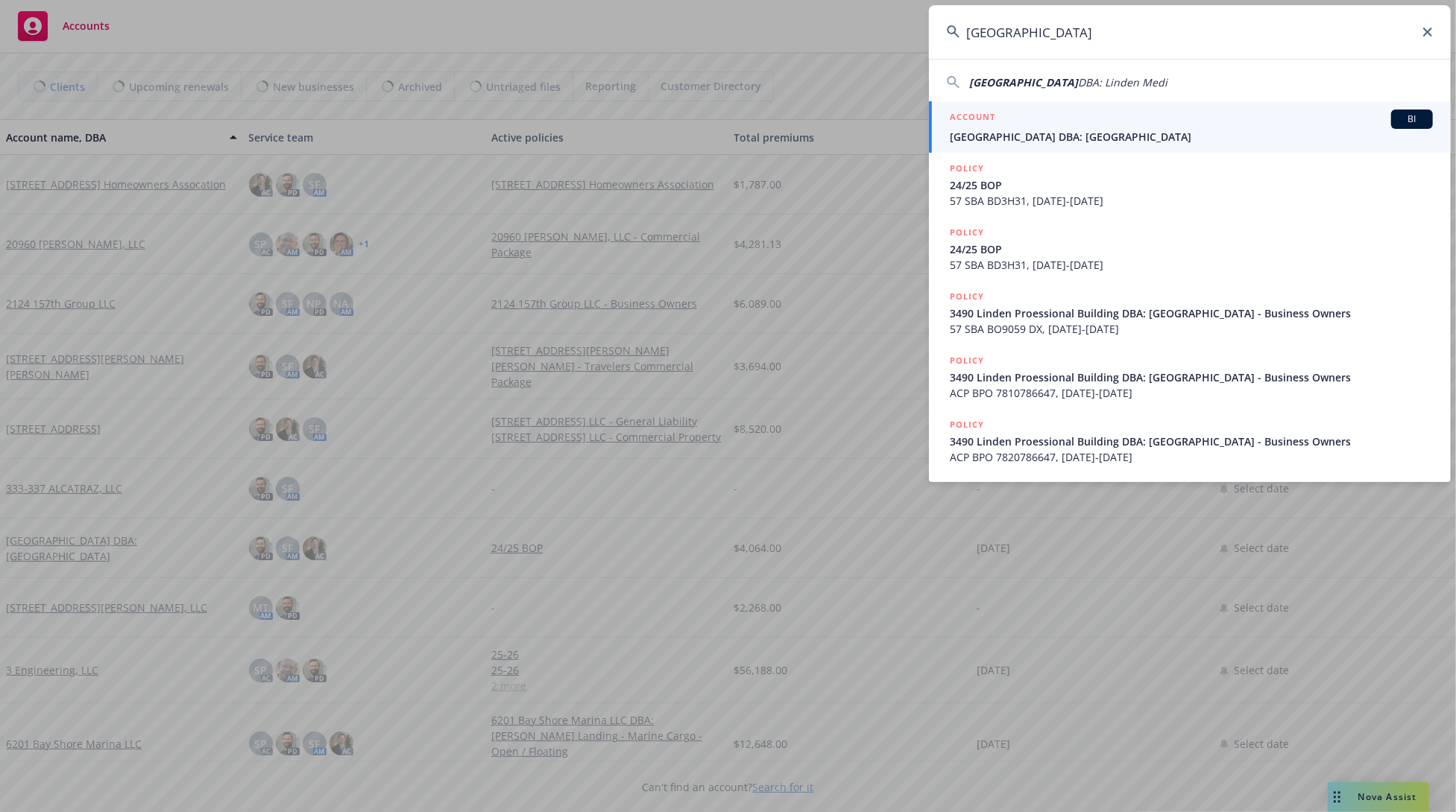
type input "[GEOGRAPHIC_DATA]"
click at [1030, 135] on span "[GEOGRAPHIC_DATA] DBA: [GEOGRAPHIC_DATA]" at bounding box center [1191, 136] width 483 height 16
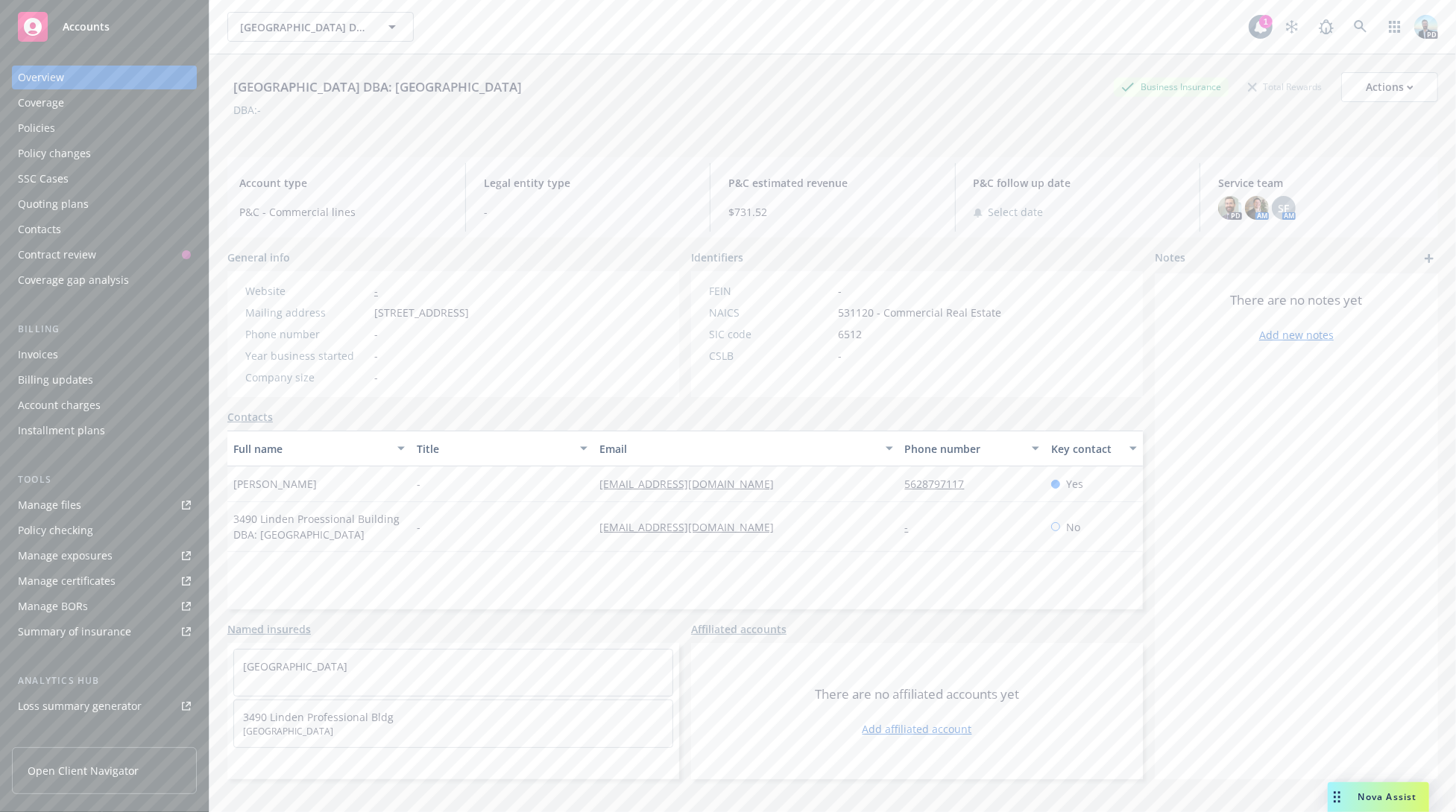
click at [45, 129] on div "Policies" at bounding box center [36, 128] width 37 height 24
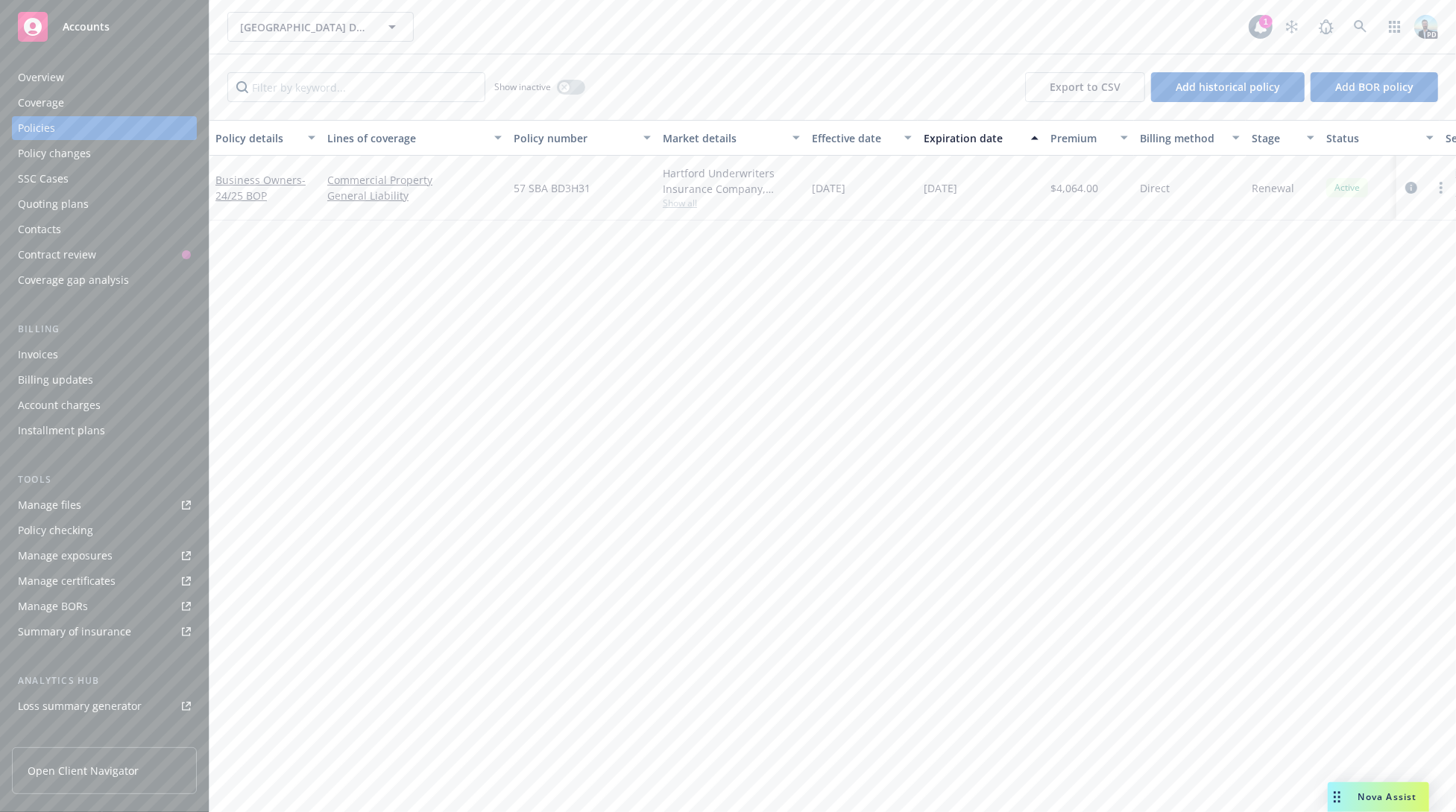
click at [40, 76] on div "Overview" at bounding box center [40, 77] width 46 height 24
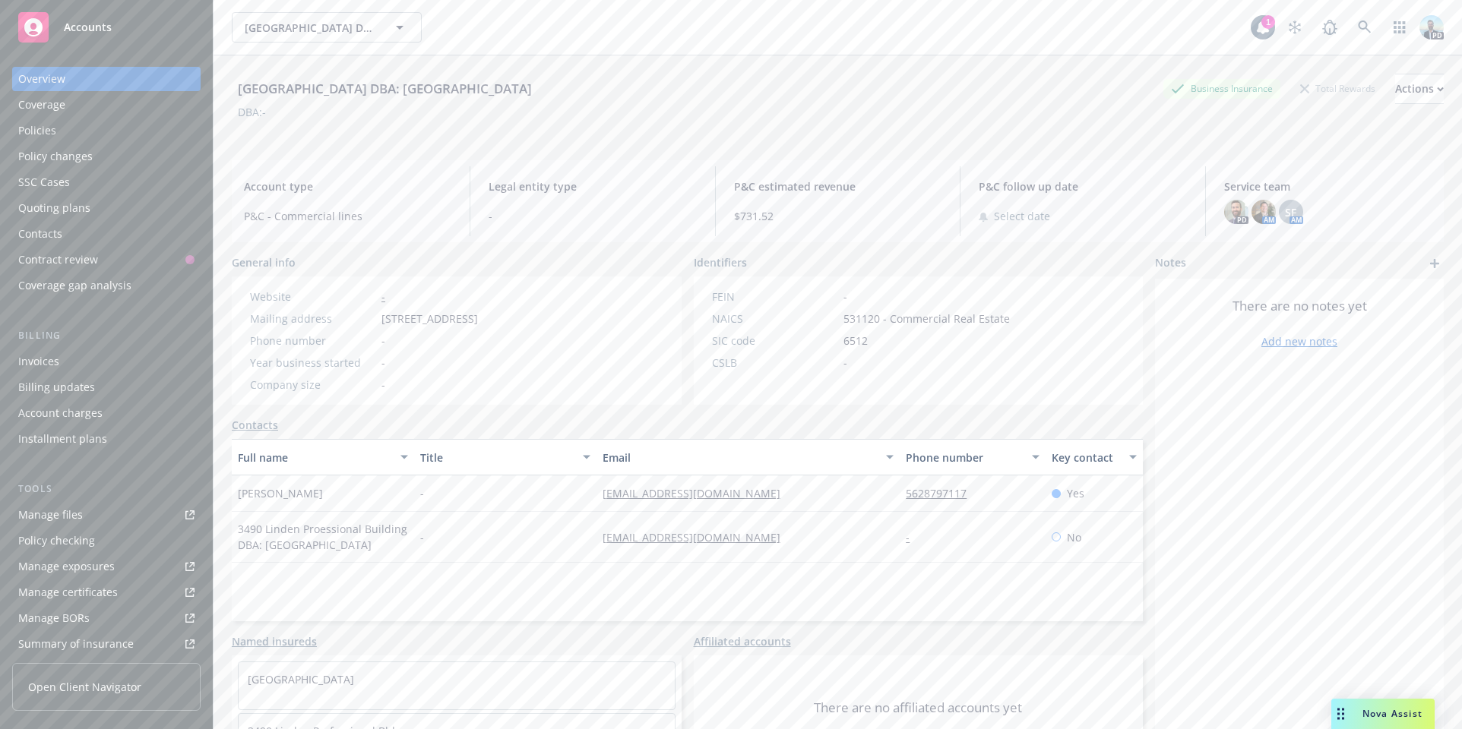
click at [1364, 706] on div "Nova Assist" at bounding box center [1382, 714] width 103 height 30
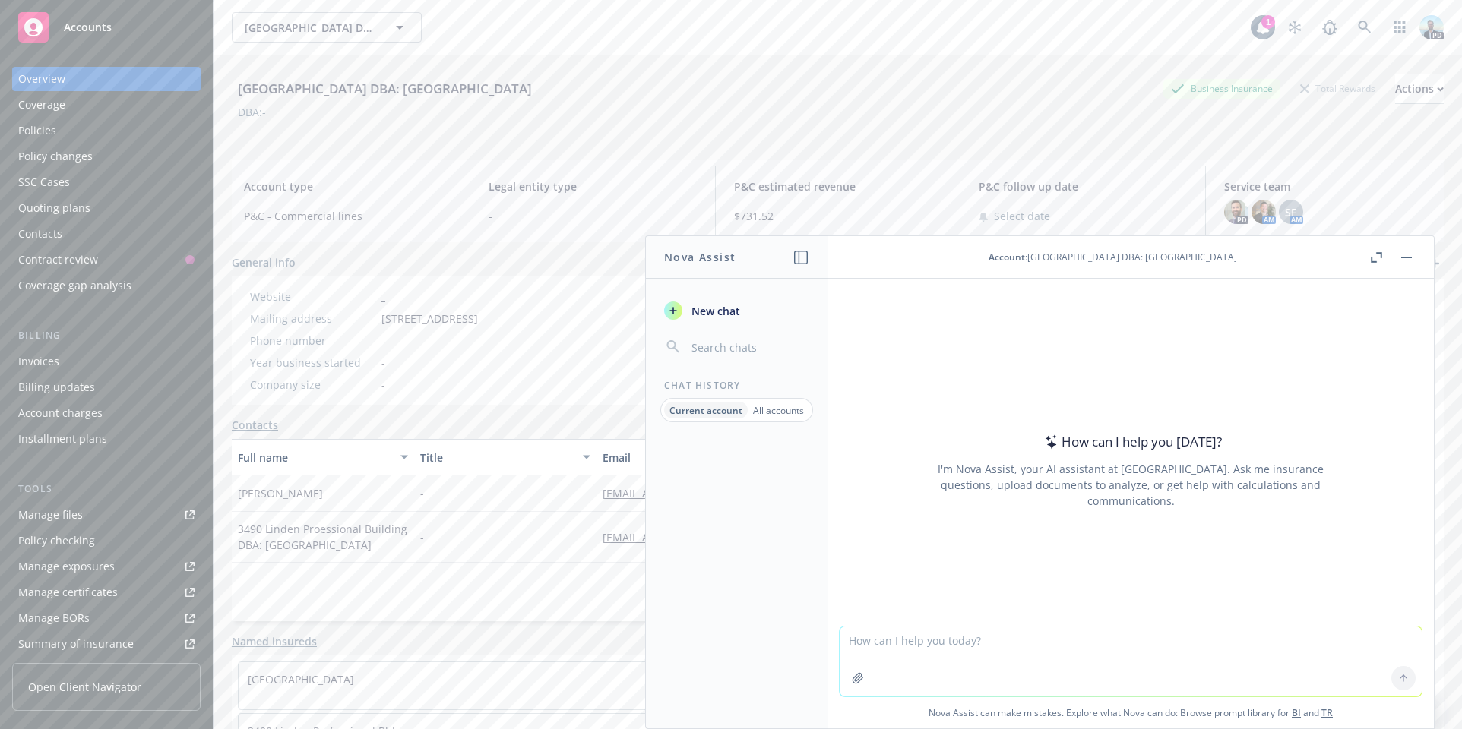
click at [873, 648] on textarea at bounding box center [1130, 662] width 582 height 70
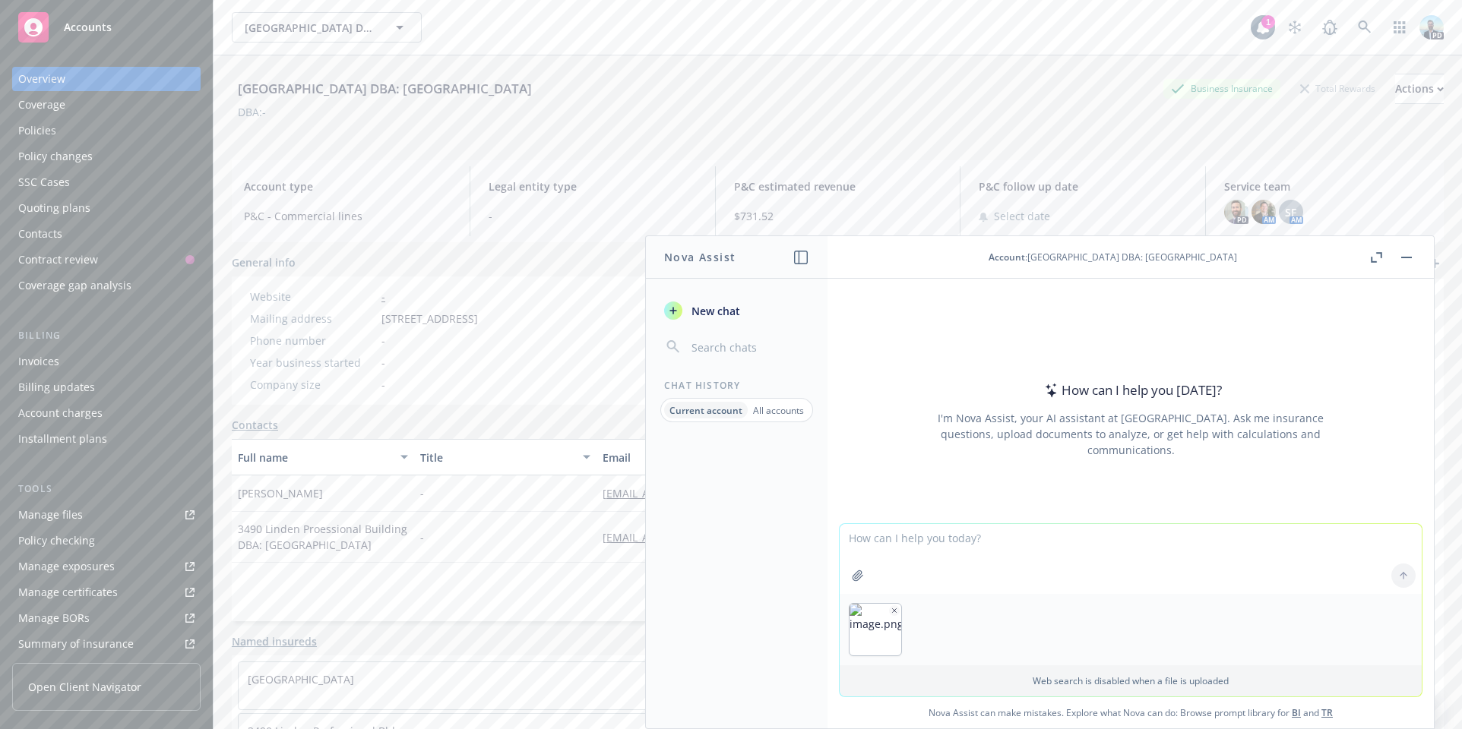
click at [905, 542] on textarea at bounding box center [1130, 559] width 582 height 70
type textarea "What kind of form is this and what is it used for?"
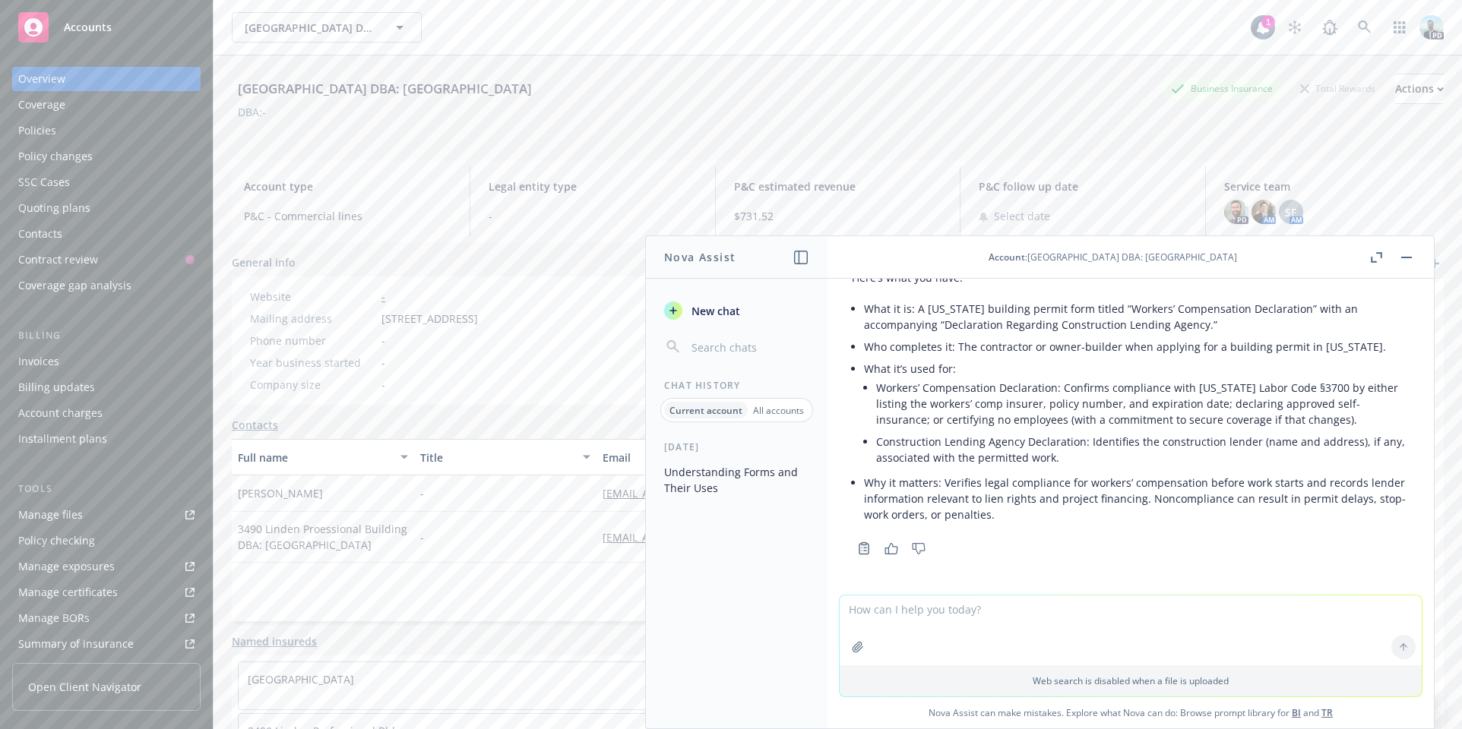
scroll to position [42, 0]
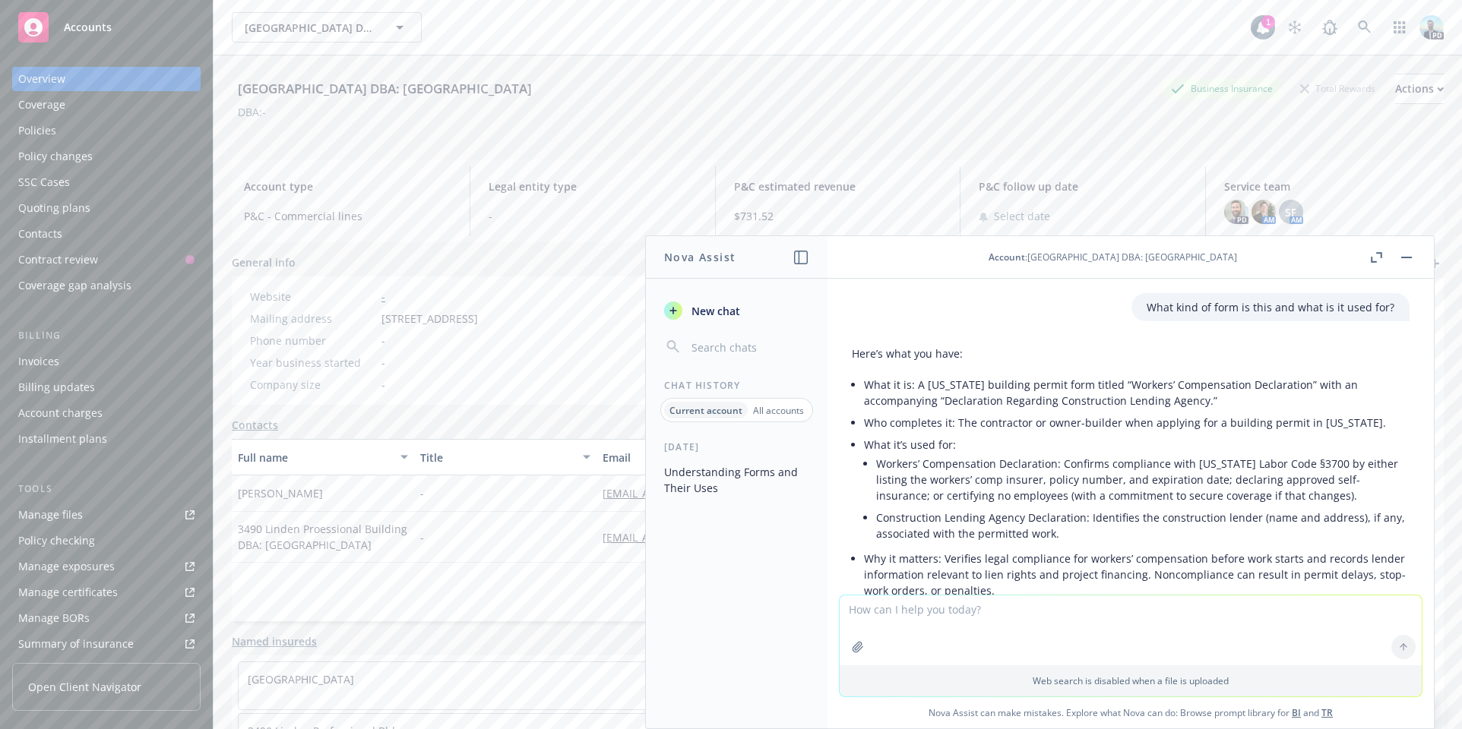
click at [971, 387] on li "What it is: A [US_STATE] building permit form titled “Workers’ Compensation Dec…" at bounding box center [1136, 393] width 545 height 38
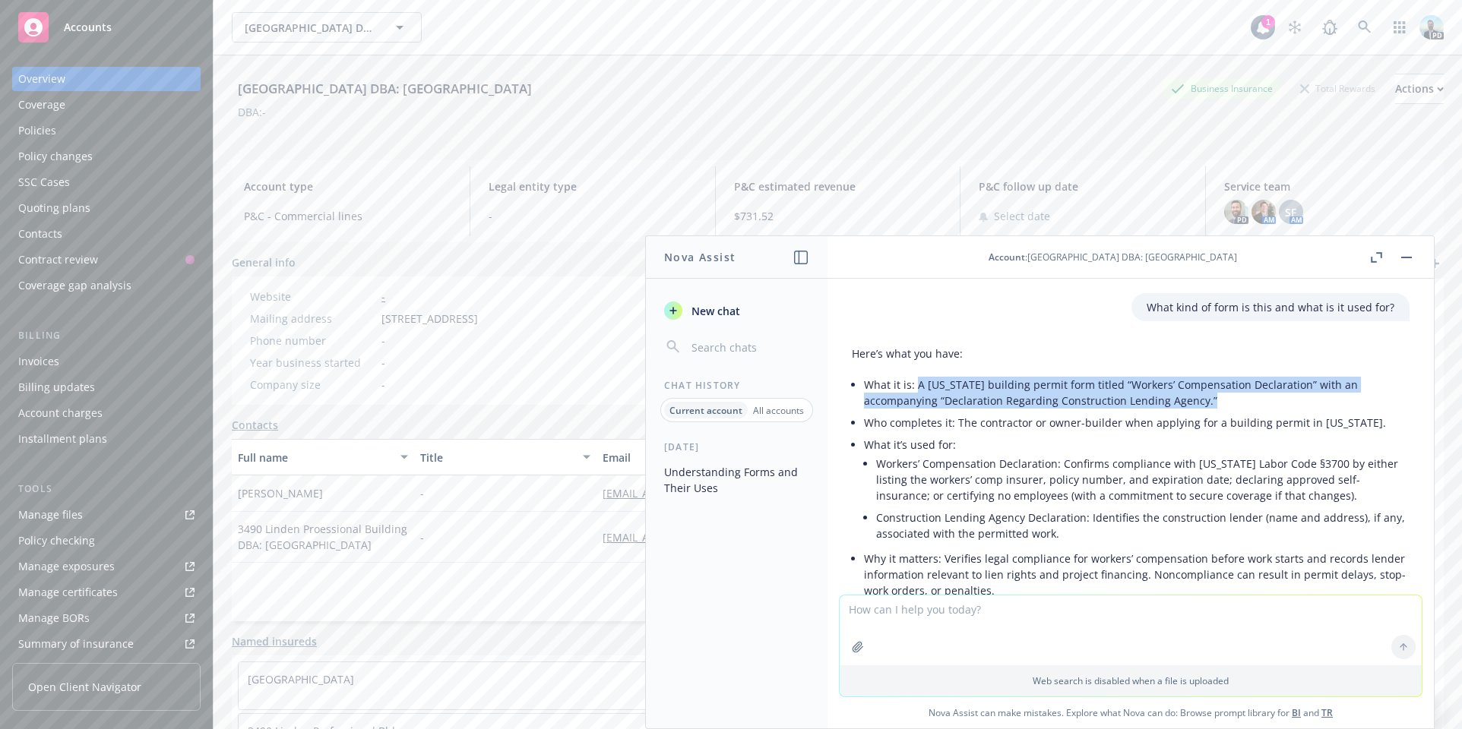
drag, startPoint x: 916, startPoint y: 384, endPoint x: 1225, endPoint y: 403, distance: 309.1
click at [1225, 403] on li "What it is: A [US_STATE] building permit form titled “Workers’ Compensation Dec…" at bounding box center [1136, 393] width 545 height 38
copy li "A [US_STATE] building permit form titled “Workers’ Compensation Declaration” wi…"
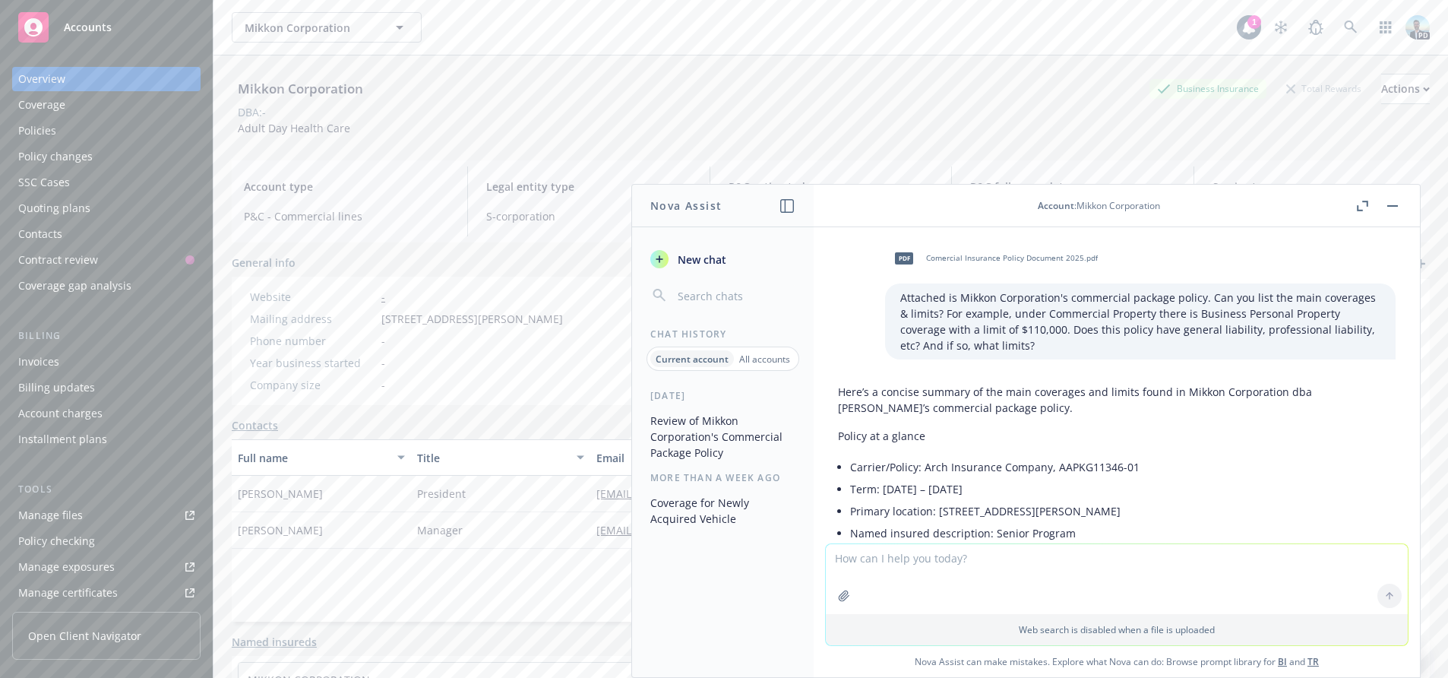
scroll to position [1422, 0]
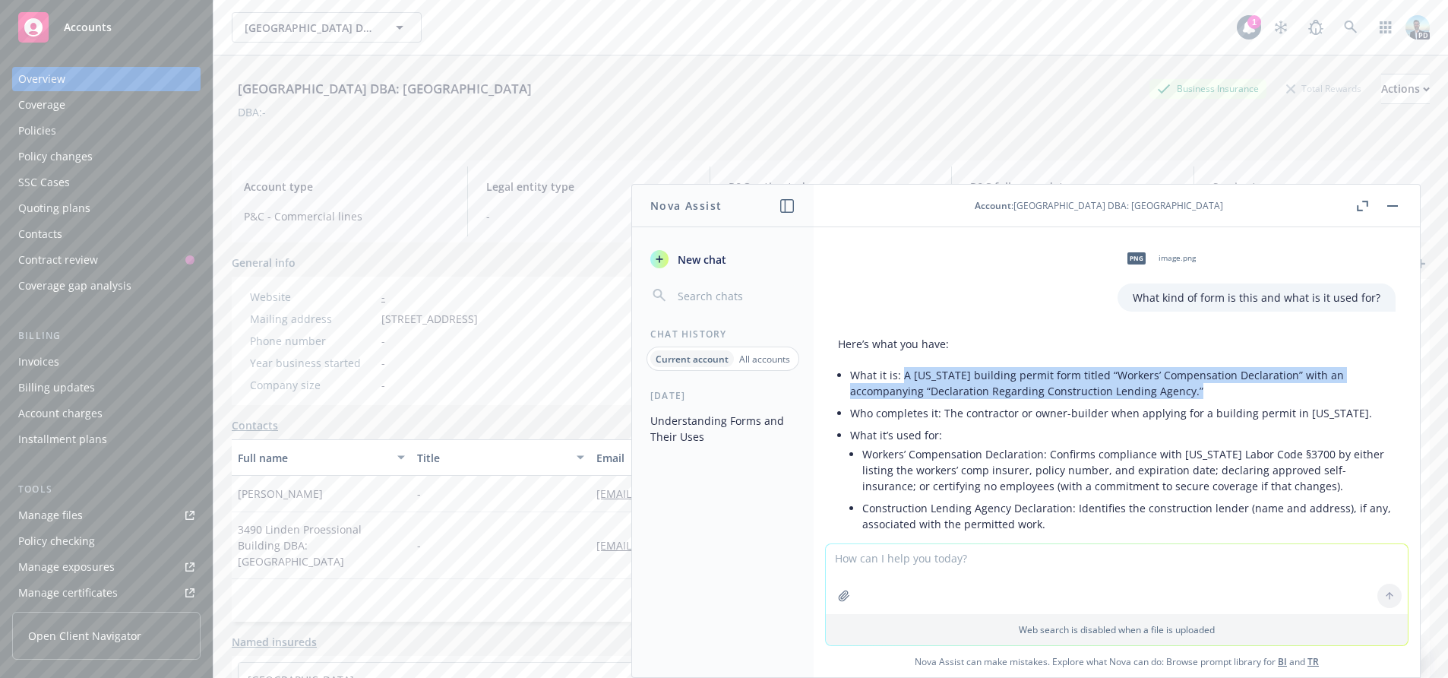
scroll to position [42, 0]
